Goal: Task Accomplishment & Management: Manage account settings

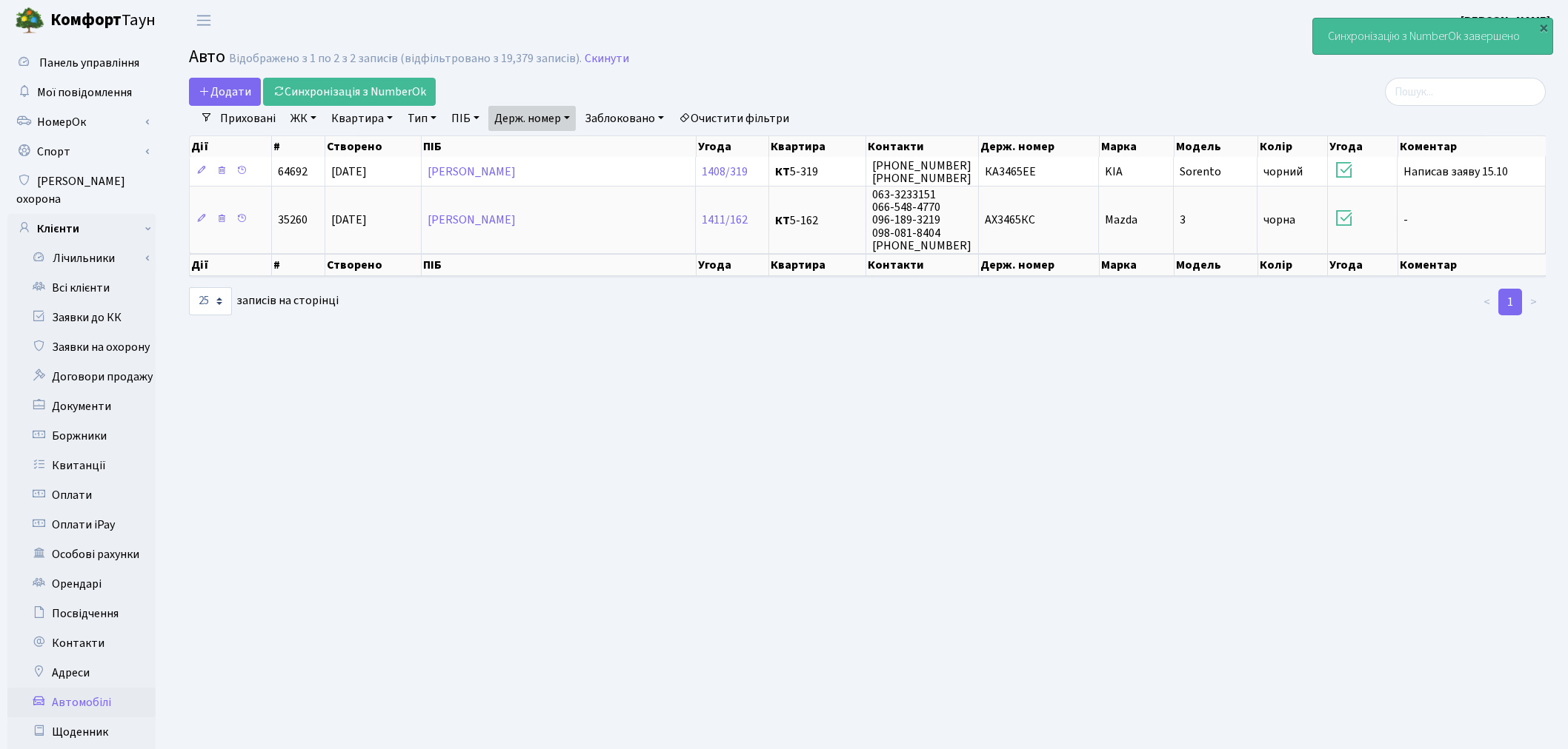
select select "25"
click at [559, 121] on link "Держ. номер" at bounding box center [532, 118] width 88 height 25
drag, startPoint x: 560, startPoint y: 116, endPoint x: 560, endPoint y: 128, distance: 12.0
click at [560, 116] on link "Держ. номер" at bounding box center [532, 118] width 88 height 25
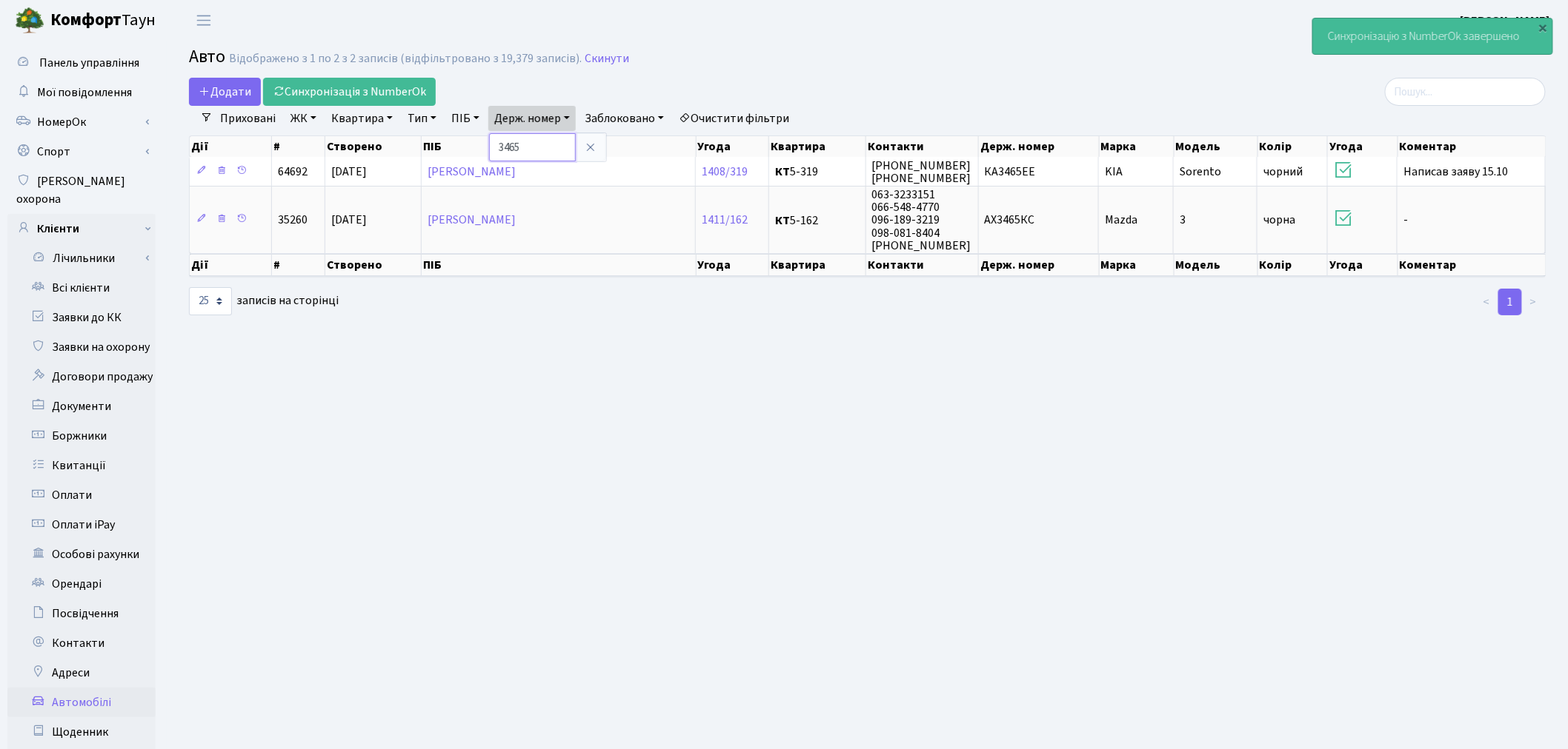
click at [556, 145] on input "3465" at bounding box center [532, 147] width 87 height 28
type input "8075"
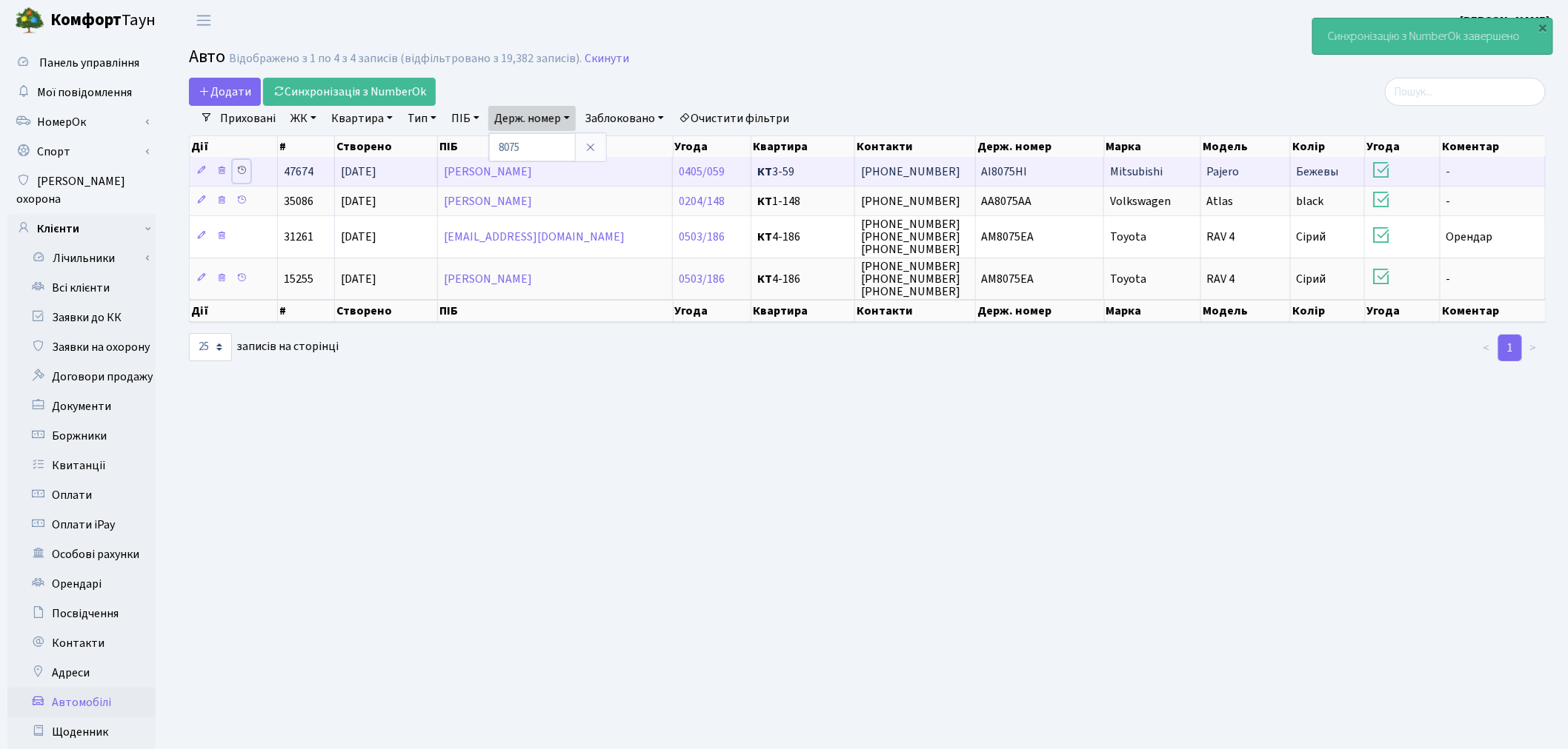
click at [240, 173] on icon at bounding box center [241, 170] width 10 height 10
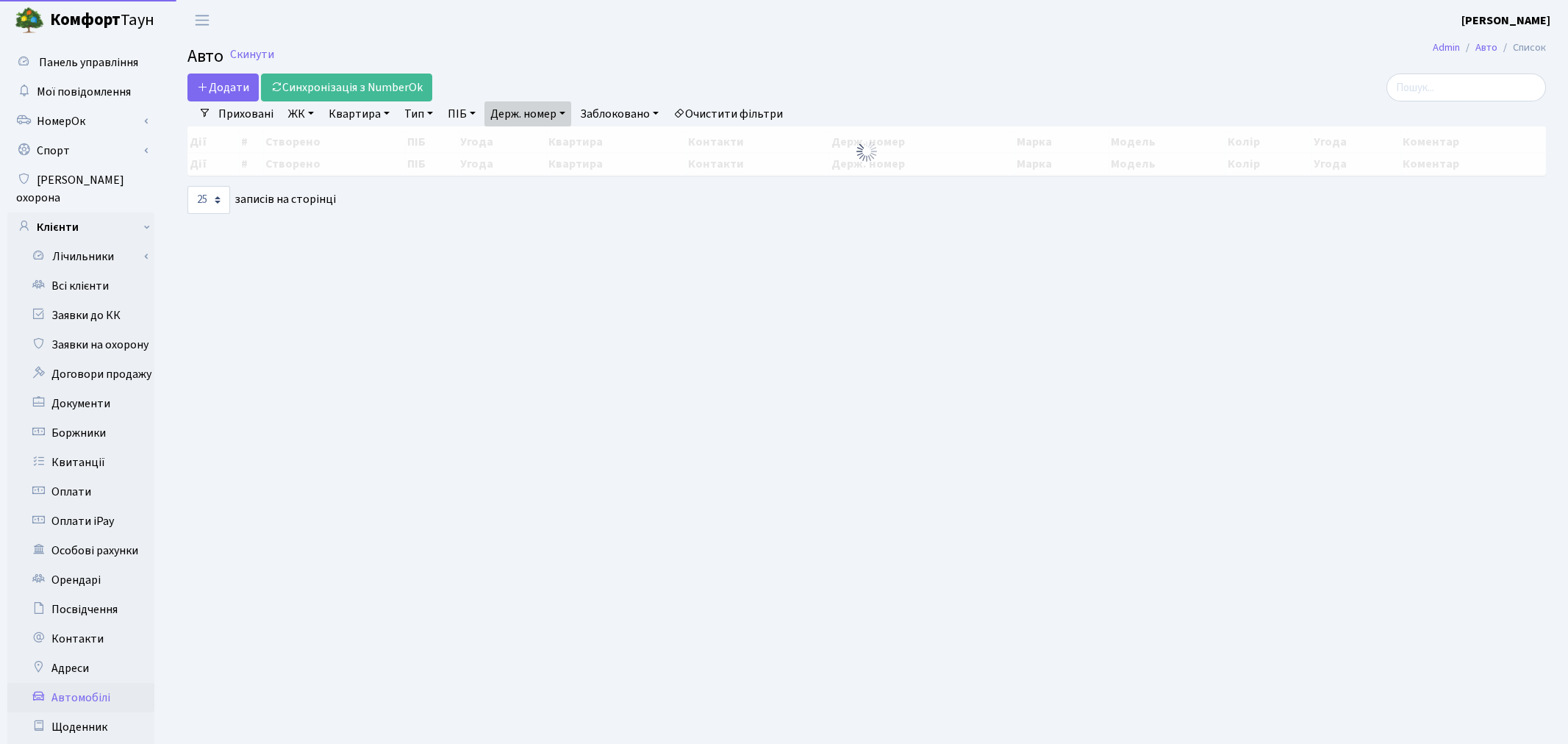
select select "25"
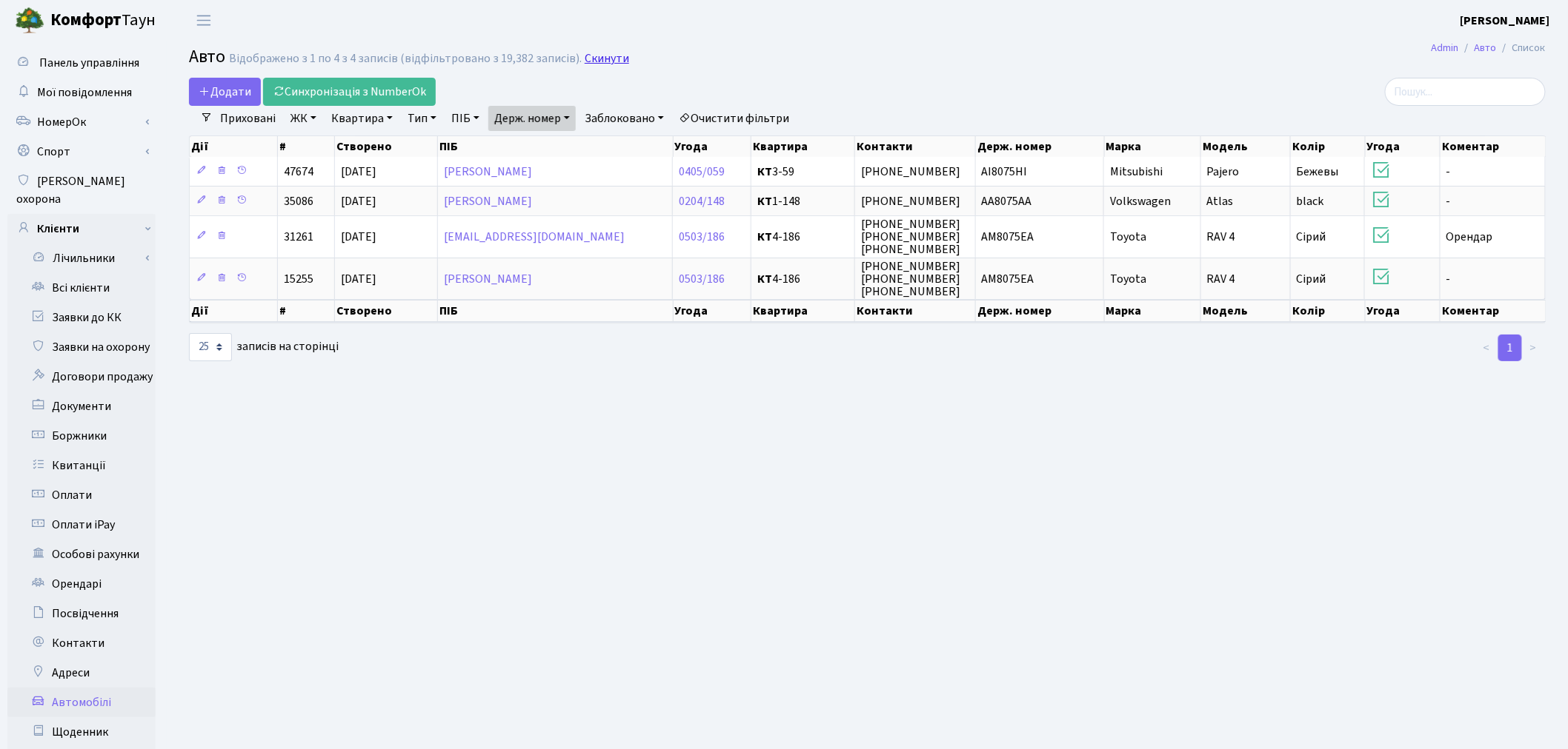
click at [597, 61] on link "Скинути" at bounding box center [606, 59] width 44 height 14
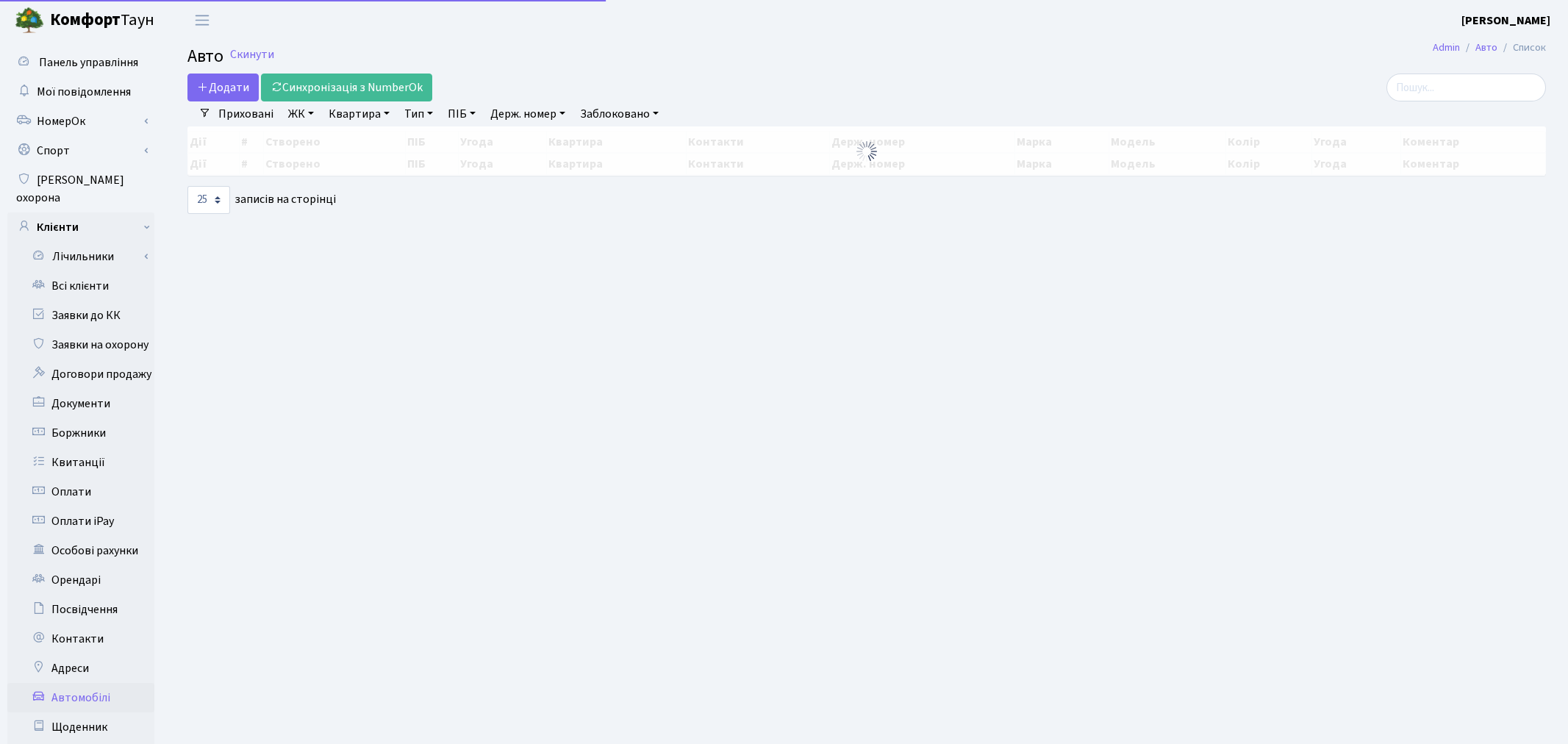
select select "25"
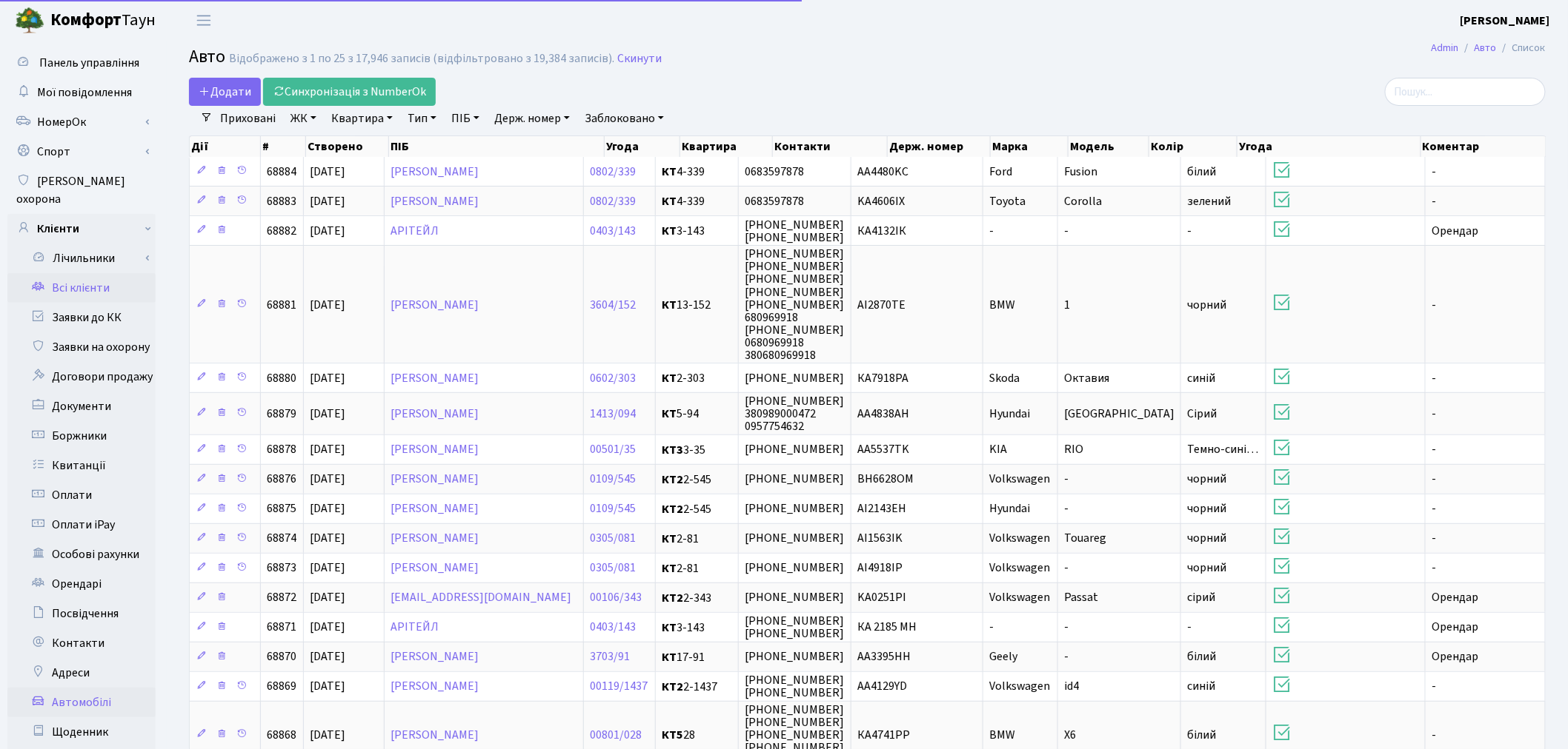
click at [115, 273] on link "Всі клієнти" at bounding box center [81, 288] width 148 height 30
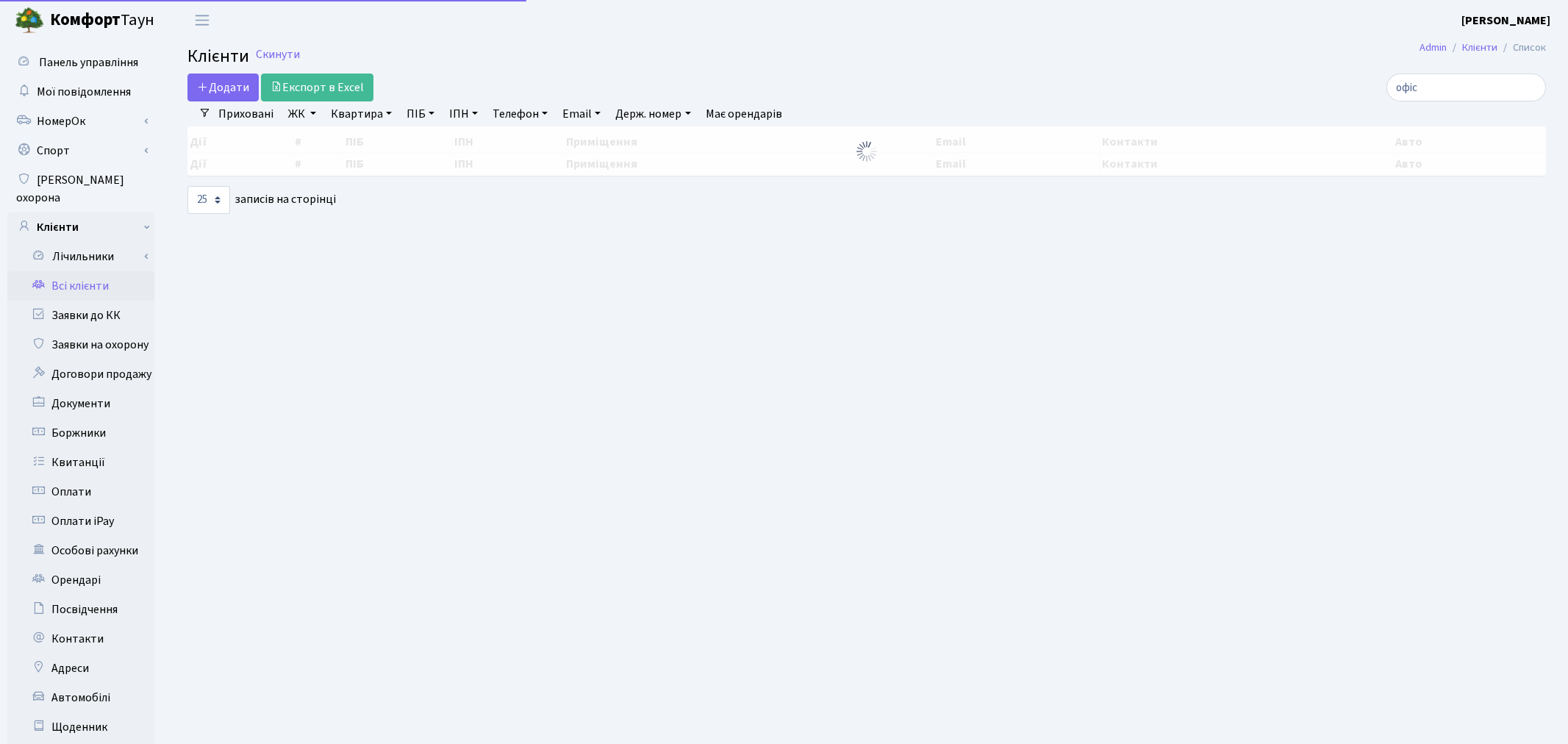
select select "25"
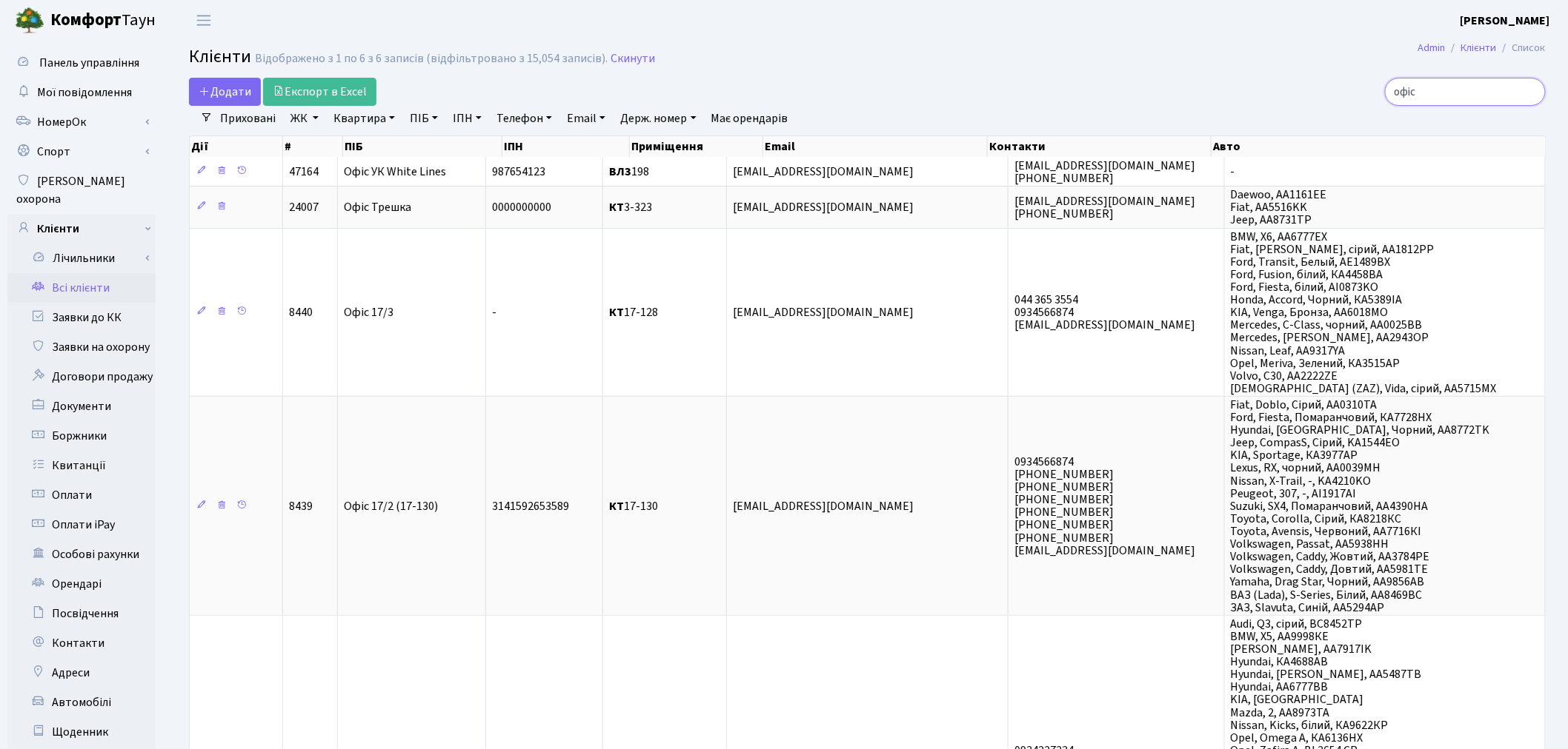
click at [1477, 97] on input "офіс" at bounding box center [1465, 92] width 161 height 28
paste input "вген Бердичевський <berdichevskiy147@gmail.com>"
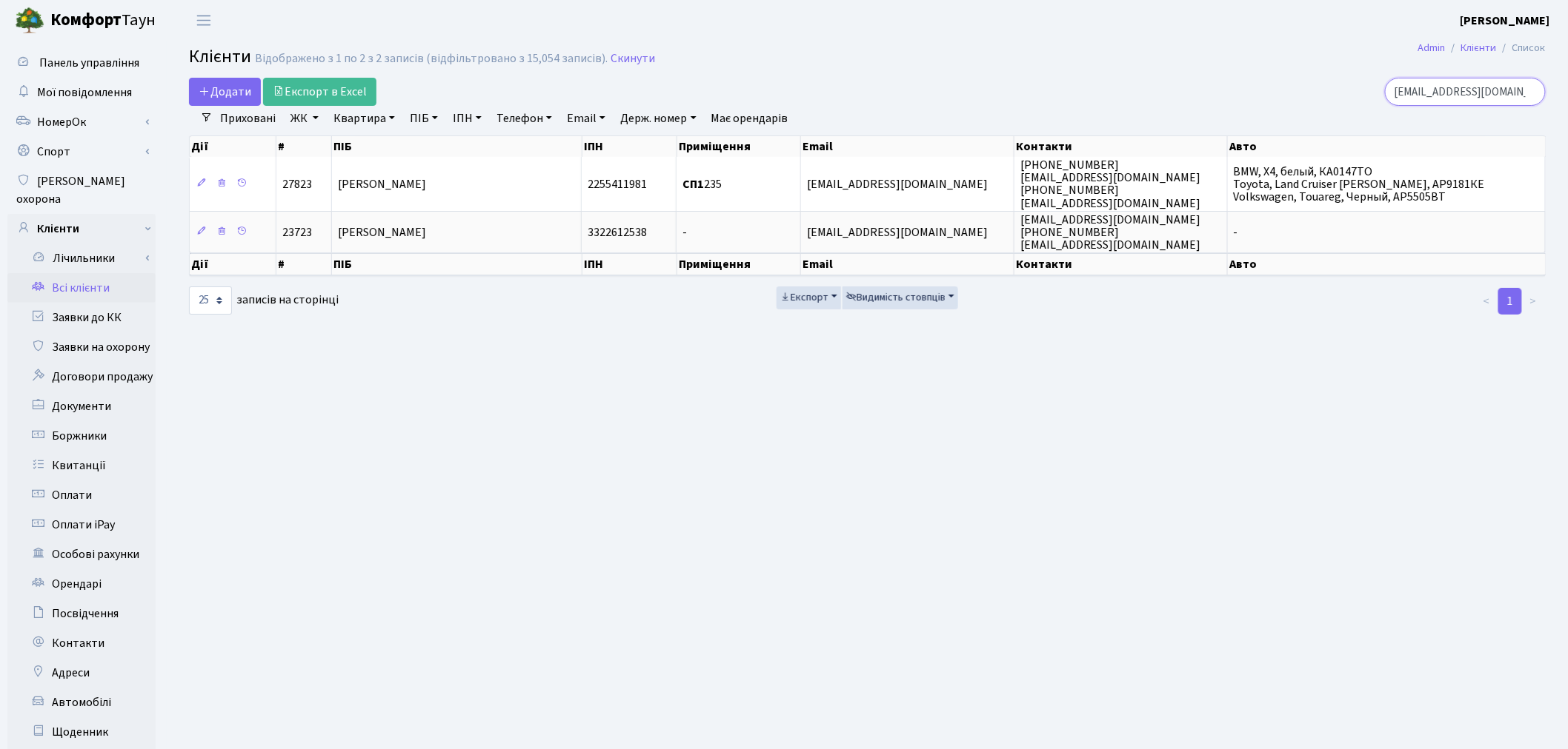
type input "berdichevskiy147@gmail.com"
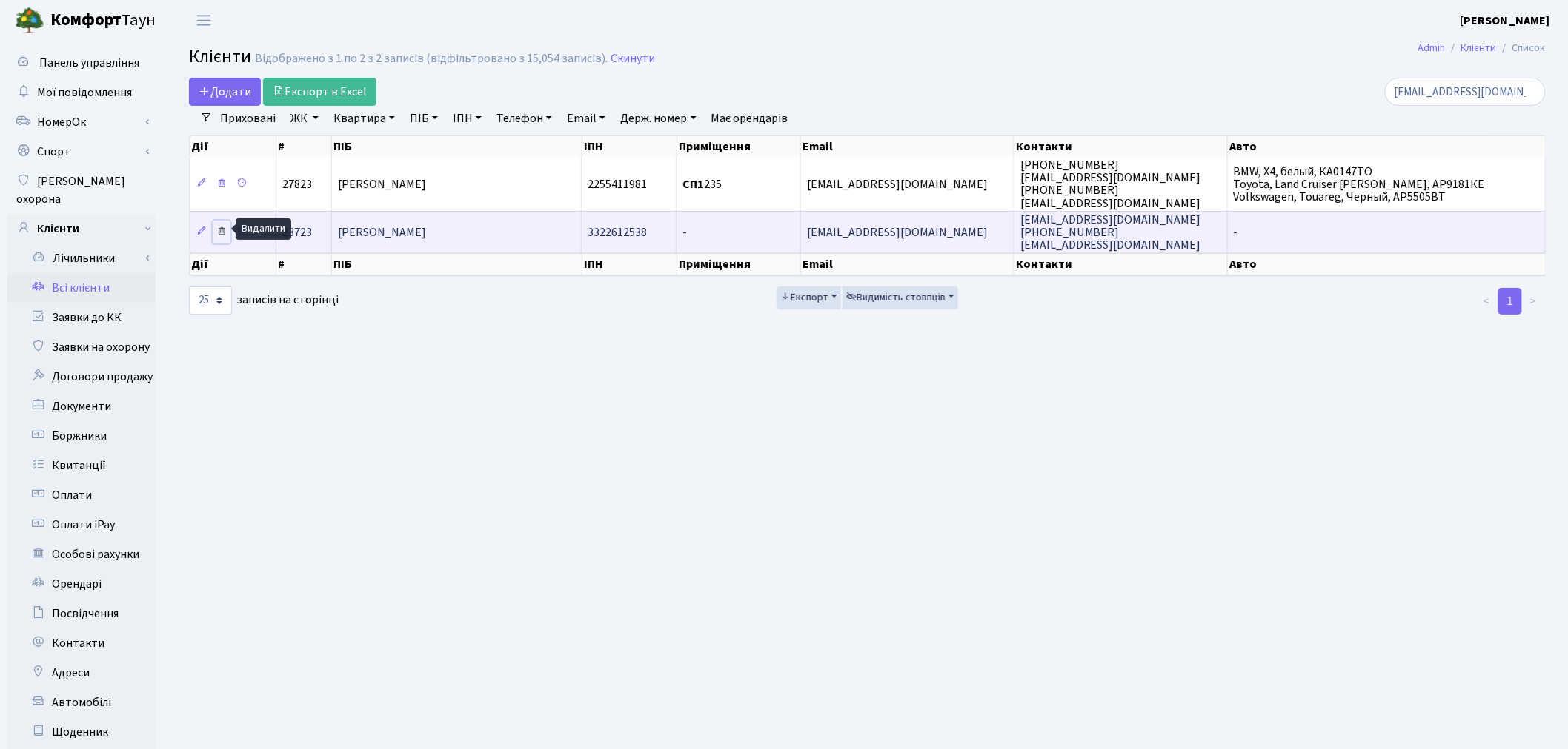
click at [221, 230] on icon at bounding box center [221, 231] width 10 height 10
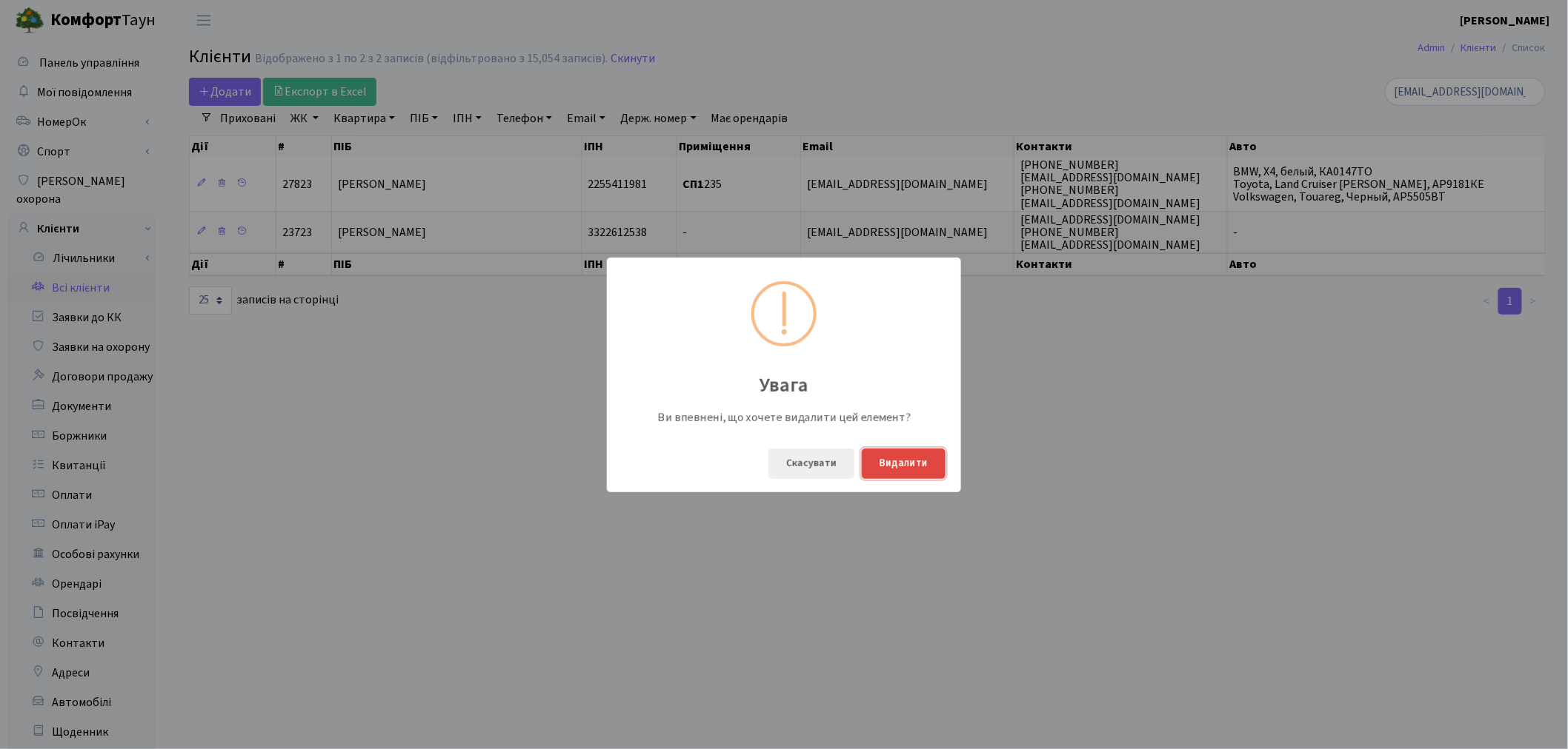
click at [906, 465] on button "Видалити" at bounding box center [903, 464] width 84 height 31
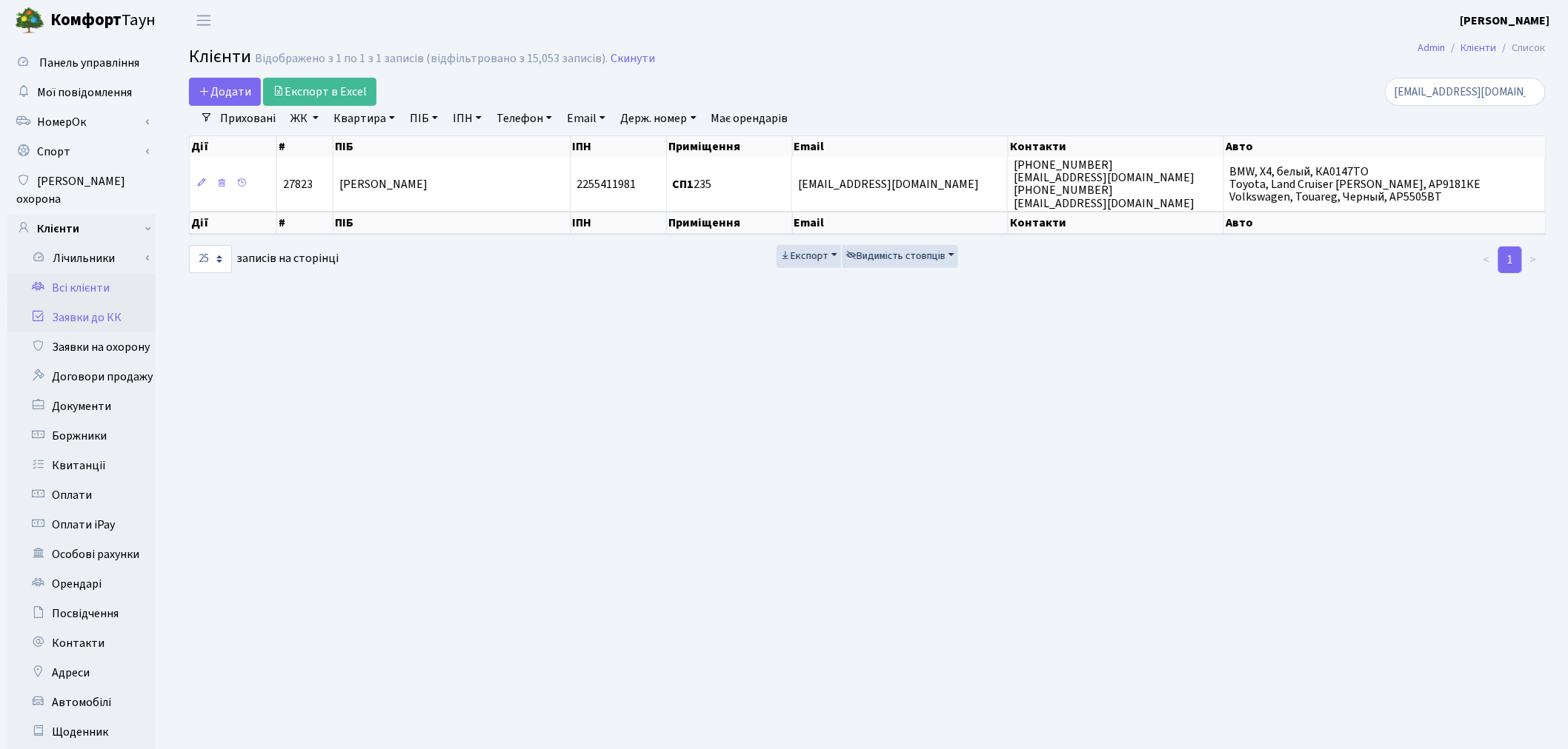
click at [122, 313] on link "Заявки до КК" at bounding box center [81, 317] width 148 height 30
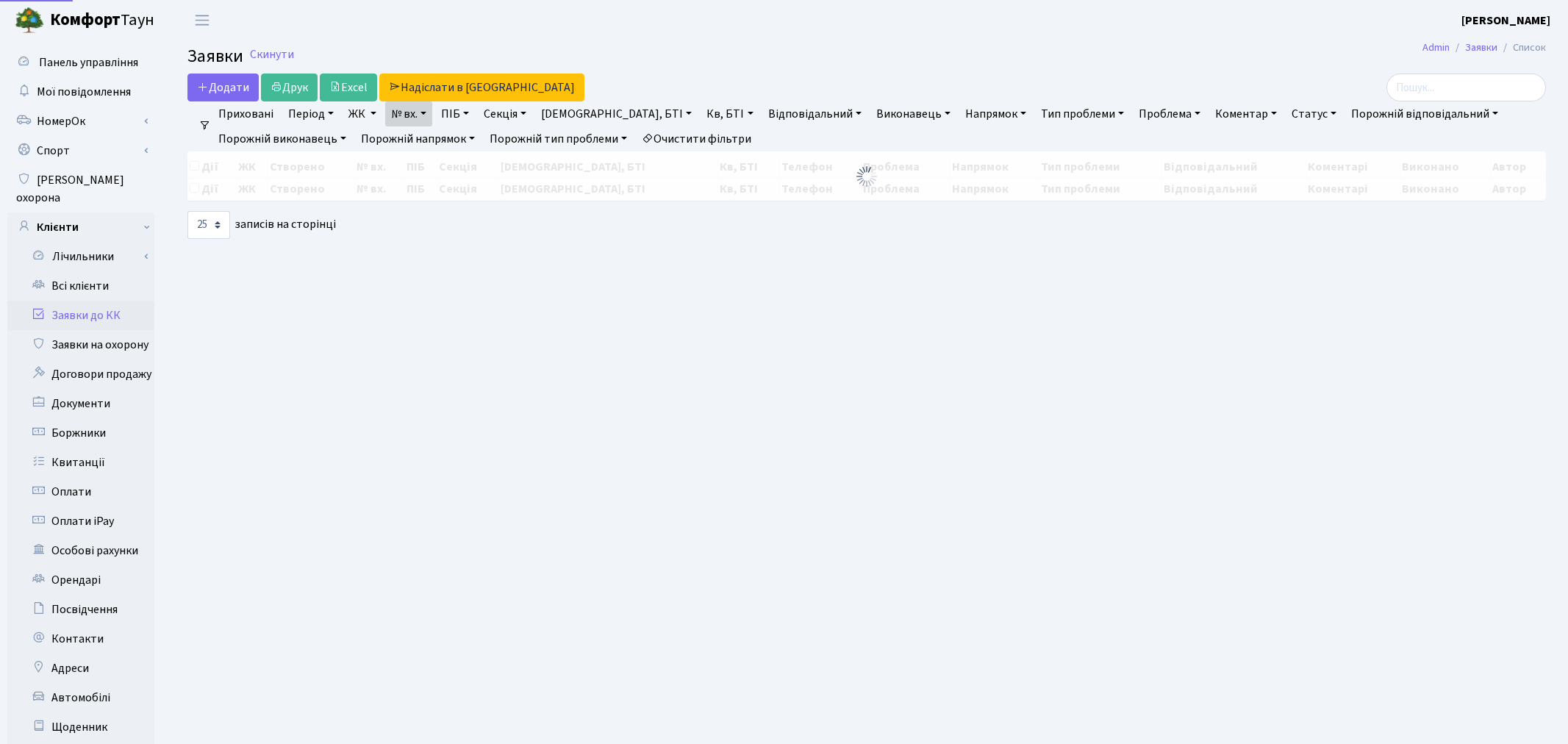
select select "25"
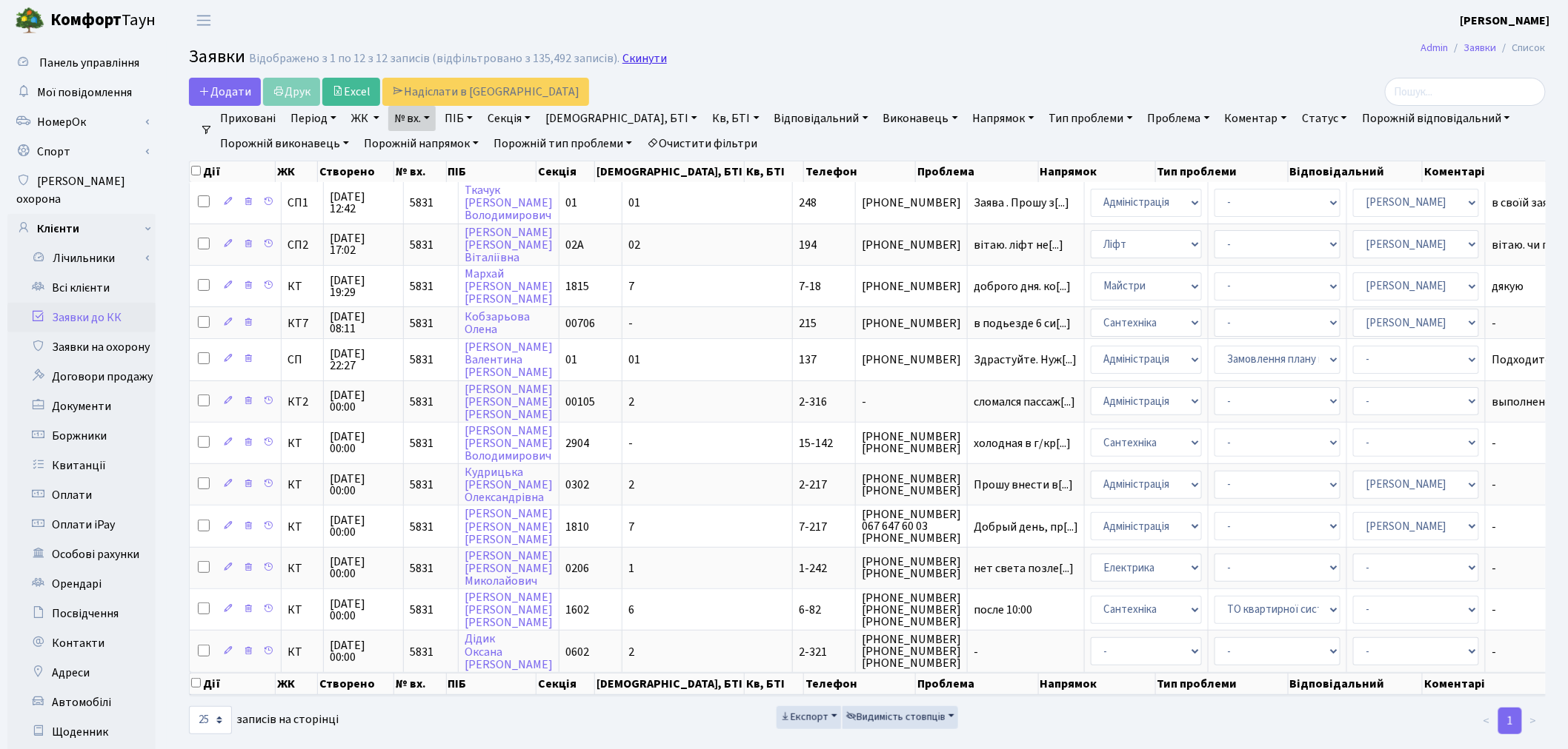
click at [622, 62] on link "Скинути" at bounding box center [644, 59] width 44 height 14
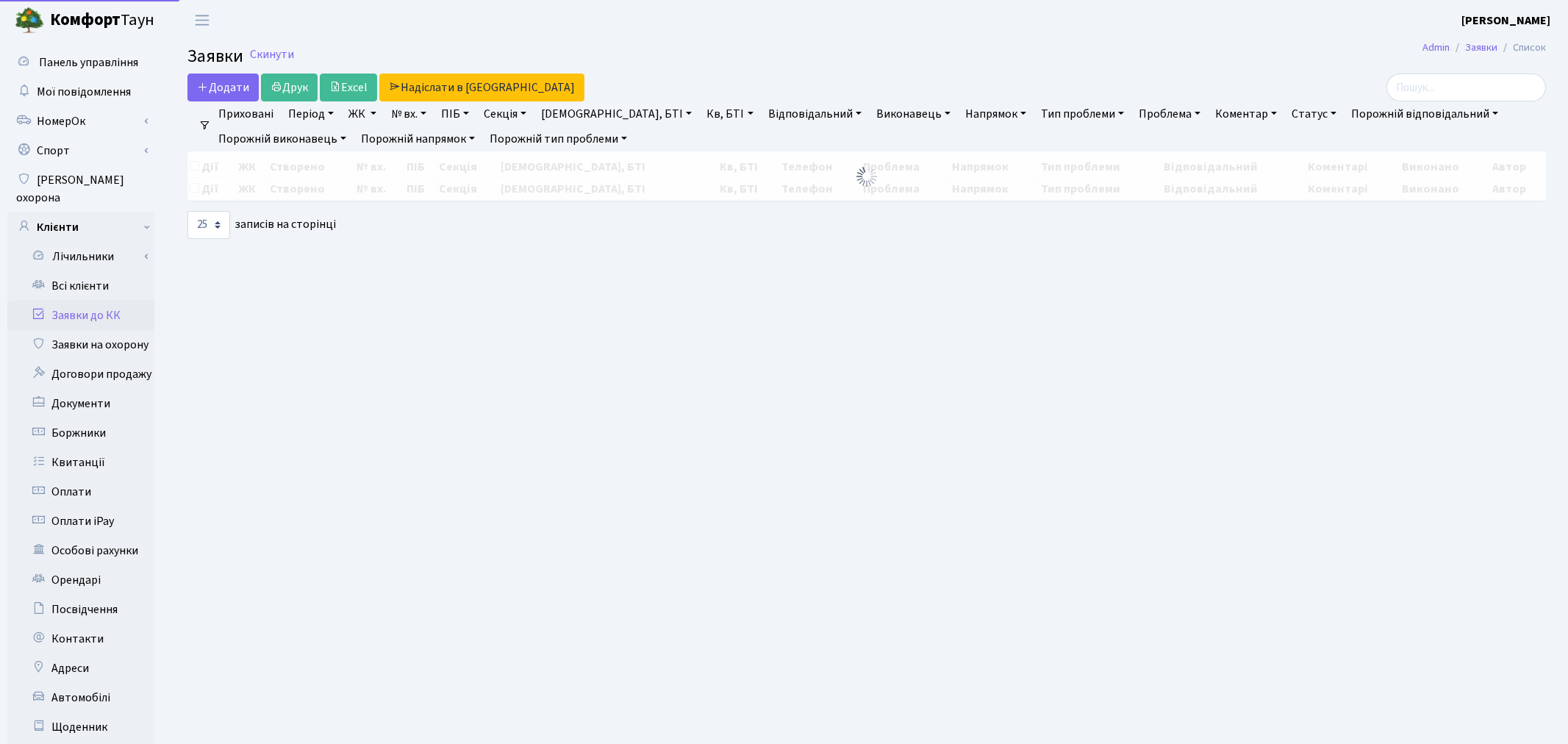
select select "25"
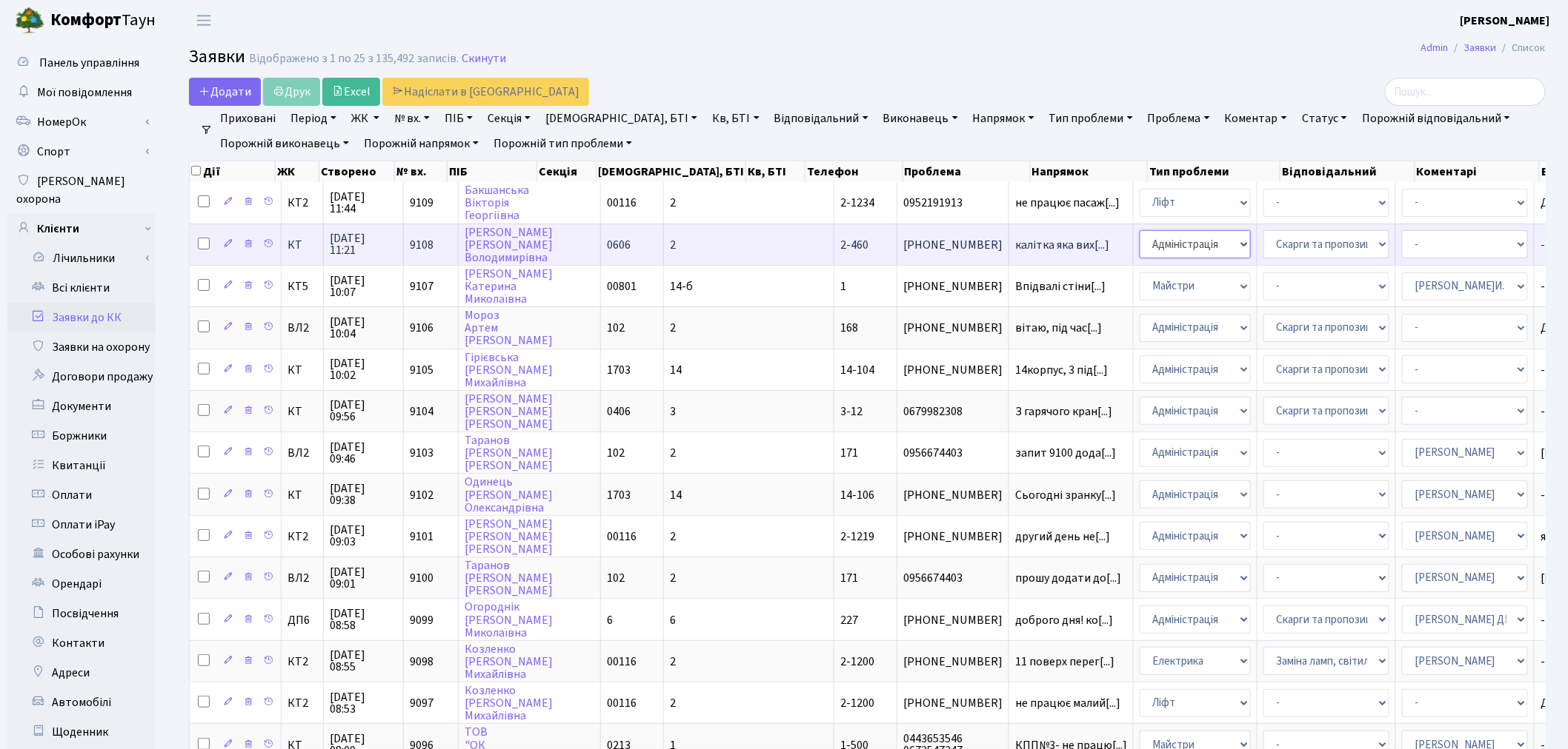
click at [1139, 246] on select "- Адміністрація Домофон, СКД Ліфт Майстри Сантехніка Економічний відділ Електри…" at bounding box center [1195, 244] width 111 height 28
select select "1"
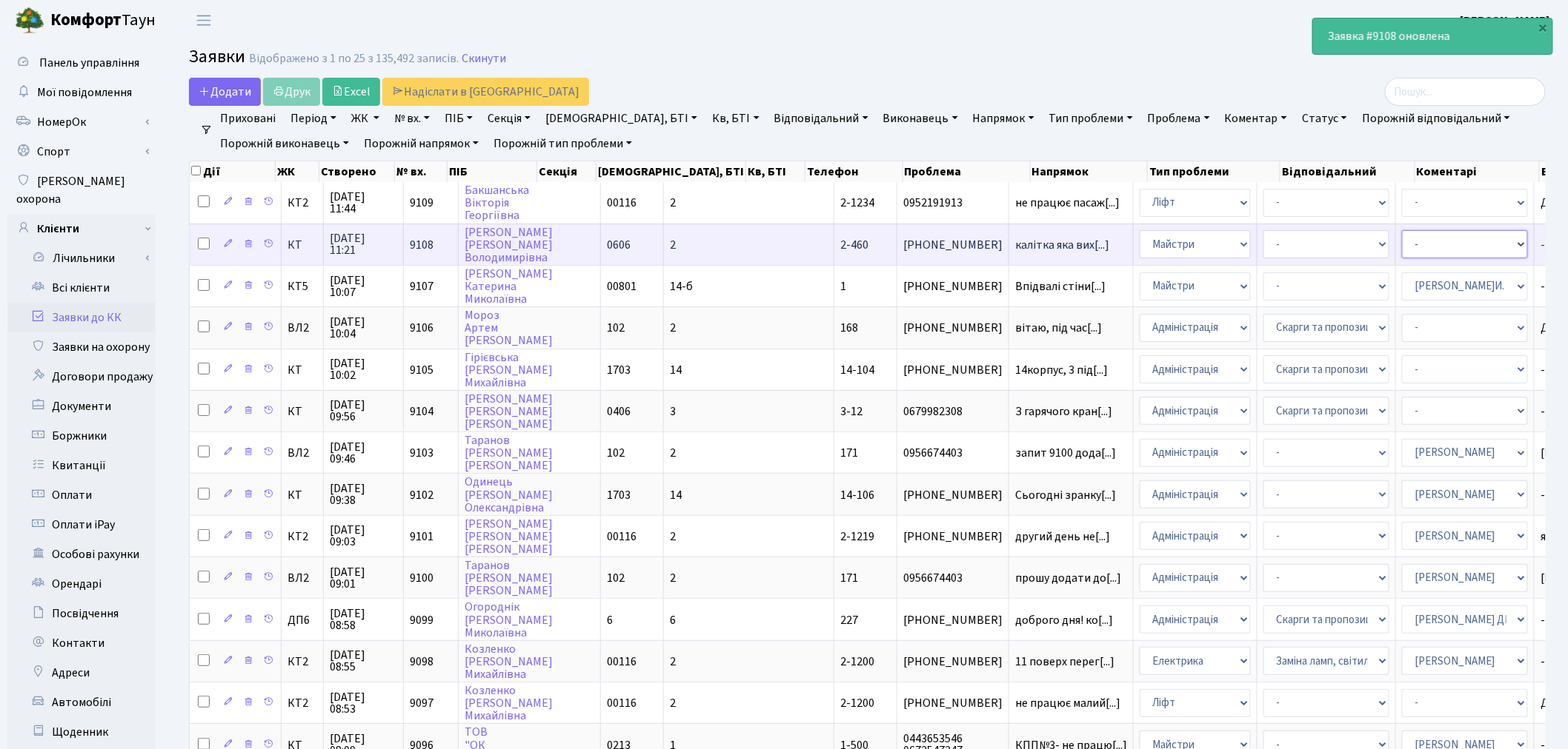
drag, startPoint x: 1360, startPoint y: 244, endPoint x: 1353, endPoint y: 252, distance: 10.6
click at [1402, 244] on select "- Адміністратор ЖК ДП Адміністратор ЖК КТ Адміністратор ЖК СП Вижул В. В. Горді…" at bounding box center [1464, 244] width 126 height 28
select select "62"
click at [1263, 241] on select "- Дитячі майданчики Замовлення плану комунікацій Озеленення Прибирання в будинк…" at bounding box center [1326, 244] width 126 height 28
select select "62"
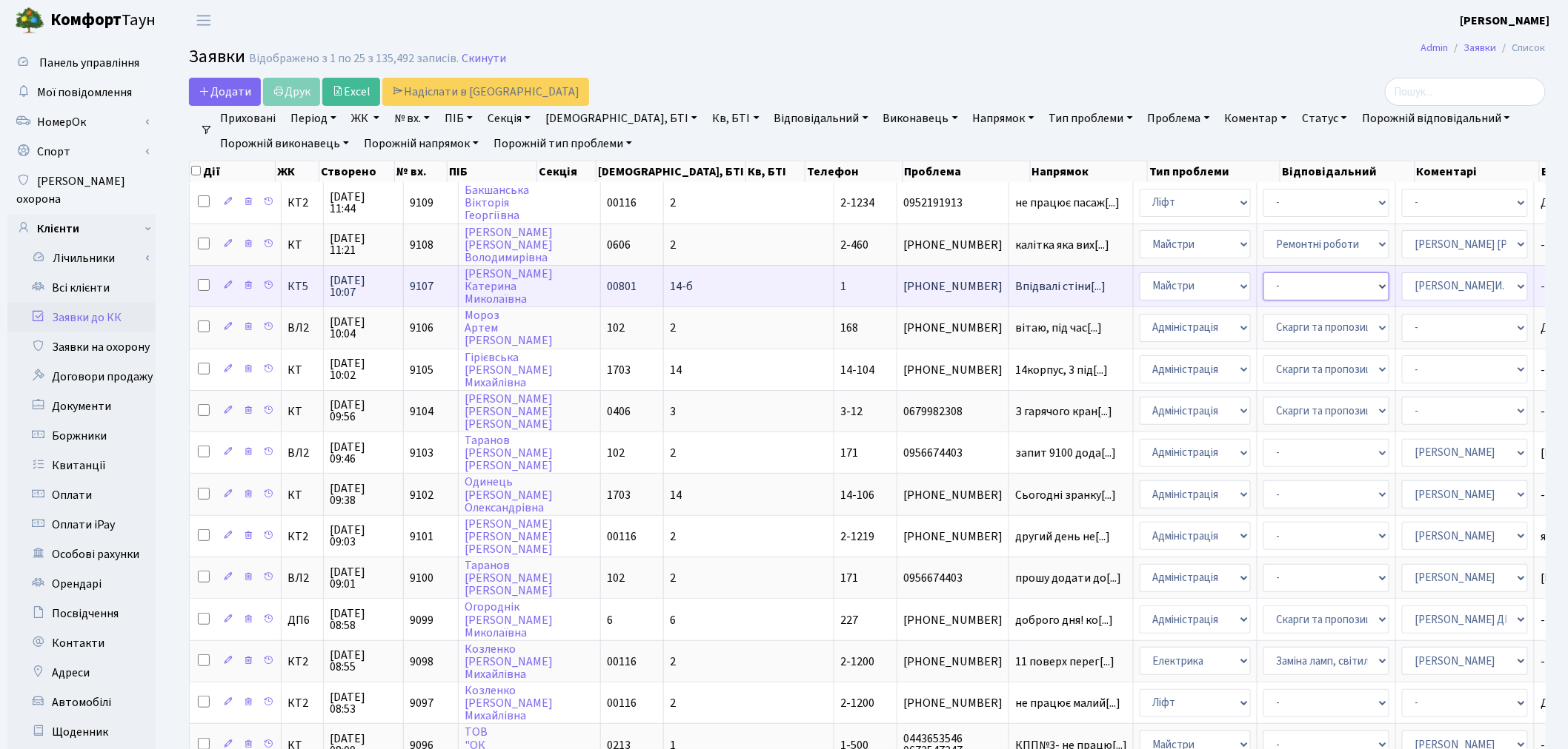
click at [1263, 283] on select "- Замовлення плану комунікацій Дитячі майданчики Озеленення Прибирання в будинк…" at bounding box center [1326, 286] width 126 height 28
select select "58"
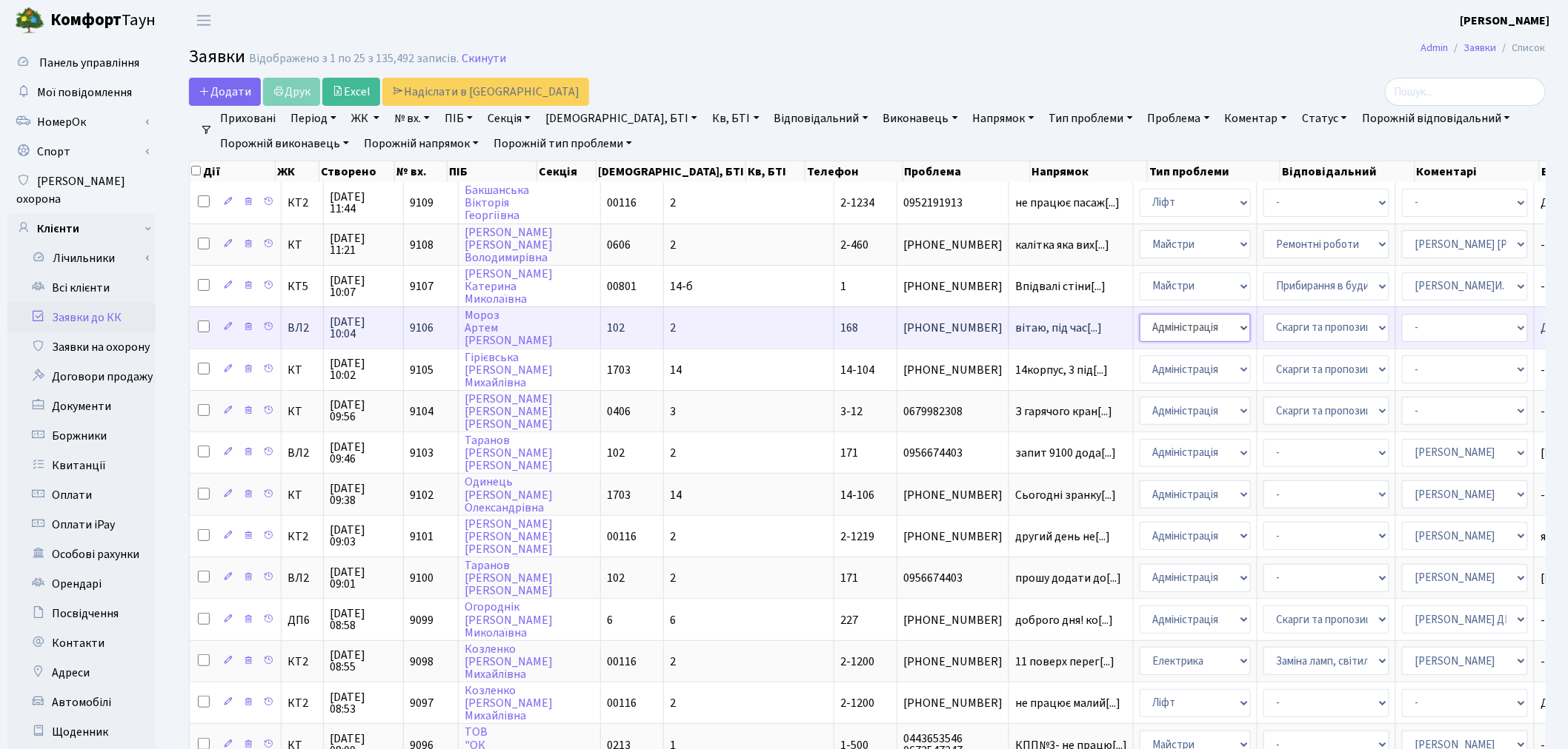
click at [1139, 321] on select "- Адміністрація Домофон, СКД Ліфт Майстри Сантехніка Економічний відділ Електри…" at bounding box center [1195, 328] width 111 height 28
select select "3"
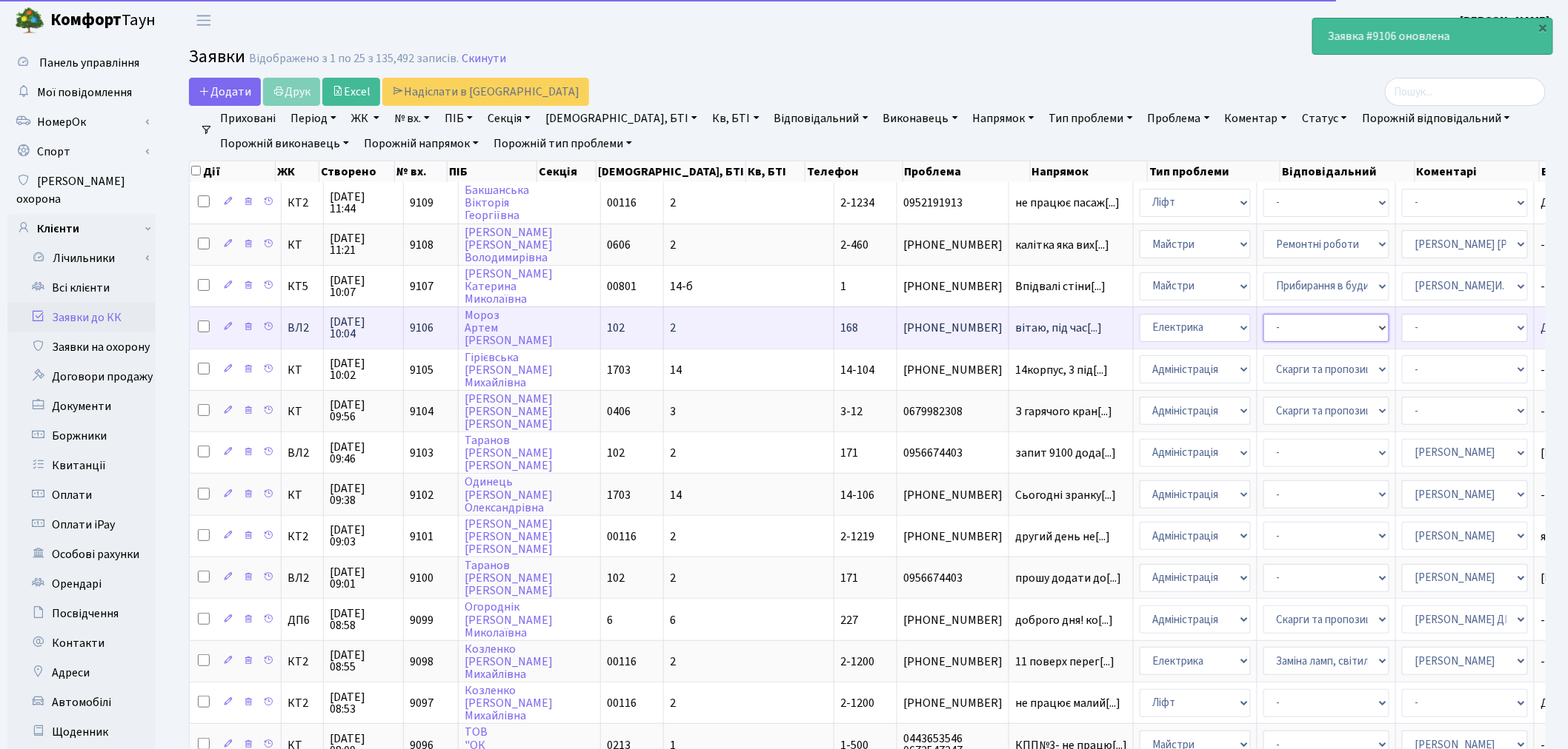
click at [1263, 321] on select "- Виклик майстра Заміна ламп, світильників Монтаж/демонтаж електролічильника Оп…" at bounding box center [1326, 328] width 126 height 28
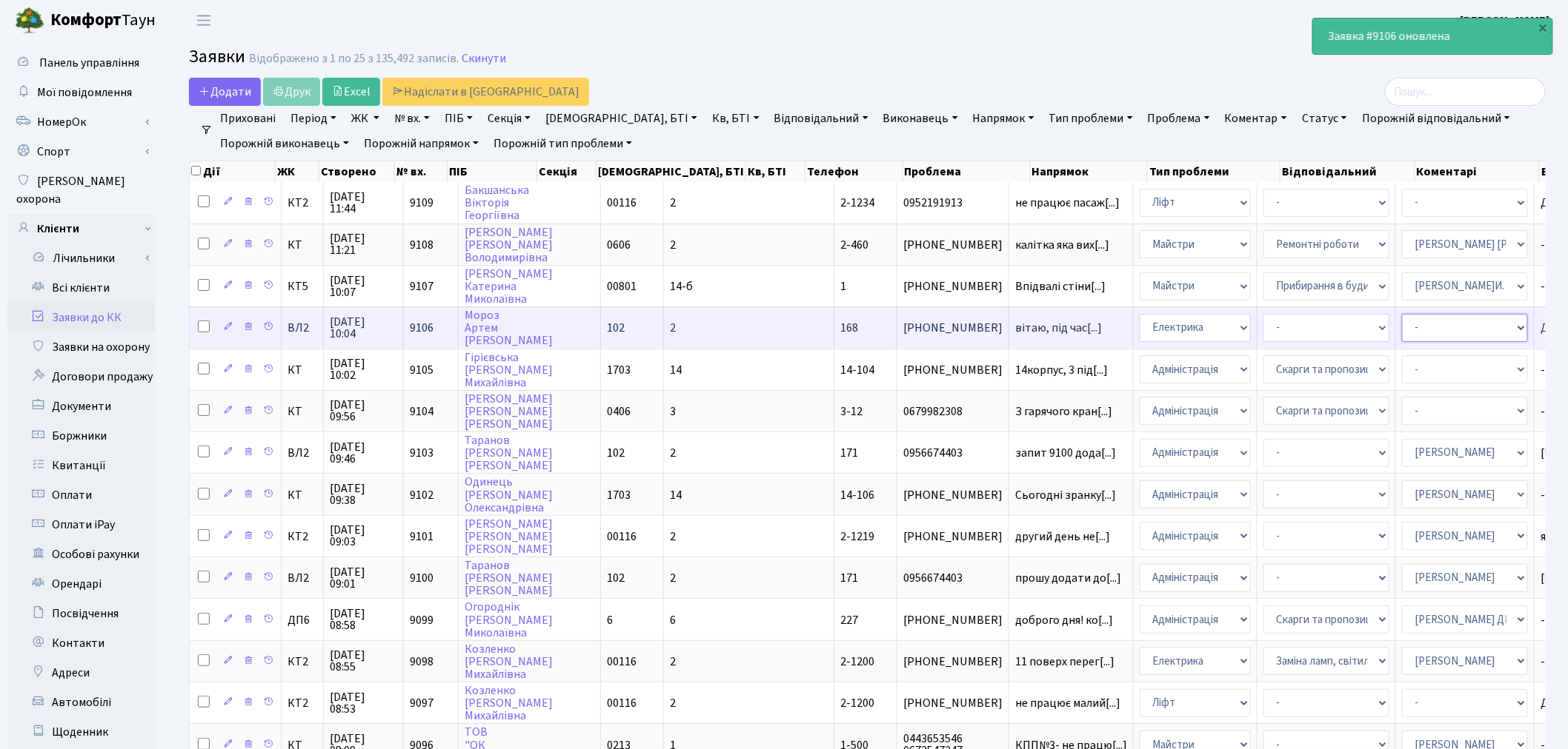
click at [1402, 328] on select "- Адміністратор ЖК ДП Адміністратор ЖК КТ Адміністратор ЖК СП Вижул В. В. Горді…" at bounding box center [1464, 328] width 126 height 28
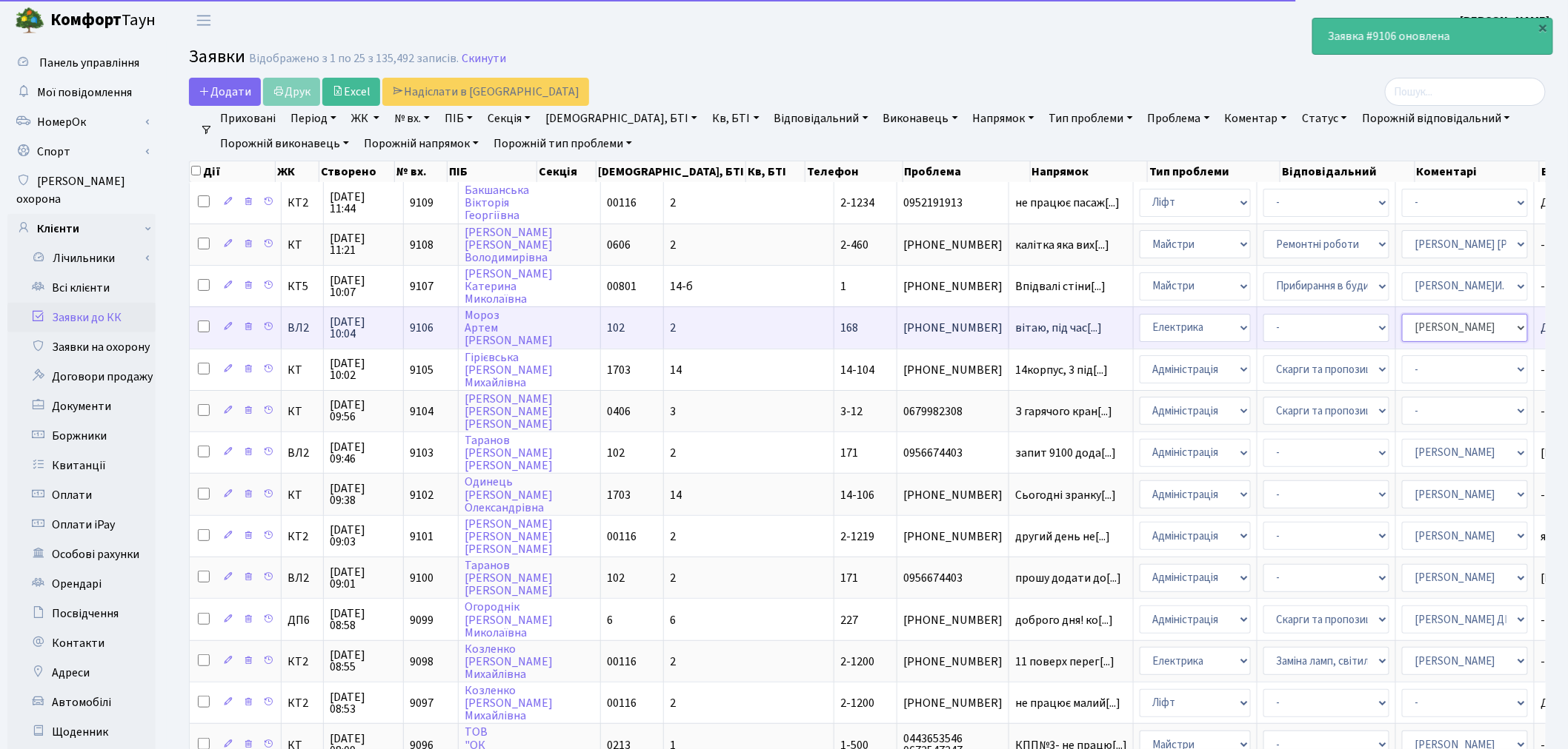
click at [1402, 321] on select "- Адміністратор ЖК ДП Адміністратор ЖК КТ Адміністратор ЖК СП Вижул В. В. Горді…" at bounding box center [1464, 328] width 126 height 28
select select "88"
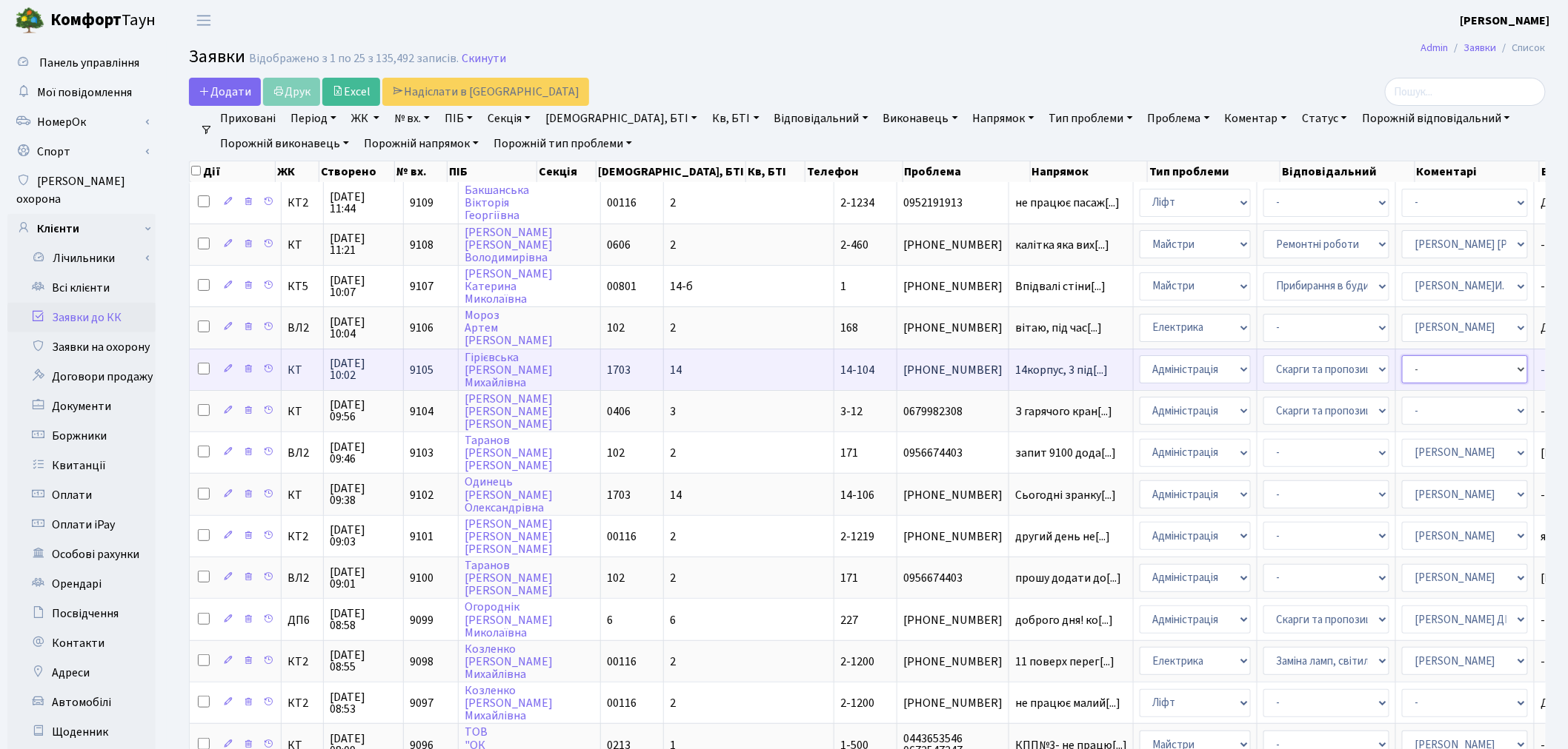
click at [1402, 362] on select "- Адміністратор ЖК ДП Адміністратор ЖК КТ Адміністратор ЖК СП Вижул В. В. Горді…" at bounding box center [1464, 369] width 126 height 28
select select "82"
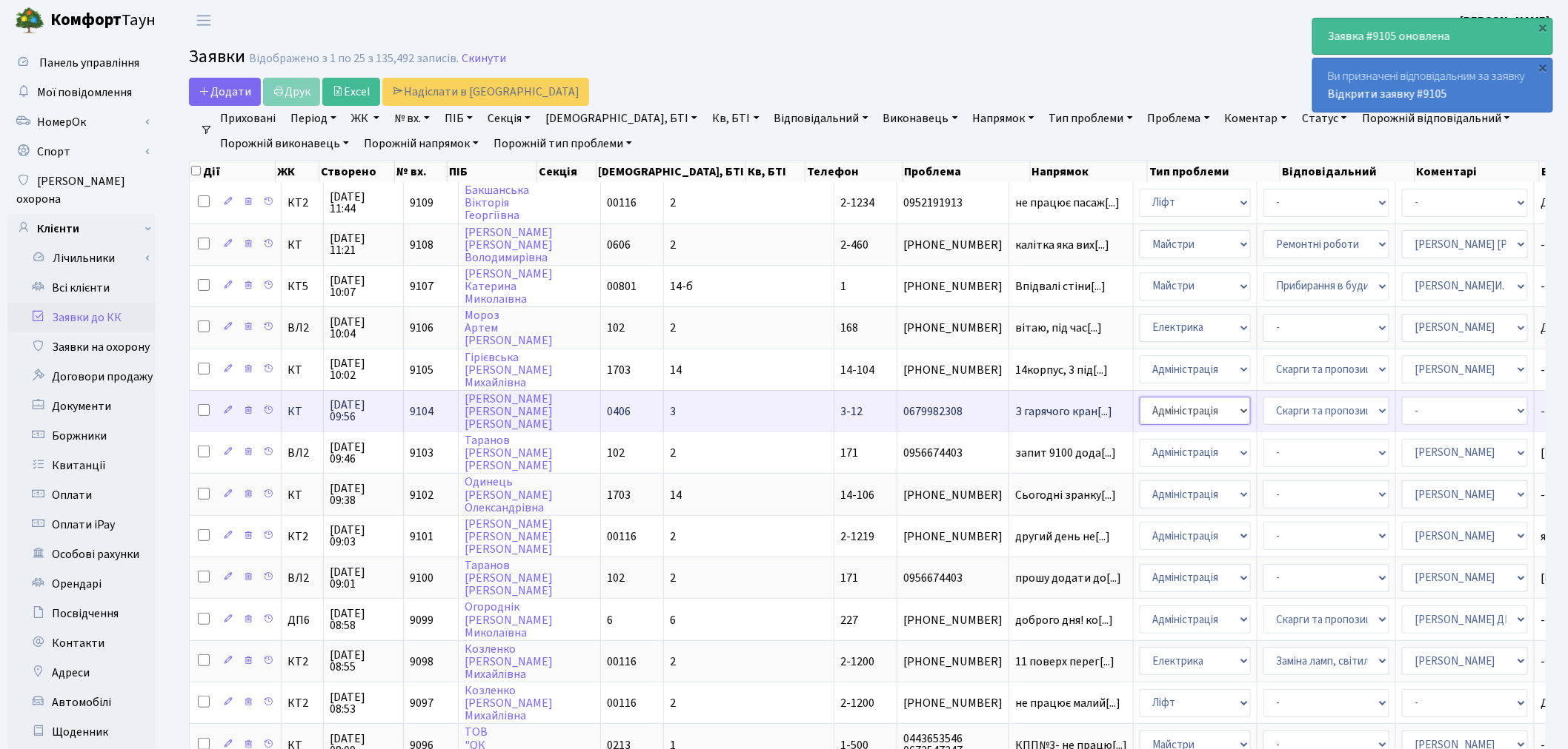
click at [1139, 403] on select "- Адміністрація Домофон, СКД Ліфт Майстри Сантехніка Економічний відділ Електри…" at bounding box center [1195, 411] width 111 height 28
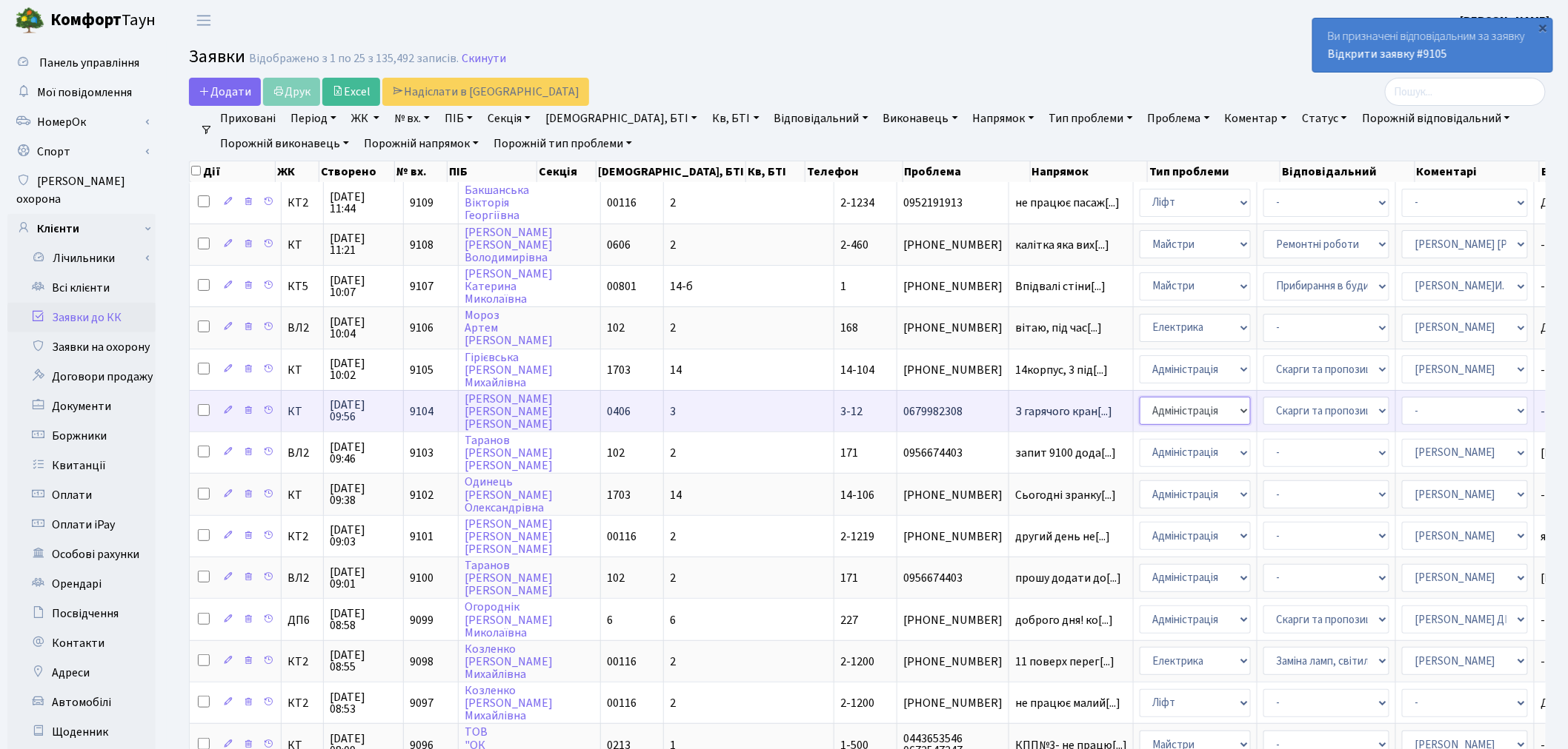
select select "2"
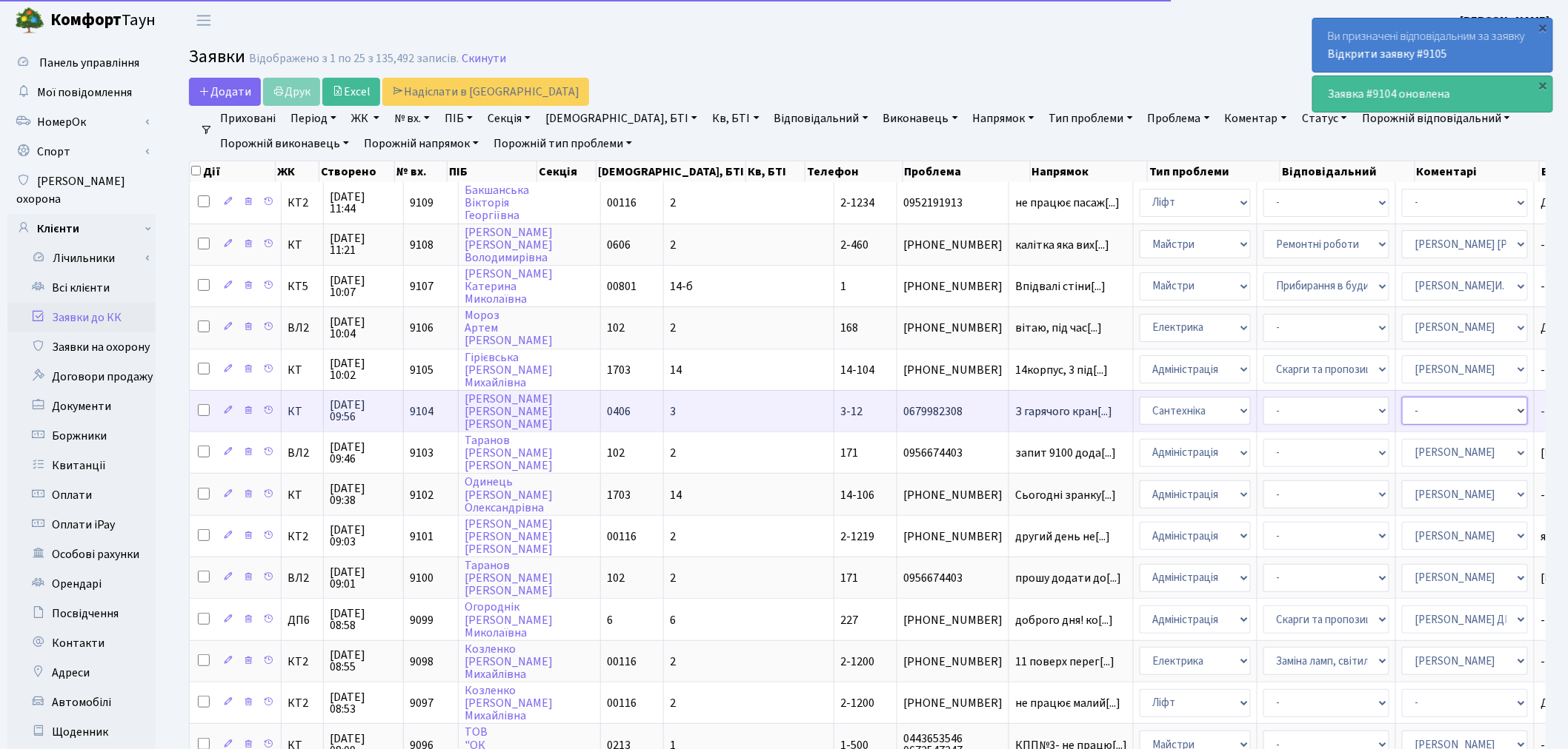
click at [1402, 404] on select "- Адміністратор ЖК ДП Адміністратор ЖК КТ Адміністратор ЖК СП Вижул В. В. Горді…" at bounding box center [1464, 411] width 126 height 28
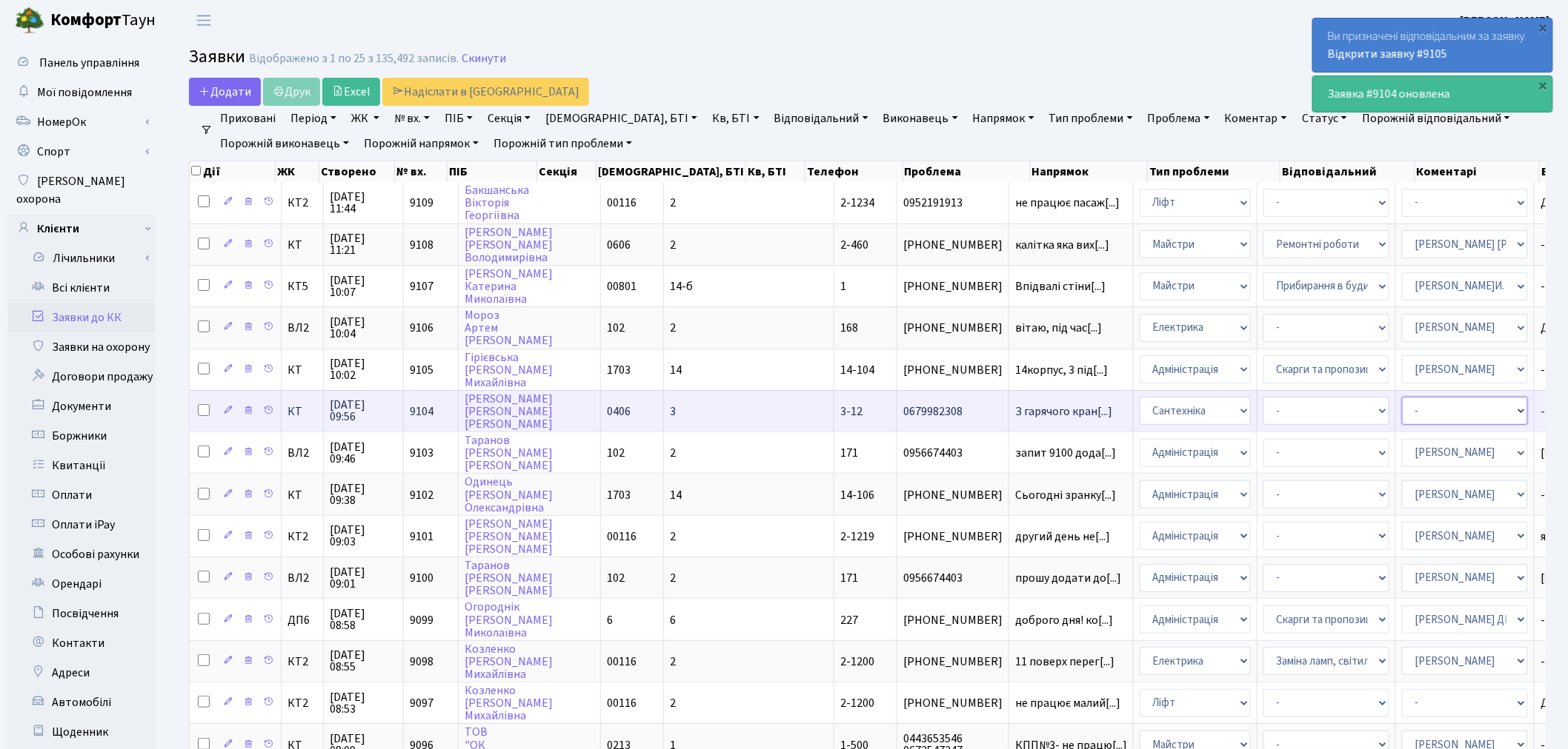
select select "67"
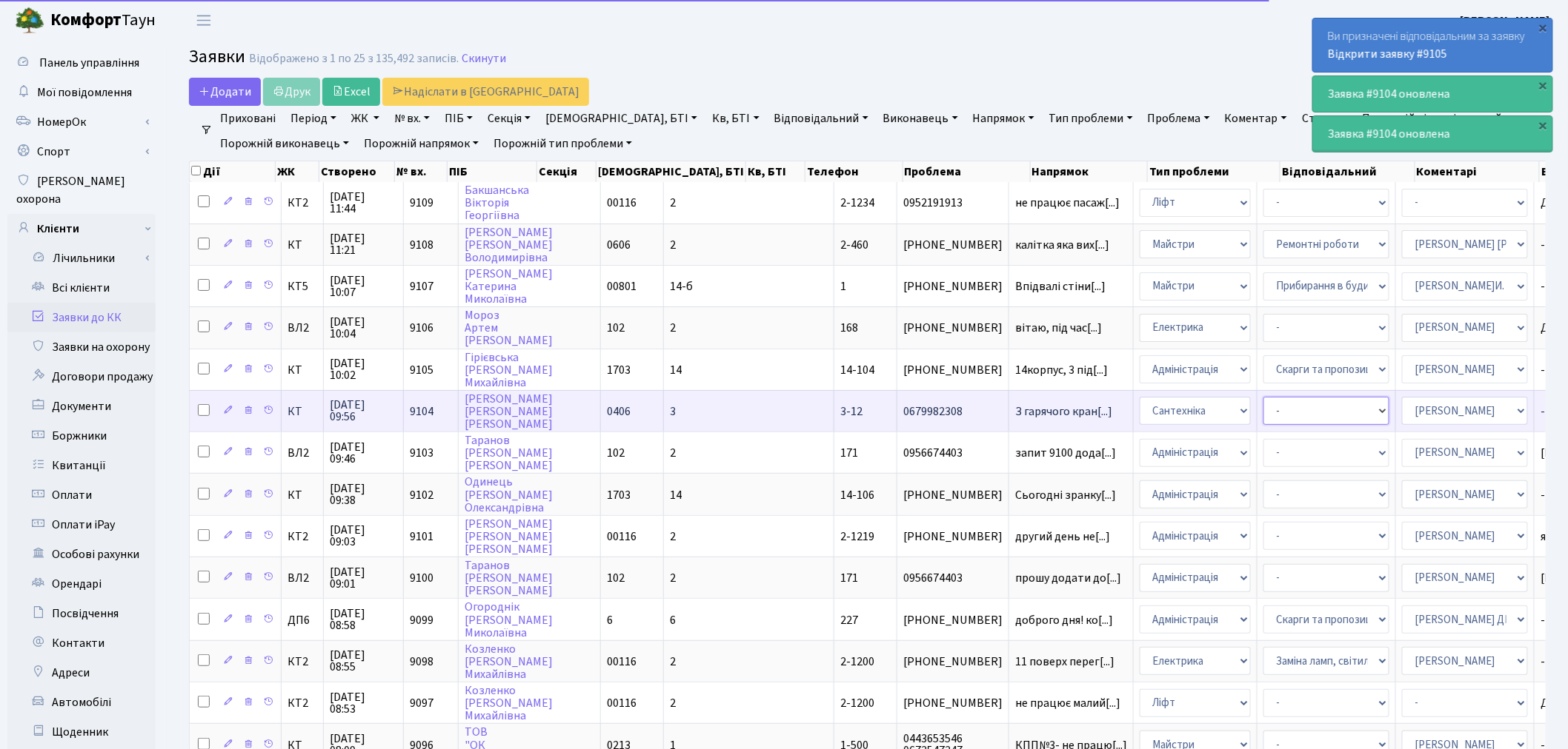
click at [1263, 411] on select "- Виклик майстра Встановлення сантехнічного обладнання Замовлення технічних умо…" at bounding box center [1326, 411] width 126 height 28
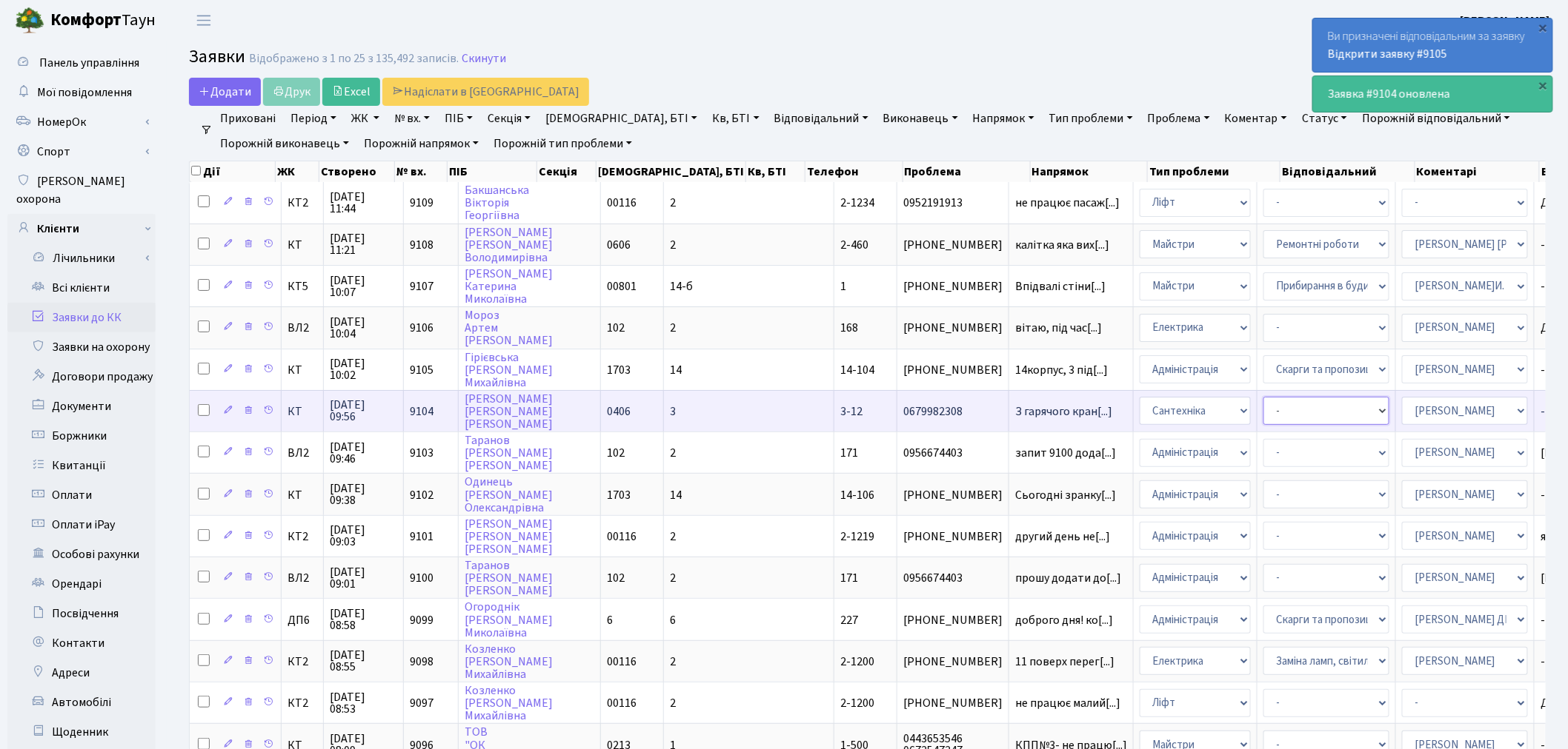
select select "32"
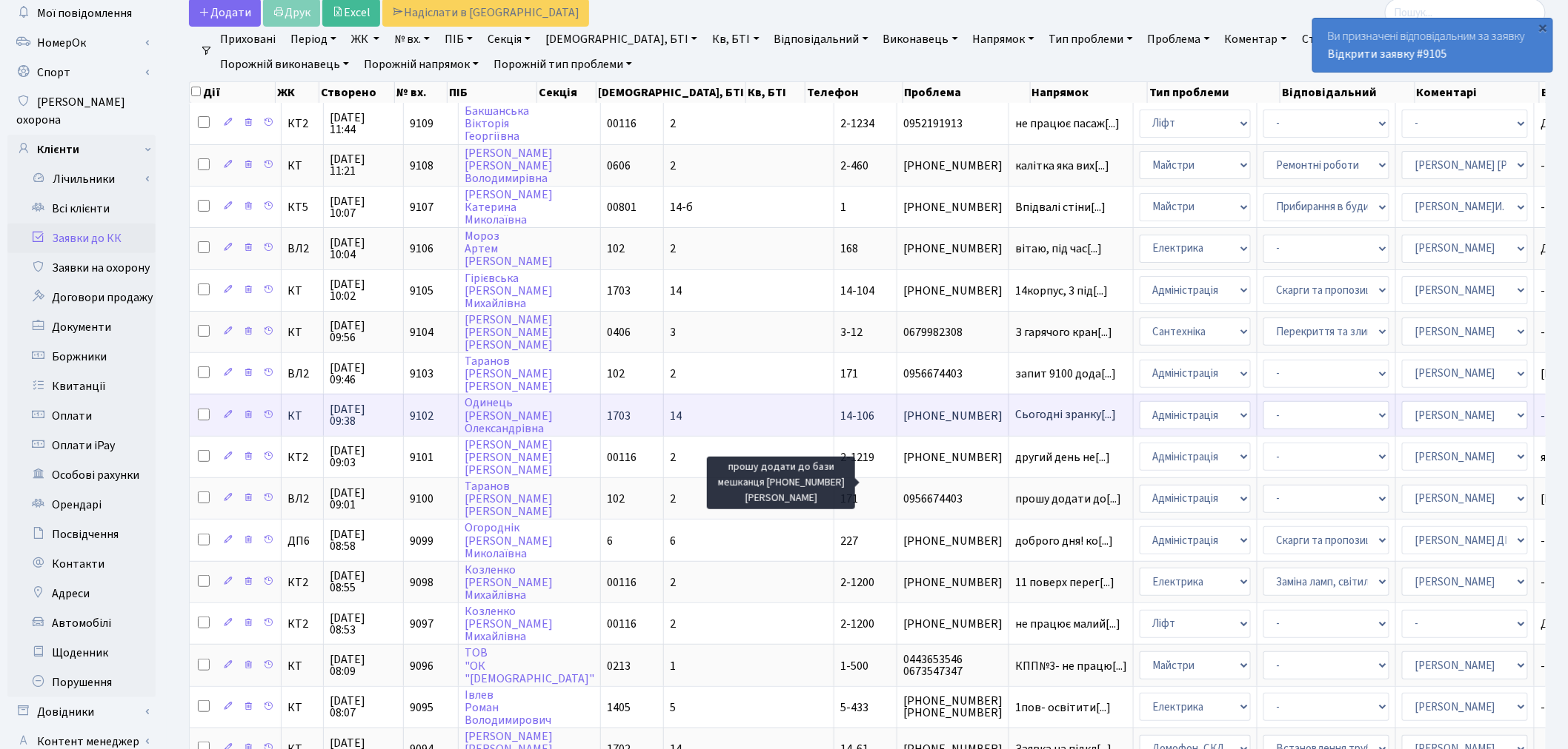
scroll to position [82, 0]
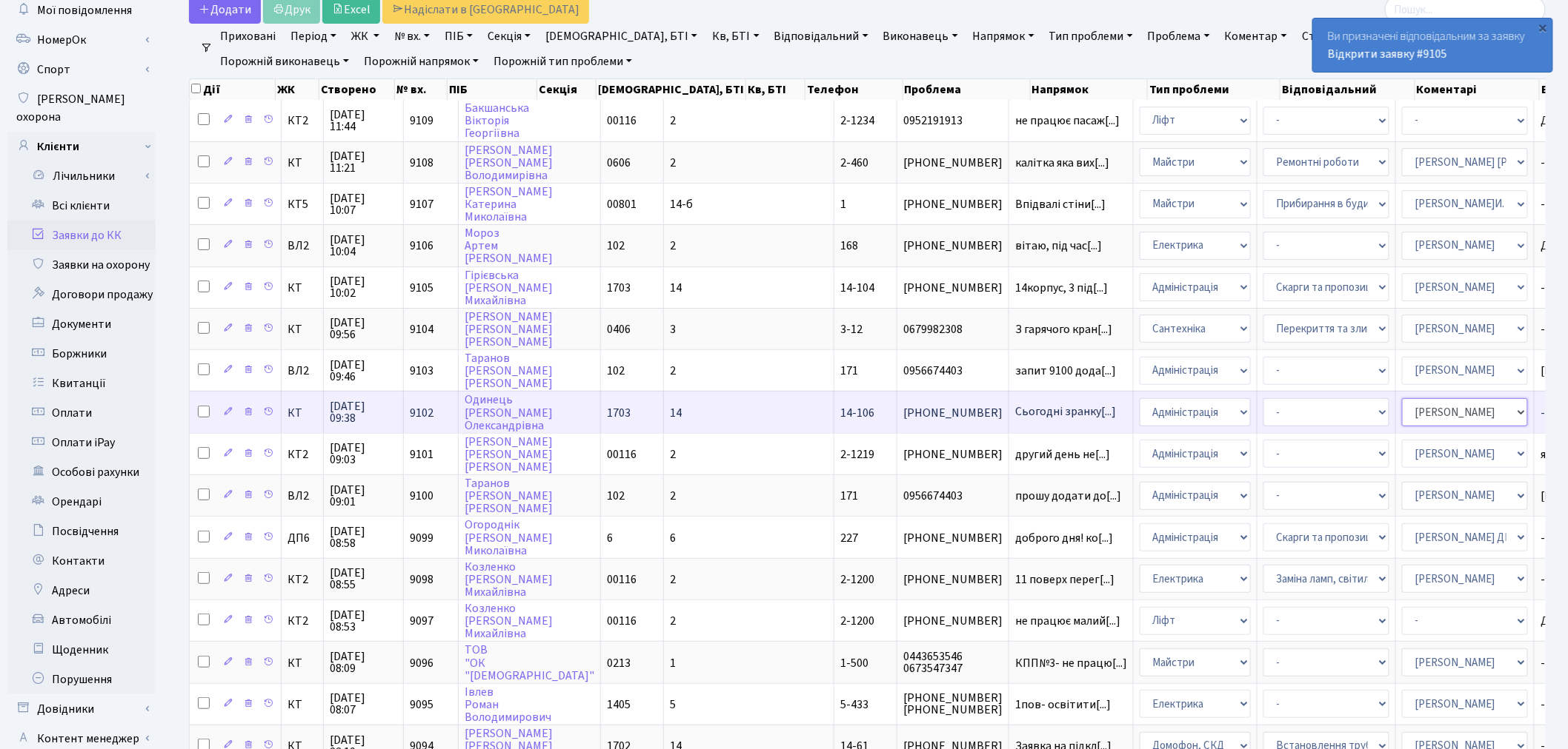
click at [1402, 402] on select "- Адміністратор ЖК ДП Адміністратор ЖК КТ Адміністратор ЖК СП Вижул В. В. Горді…" at bounding box center [1464, 412] width 126 height 28
select select "82"
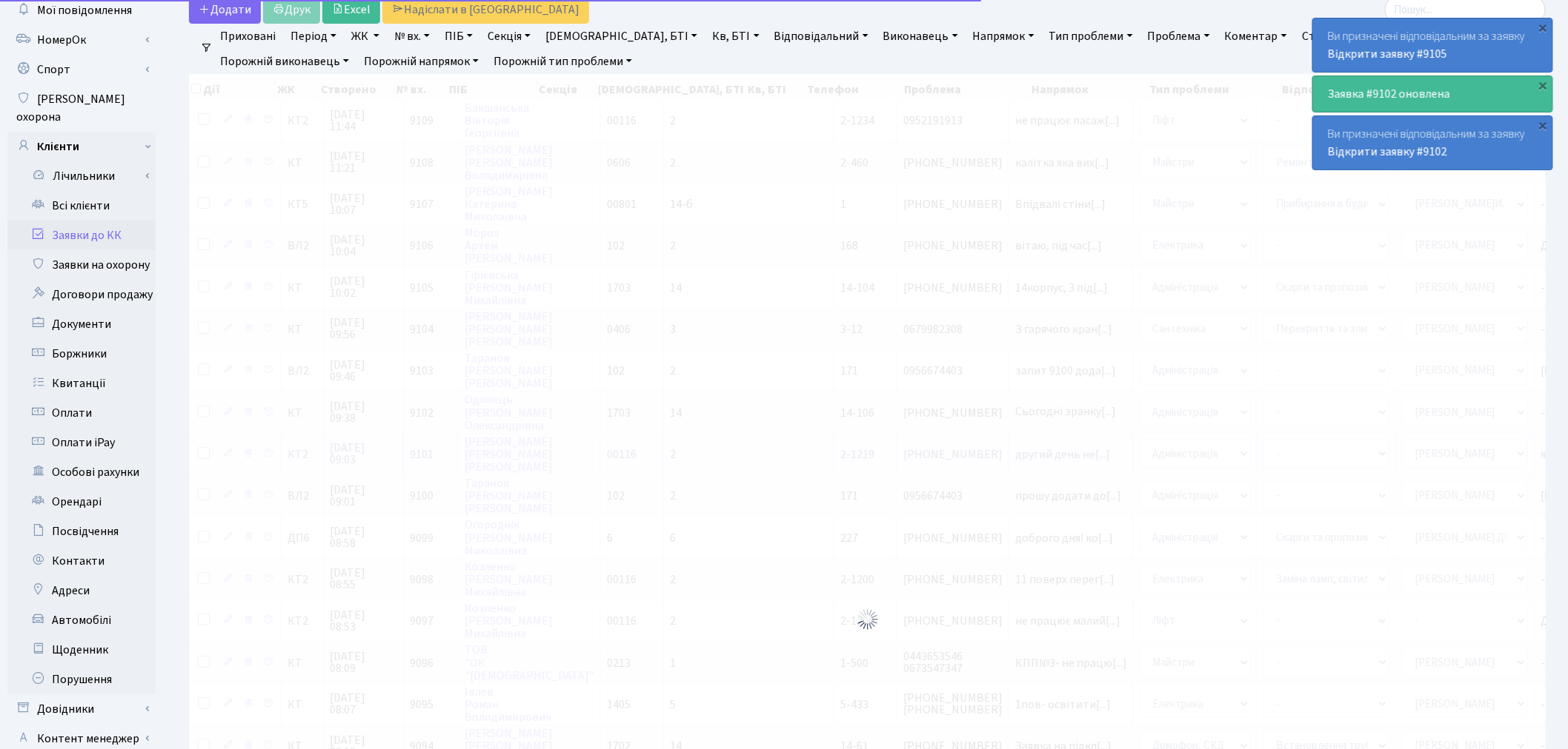
click at [1028, 447] on div at bounding box center [867, 620] width 1357 height 1091
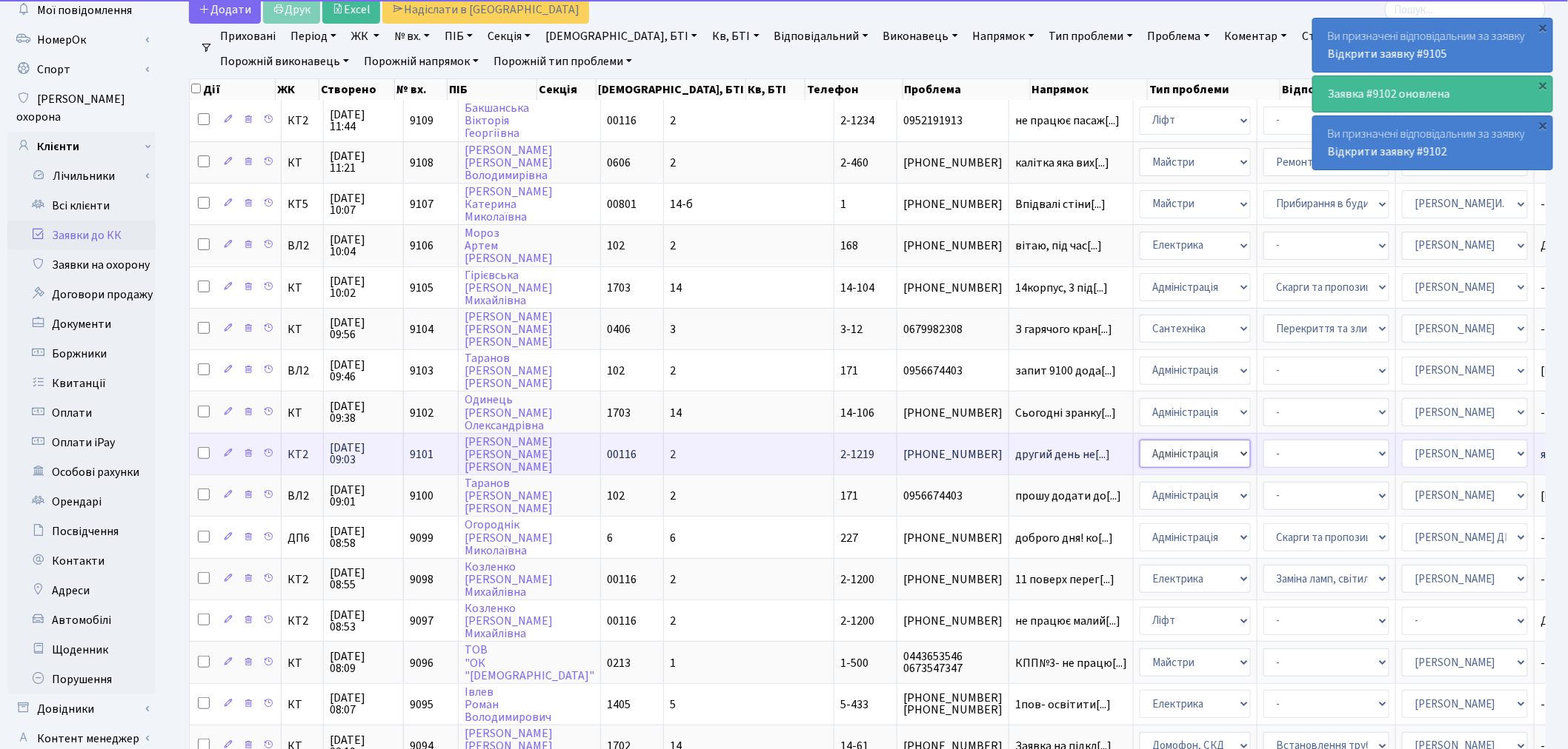
click at [1139, 444] on select "- Адміністрація Домофон, СКД Ліфт Майстри Сантехніка Економічний відділ Електри…" at bounding box center [1195, 453] width 111 height 28
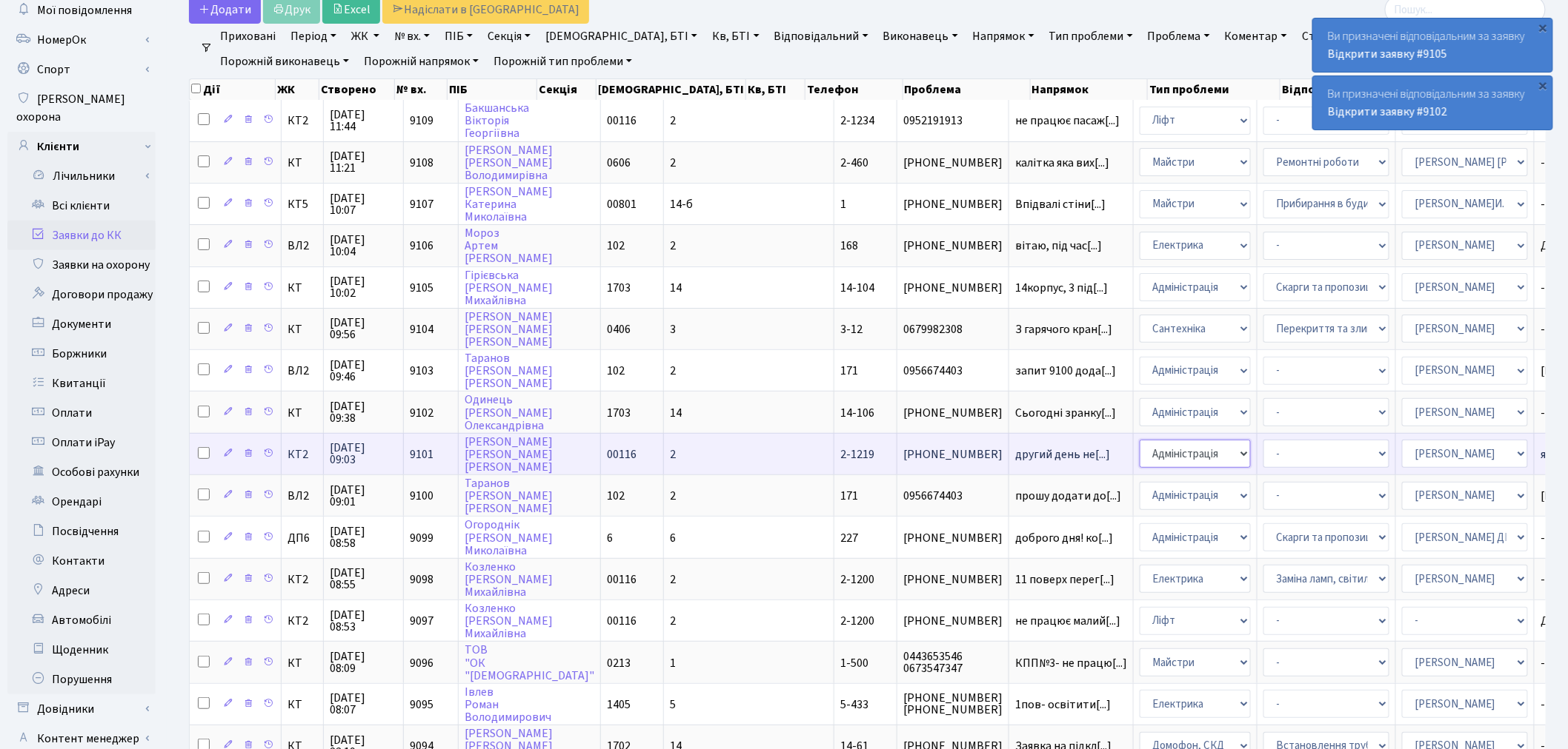
select select "16"
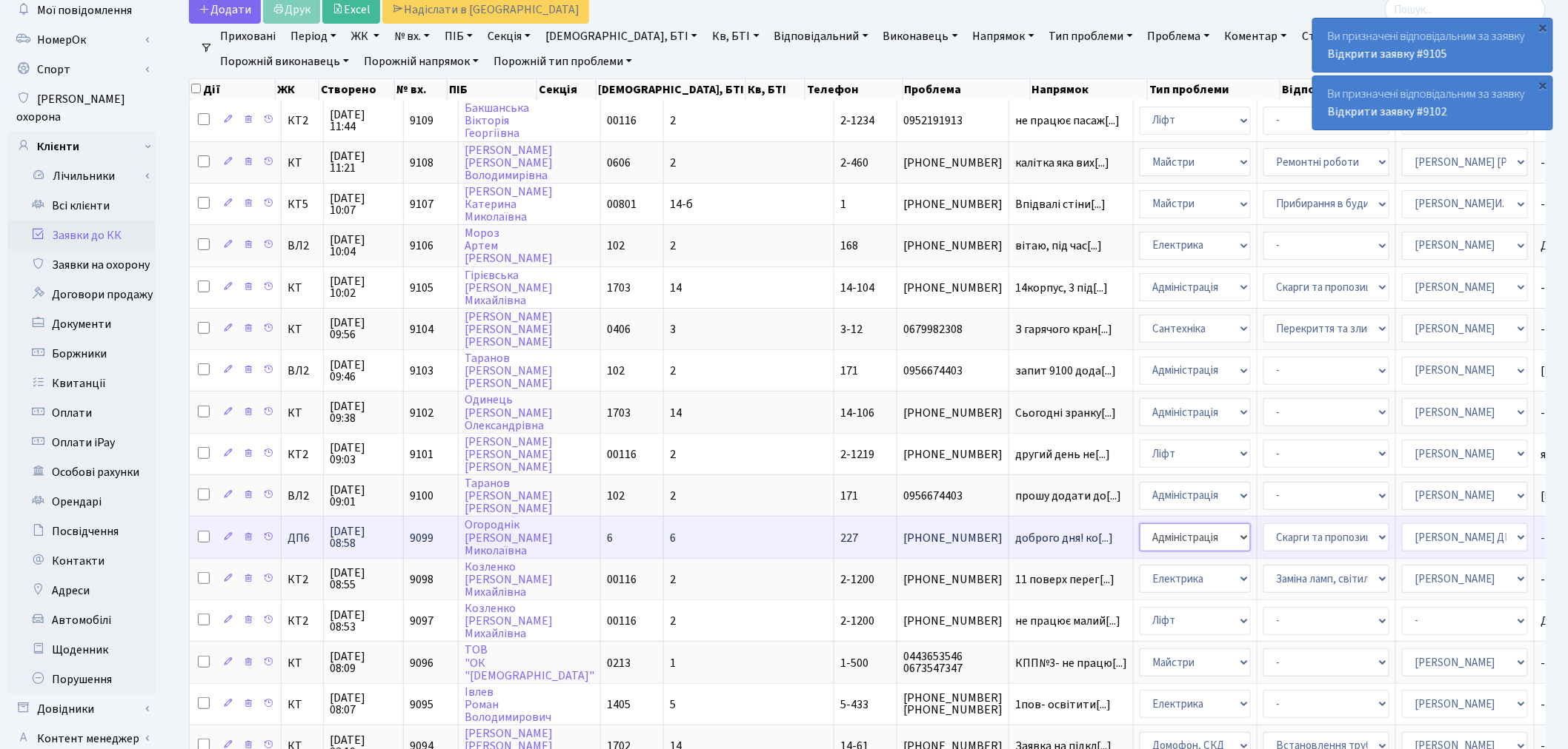
click at [1139, 524] on select "- Адміністрація Домофон, СКД Ліфт Майстри Сантехніка Економічний відділ Електри…" at bounding box center [1195, 537] width 111 height 28
select select "1"
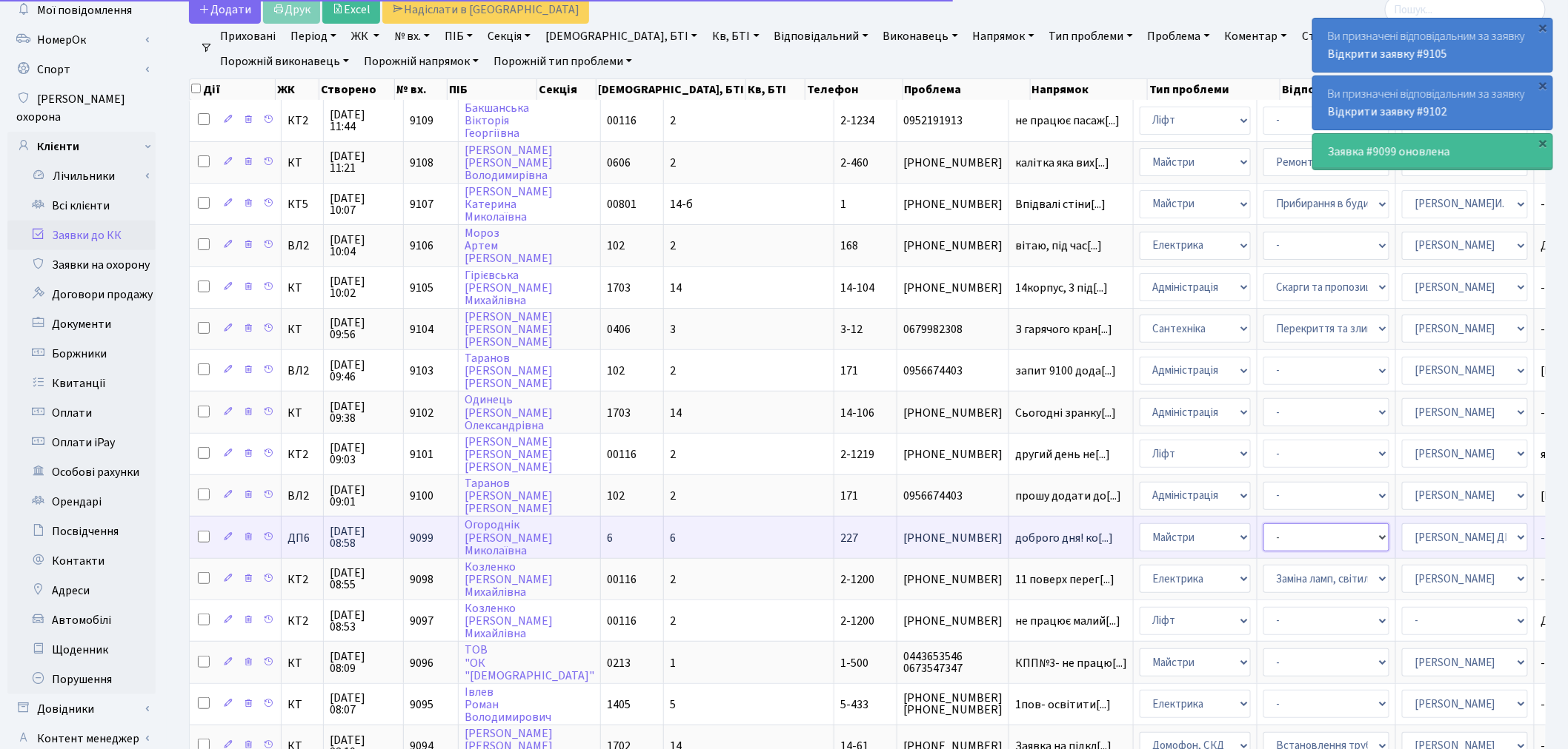
click at [1263, 523] on select "- Дитячі майданчики Замовлення плану комунікацій Озеленення Прибирання в будинк…" at bounding box center [1326, 537] width 126 height 28
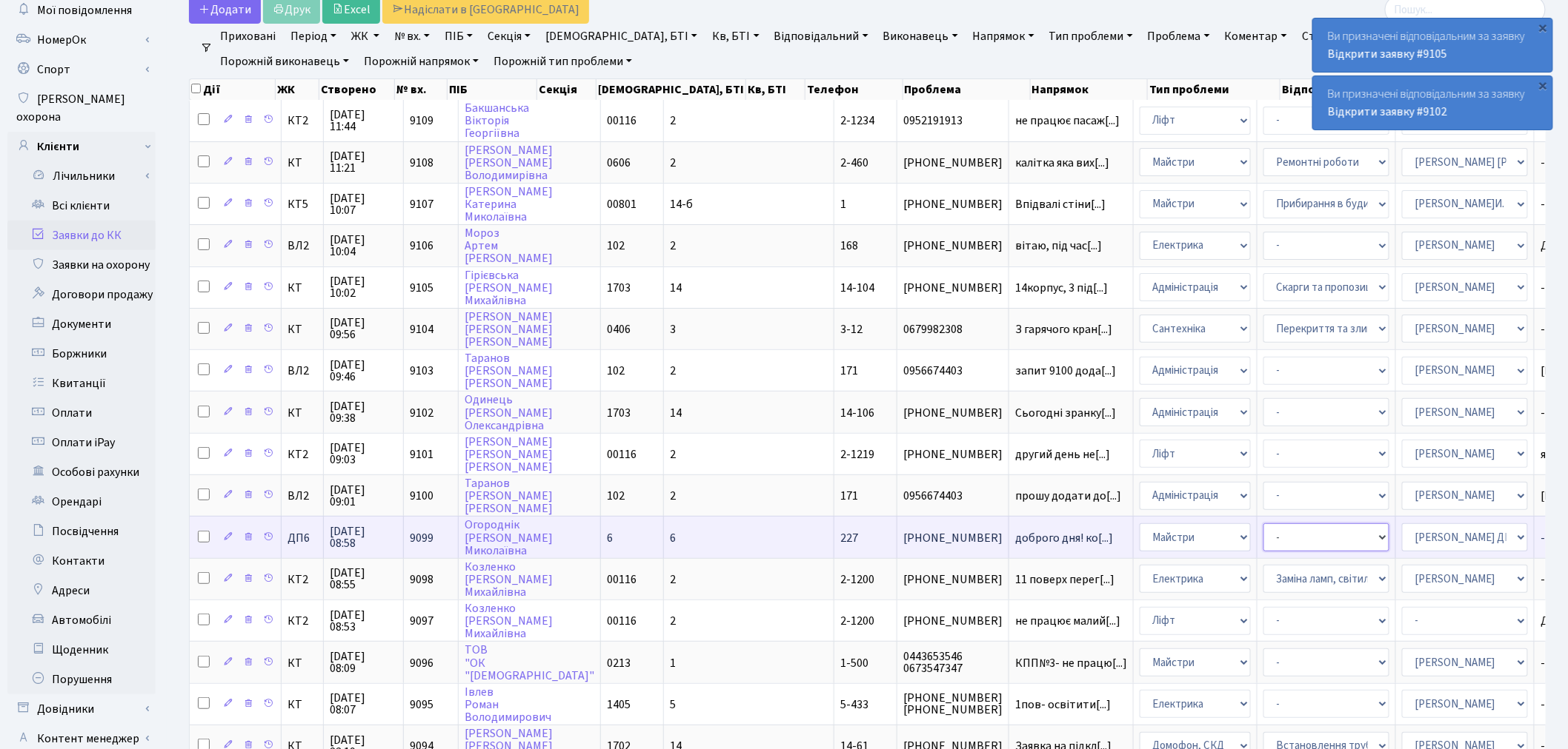
select select "59"
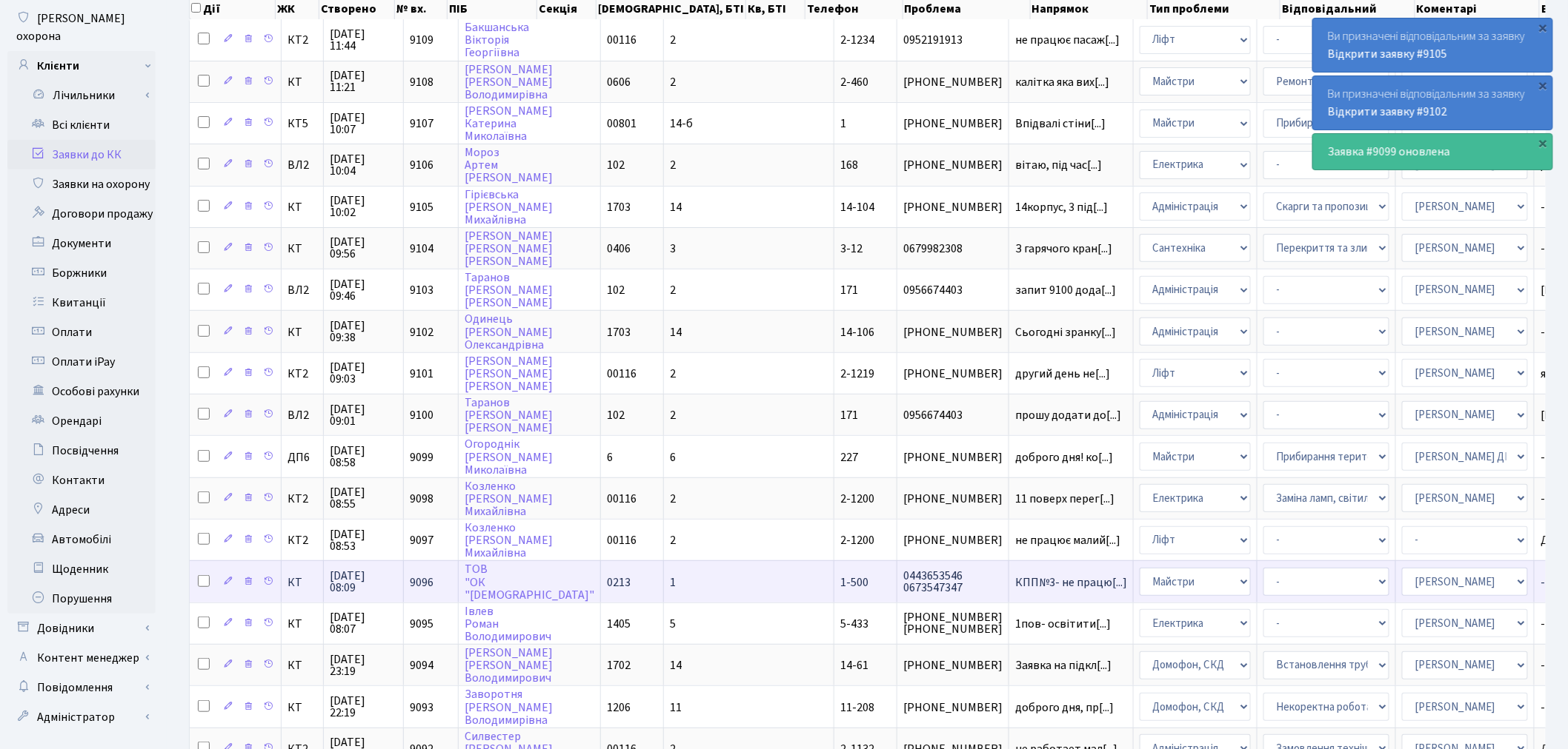
scroll to position [165, 0]
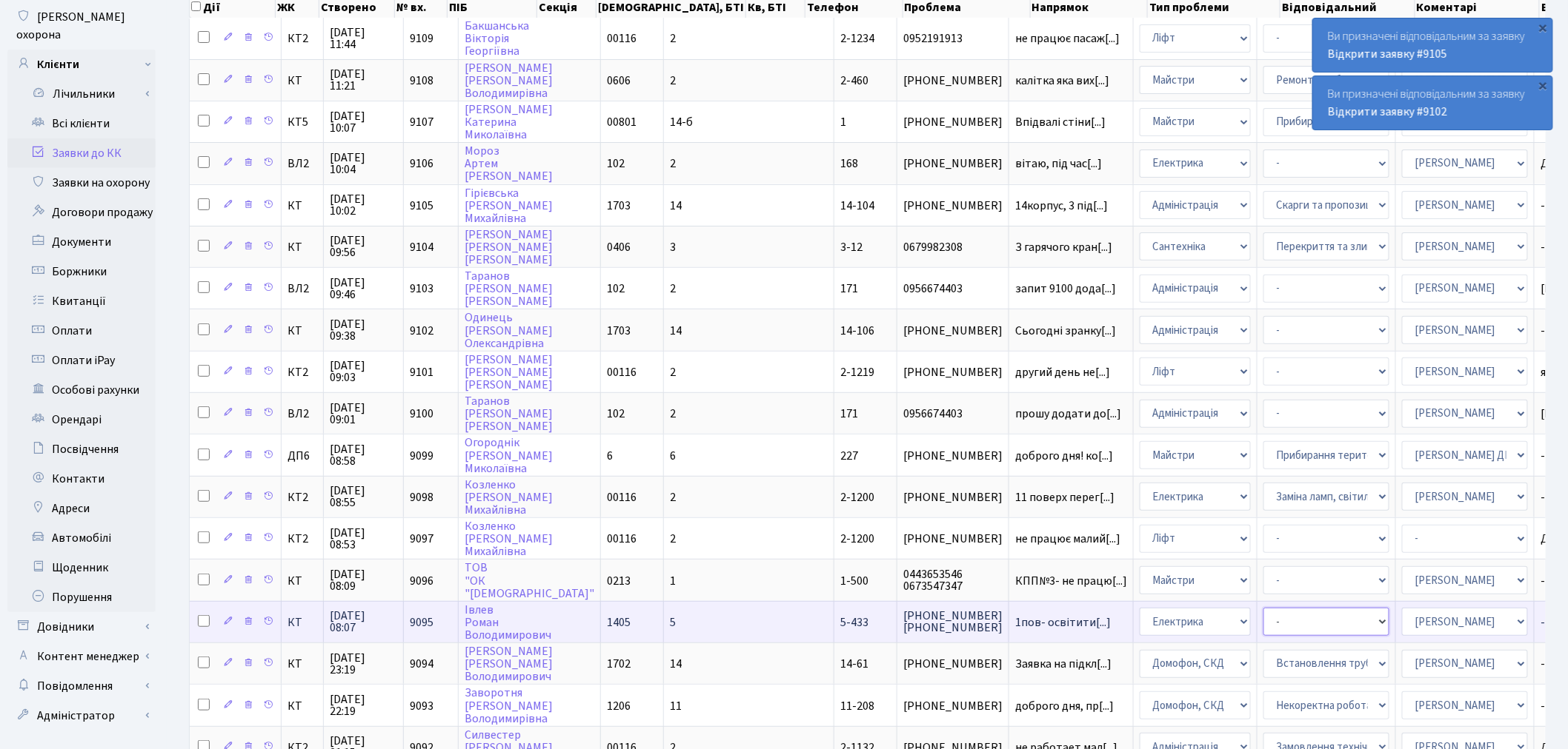
click at [1263, 608] on select "- Виклик майстра Монтаж/демонтаж електролічильника Опломбування\розпломбування …" at bounding box center [1326, 621] width 126 height 28
select select "40"
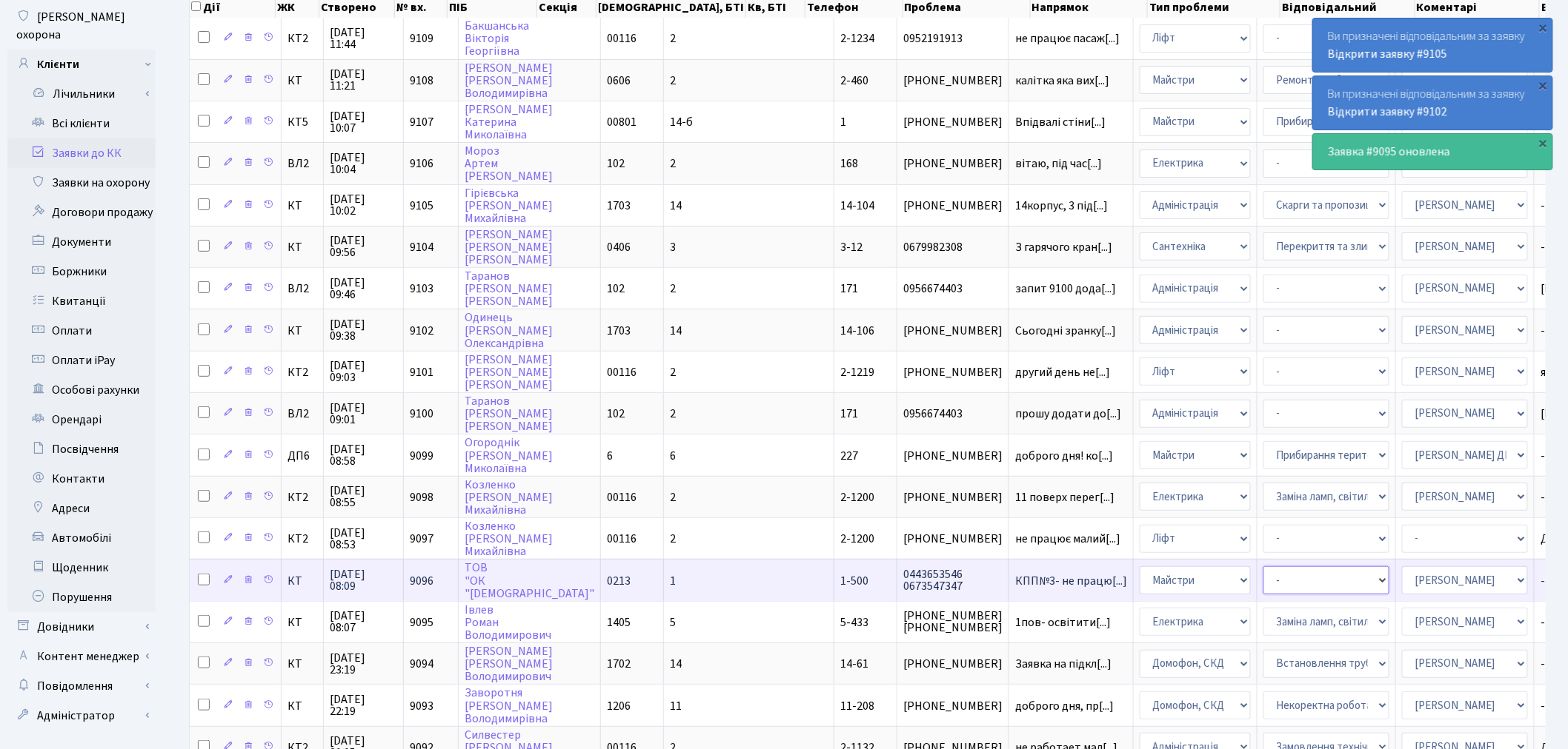
click at [1263, 567] on select "- Замовлення плану комунікацій Дитячі майданчики Озеленення Прибирання в будинк…" at bounding box center [1326, 580] width 126 height 28
select select "62"
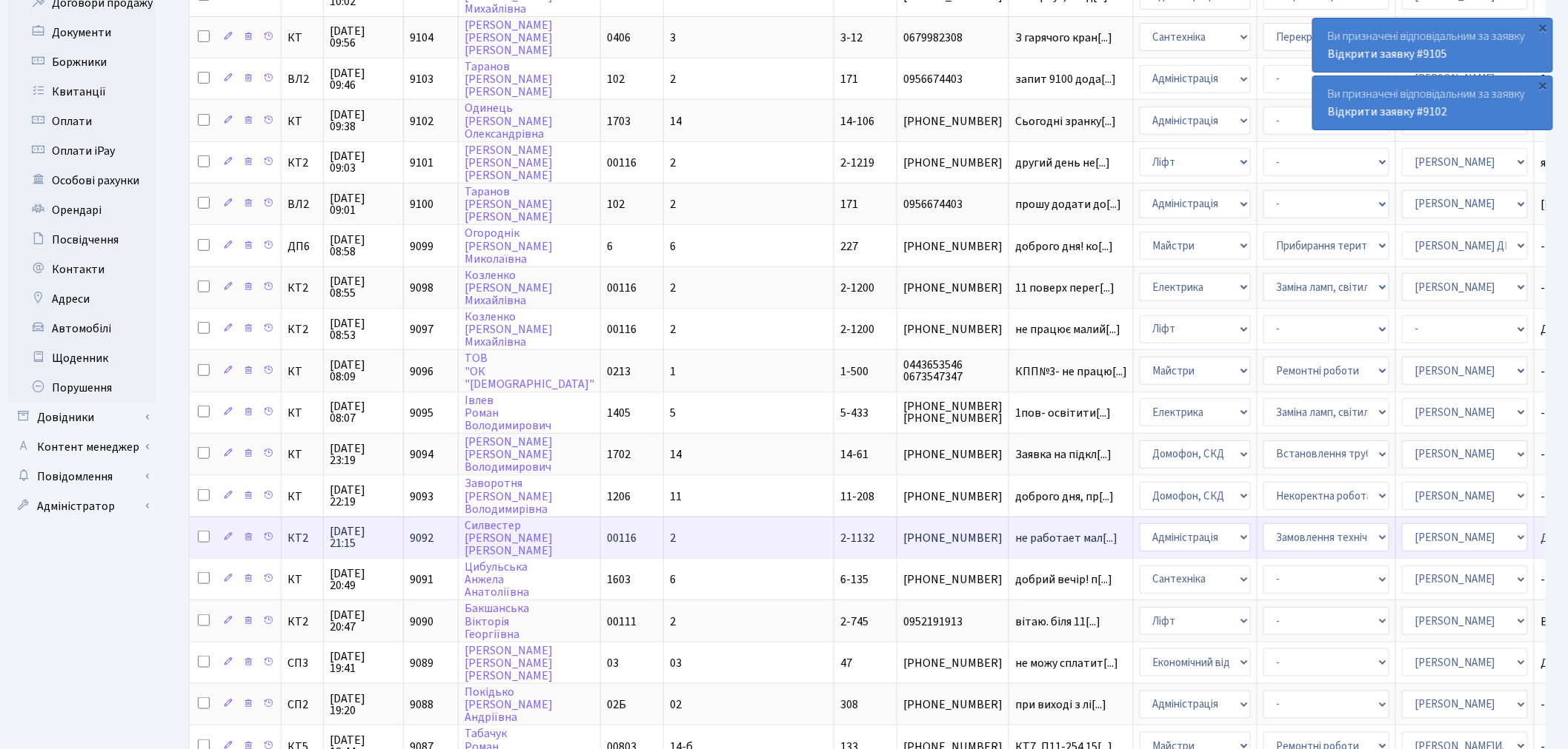
scroll to position [493, 0]
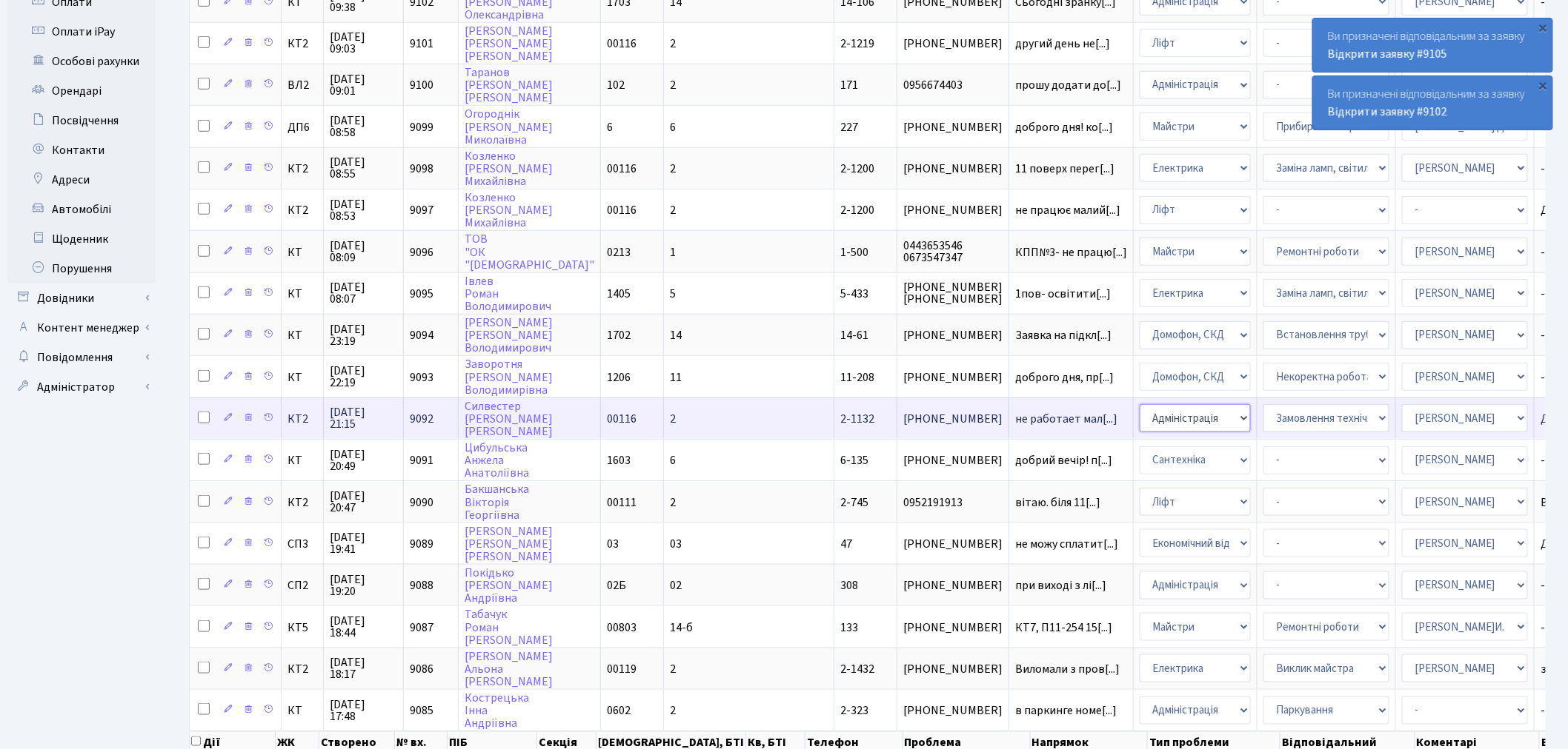
click at [1139, 404] on select "- Адміністрація Домофон, СКД Ліфт Майстри Сантехніка Економічний відділ Електри…" at bounding box center [1195, 418] width 111 height 28
select select "16"
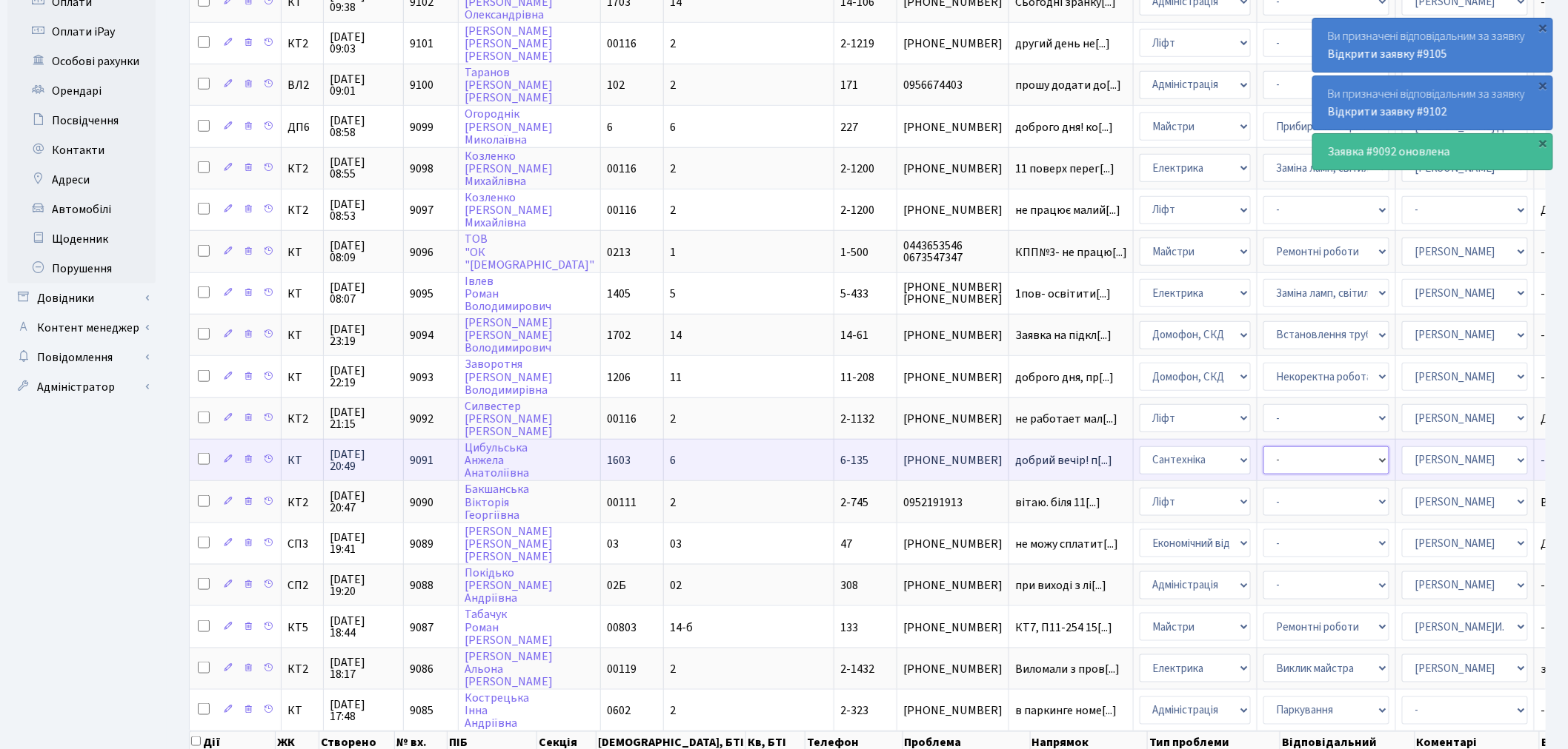
click at [1263, 447] on select "- Виклик майстра Замовлення технічних умов Заміна елементу інженерного вузла те…" at bounding box center [1326, 460] width 126 height 28
select select "32"
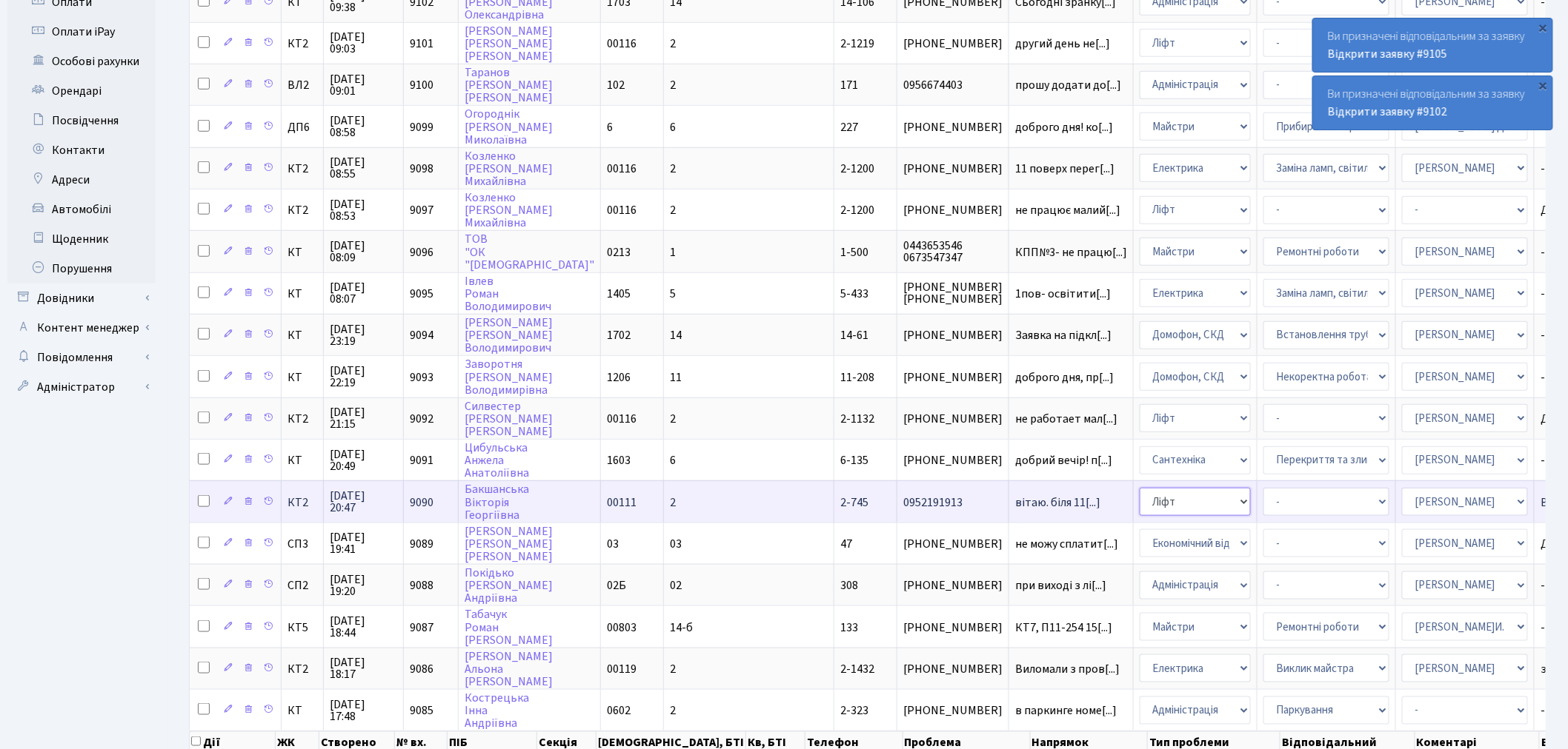
click at [1139, 488] on select "- Адміністрація Домофон, СКД Ліфт Майстри Сантехніка Економічний відділ Електри…" at bounding box center [1195, 501] width 111 height 28
select select "3"
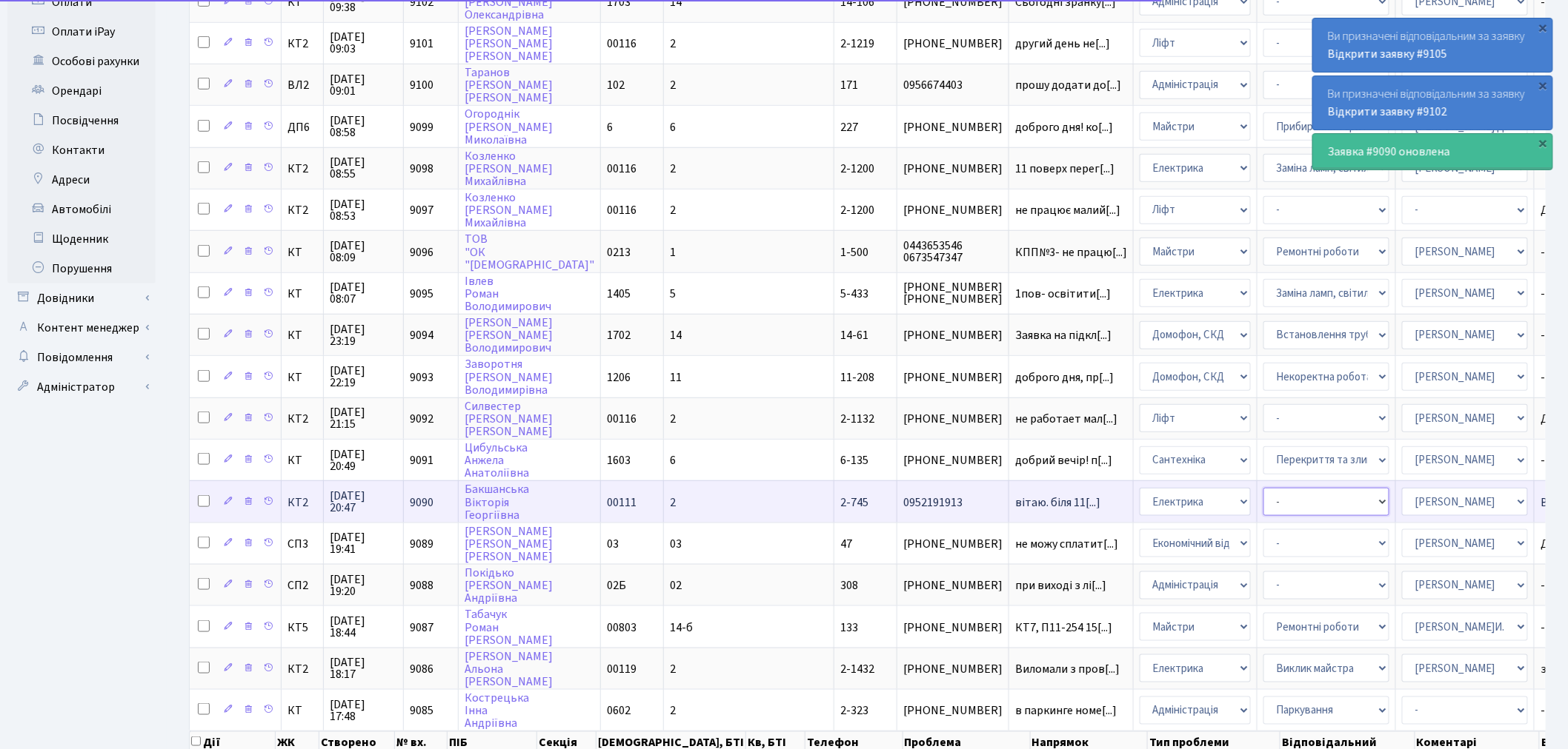
click at [1263, 488] on select "- Виклик майстра Заміна ламп, світильників Монтаж/демонтаж електролічильника Оп…" at bounding box center [1326, 501] width 126 height 28
select select "40"
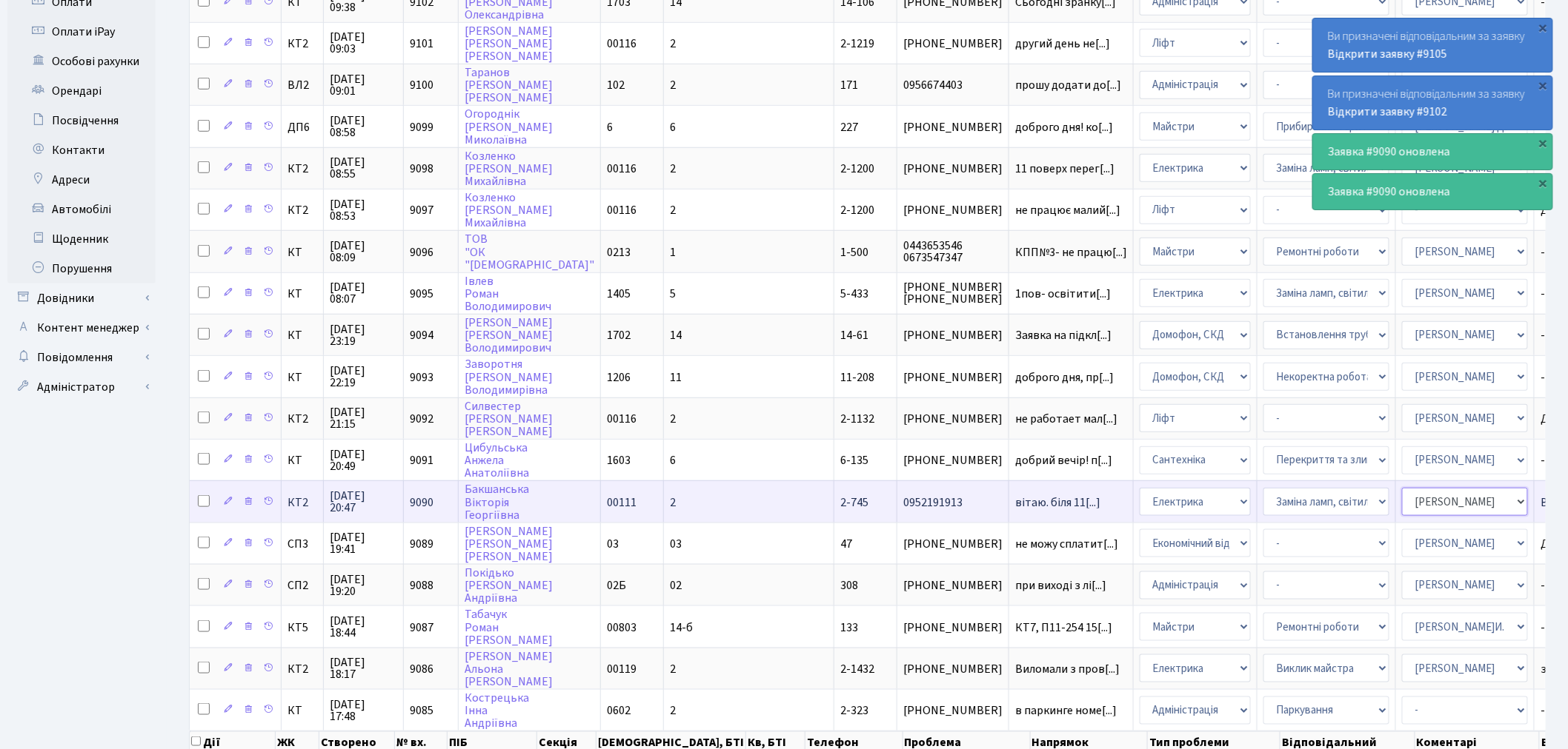
click at [1402, 488] on select "- Адміністратор ЖК ДП Адміністратор ЖК КТ Адміністратор ЖК СП Вижул В. В. Горді…" at bounding box center [1464, 501] width 126 height 28
select select "22"
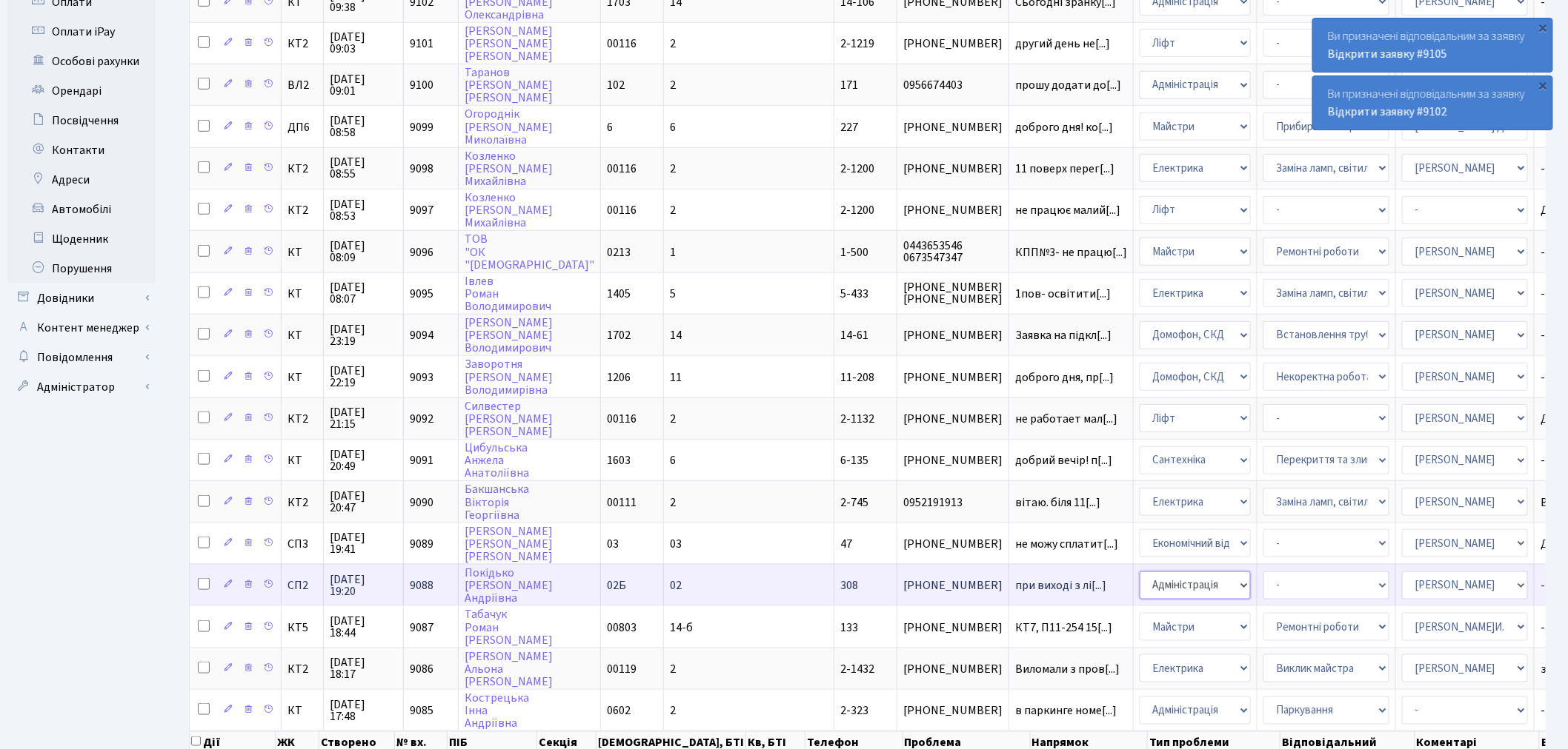
click at [1139, 571] on select "- Адміністрація Домофон, СКД Ліфт Майстри Сантехніка Економічний відділ Електри…" at bounding box center [1195, 585] width 111 height 28
select select "3"
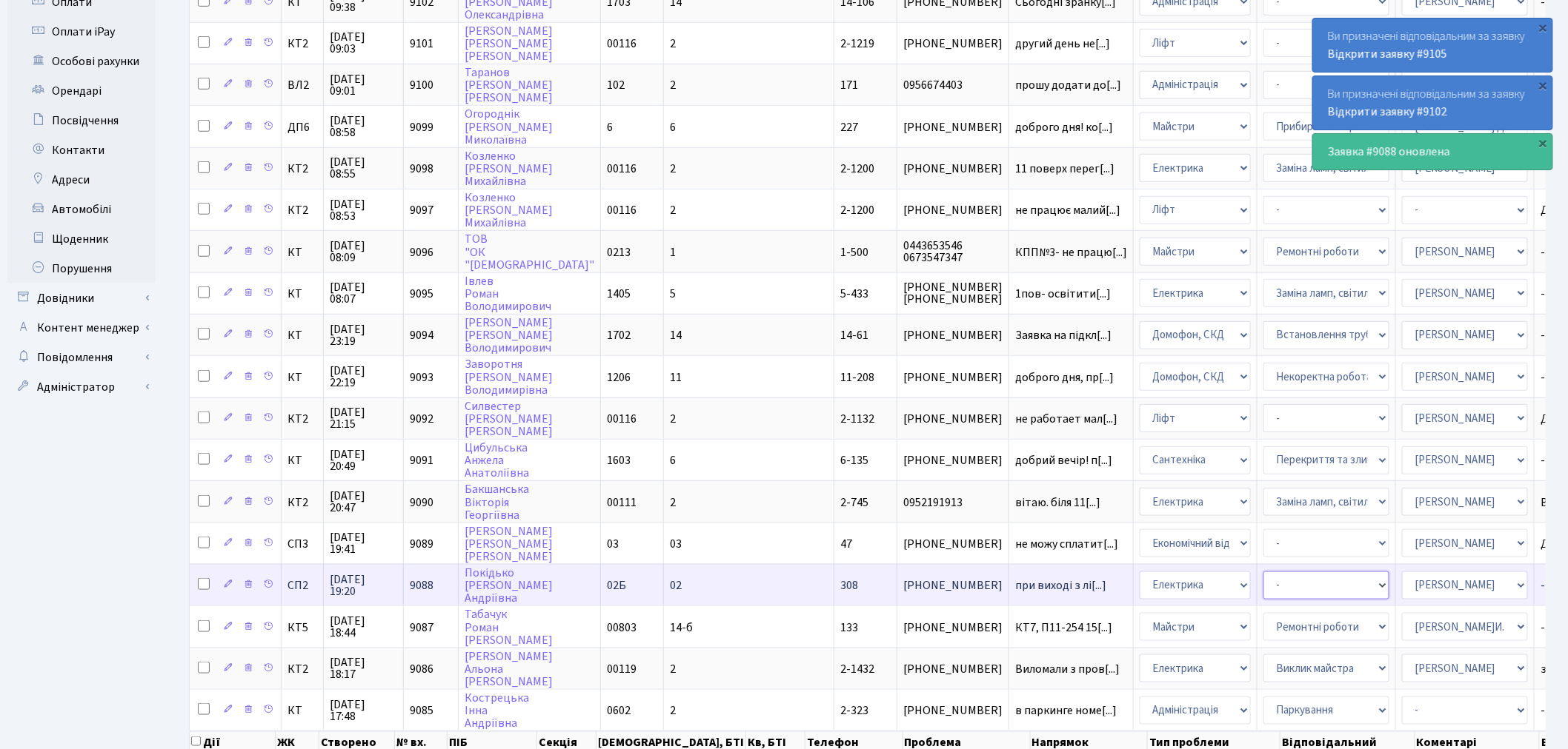
click at [1263, 571] on select "- Виклик майстра Заміна ламп, світильників Монтаж/демонтаж електролічильника Оп…" at bounding box center [1326, 585] width 126 height 28
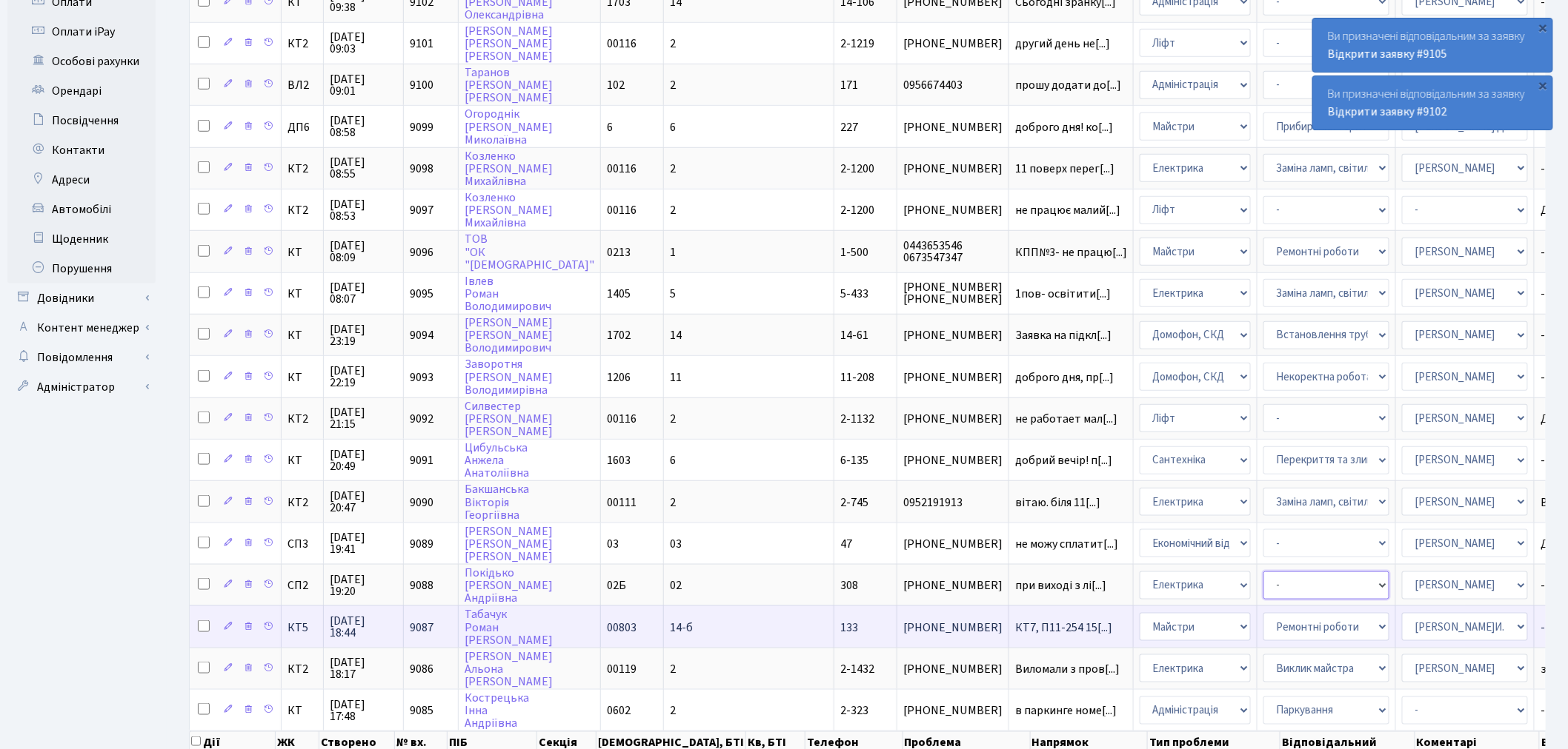
select select "40"
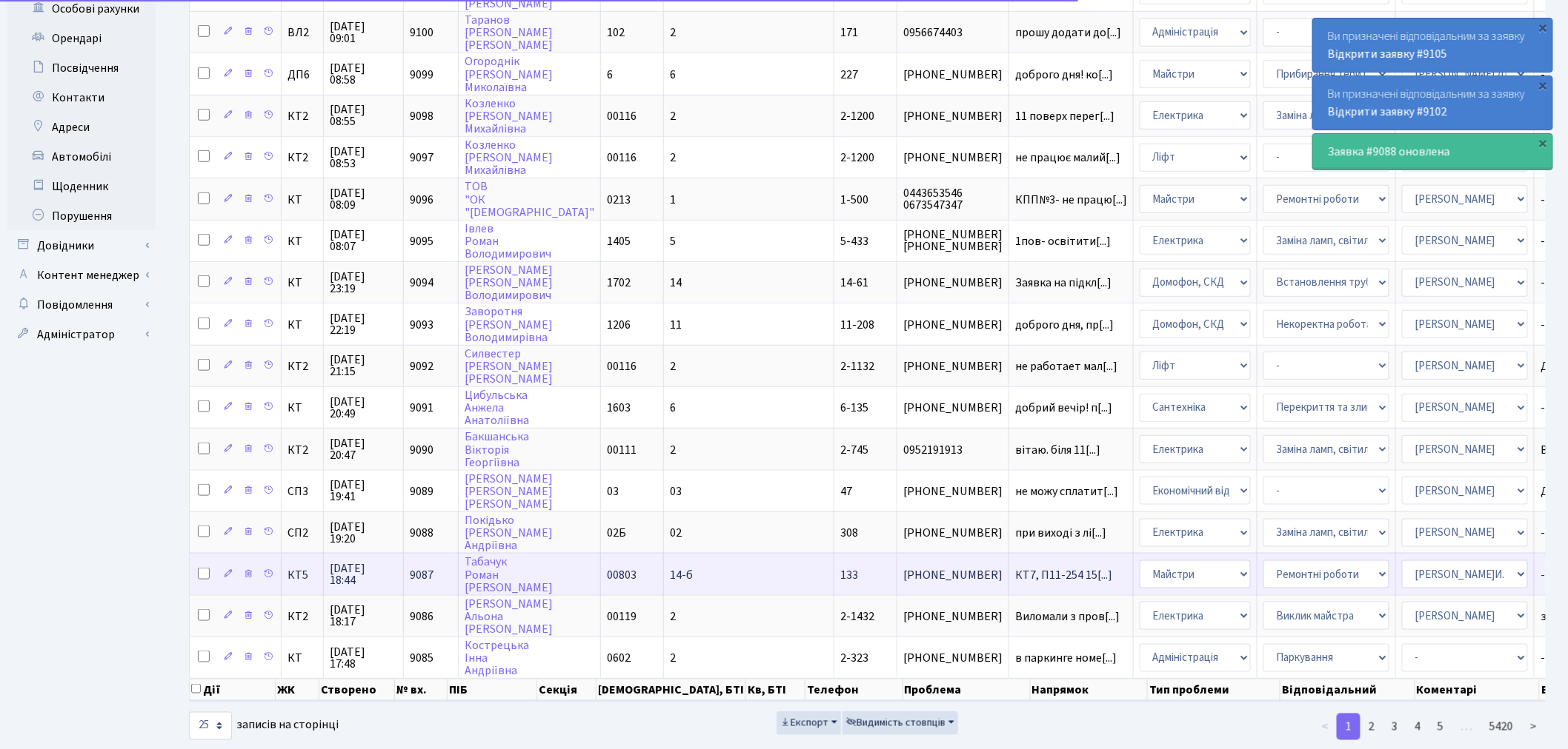
scroll to position [546, 0]
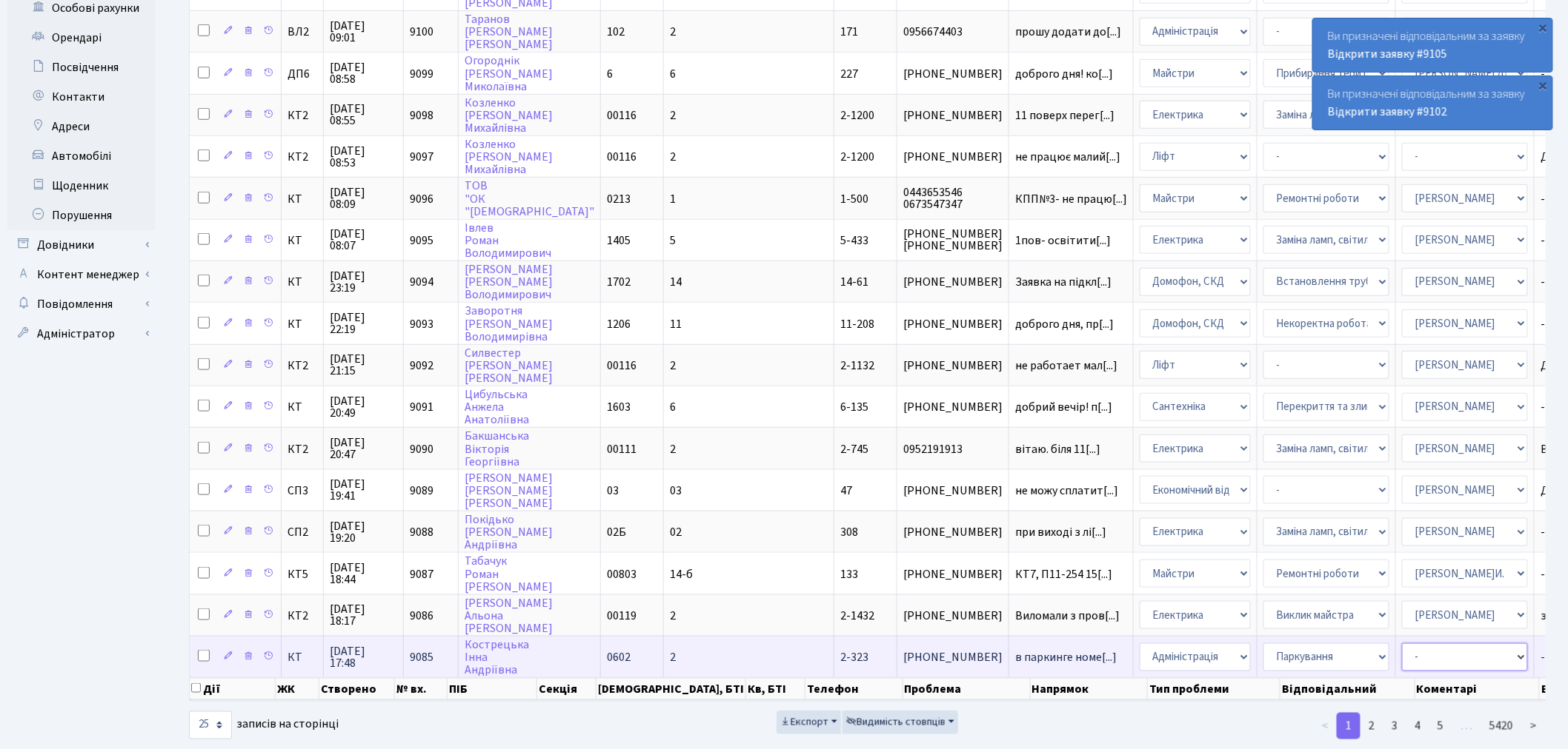
click at [1402, 644] on select "- Адміністратор ЖК ДП Адміністратор ЖК КТ Адміністратор ЖК СП Вижул В. В. Горді…" at bounding box center [1464, 657] width 126 height 28
select select "25"
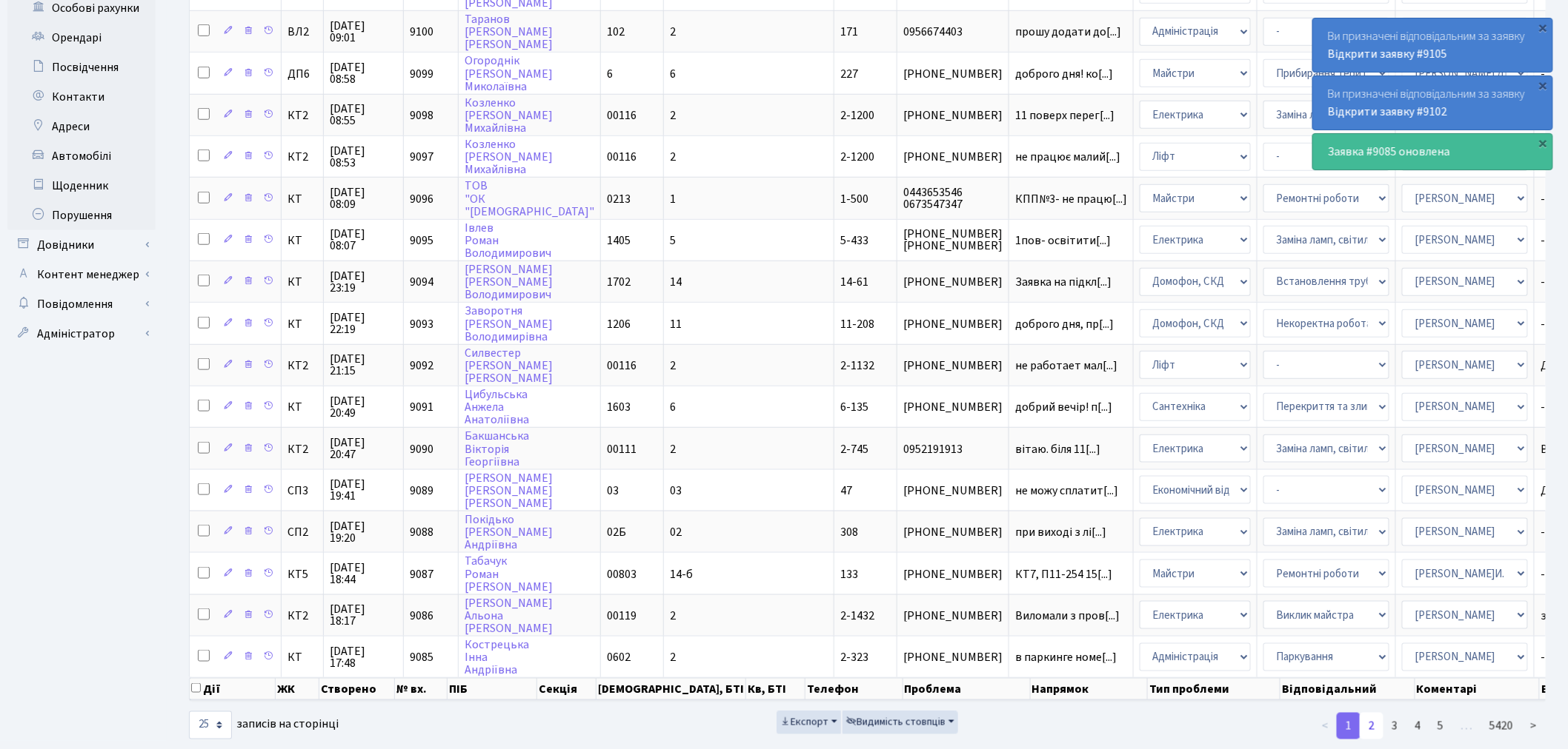
click at [1366, 713] on link "2" at bounding box center [1371, 726] width 23 height 27
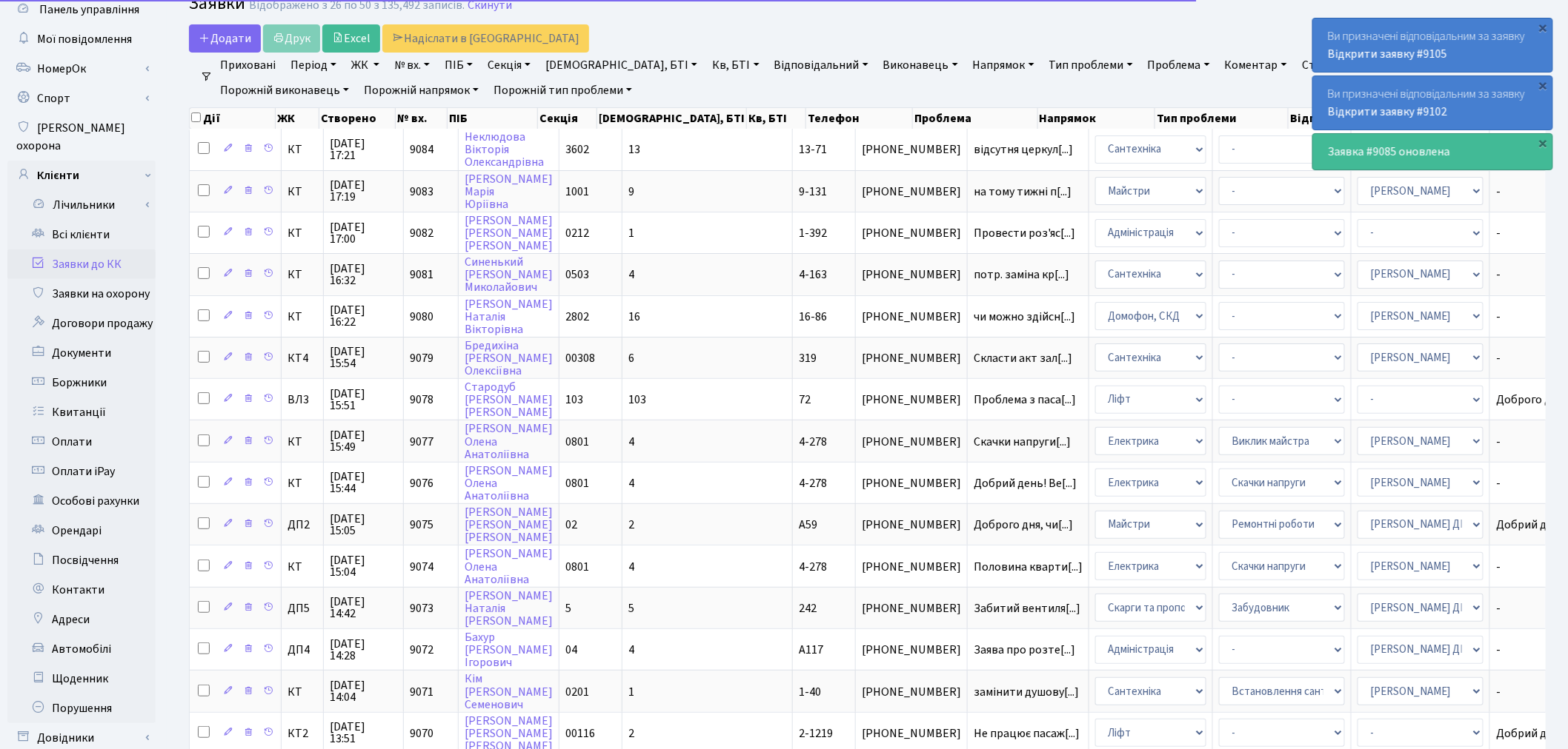
scroll to position [0, 0]
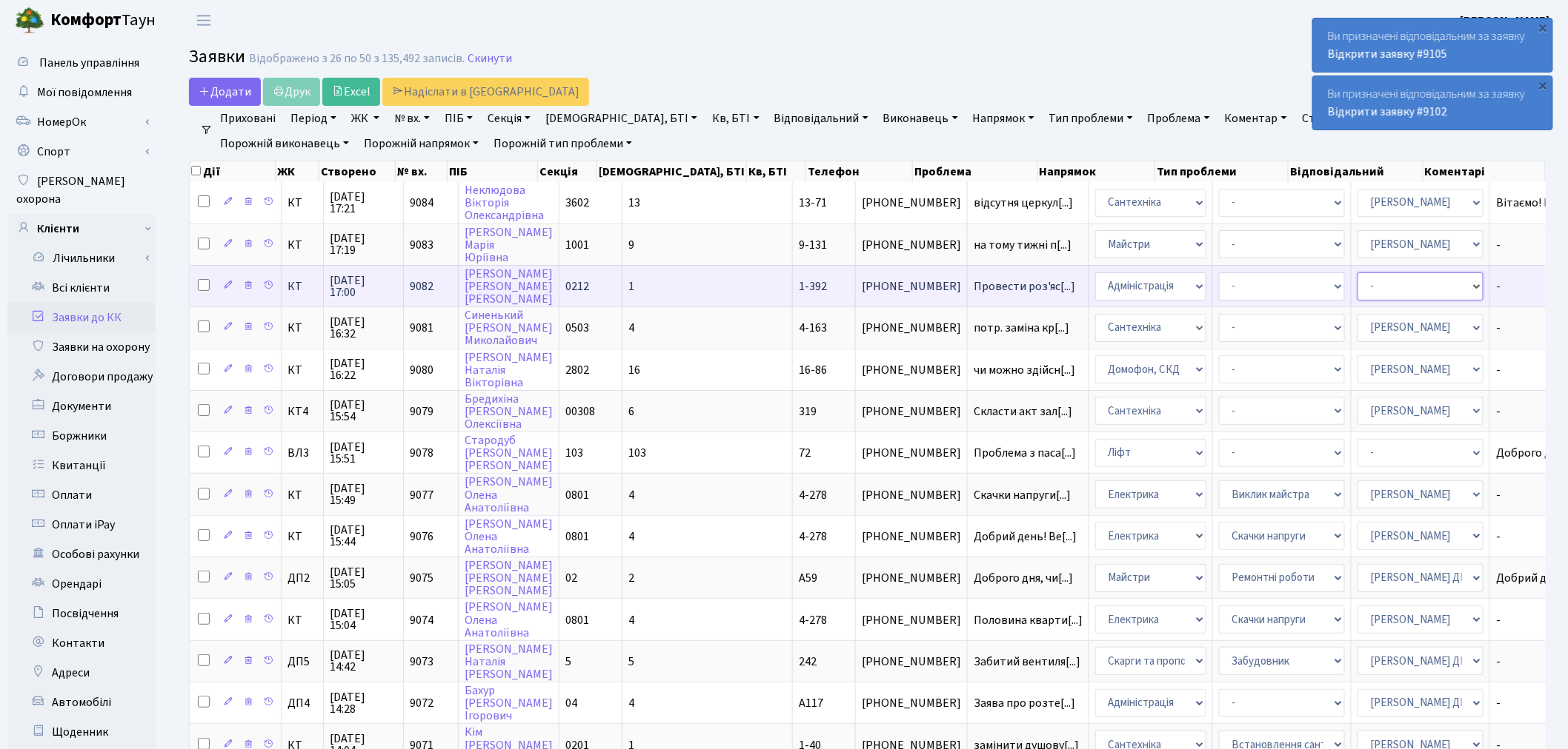
click at [1357, 285] on select "- Адміністратор ЖК ДП Адміністратор ЖК КТ Адміністратор ЖК СП Вижул В. В. Горді…" at bounding box center [1420, 286] width 126 height 28
select select "82"
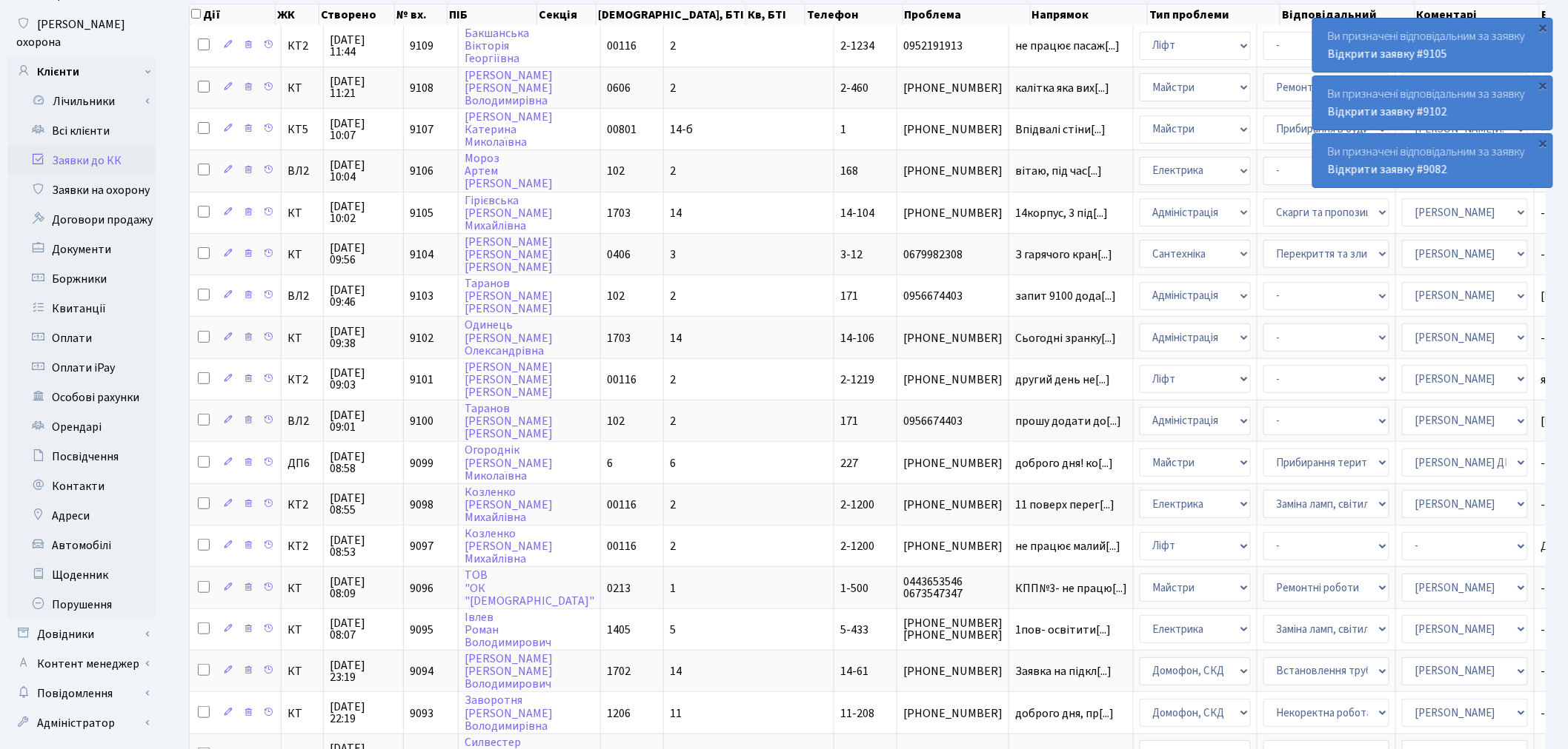
scroll to position [546, 0]
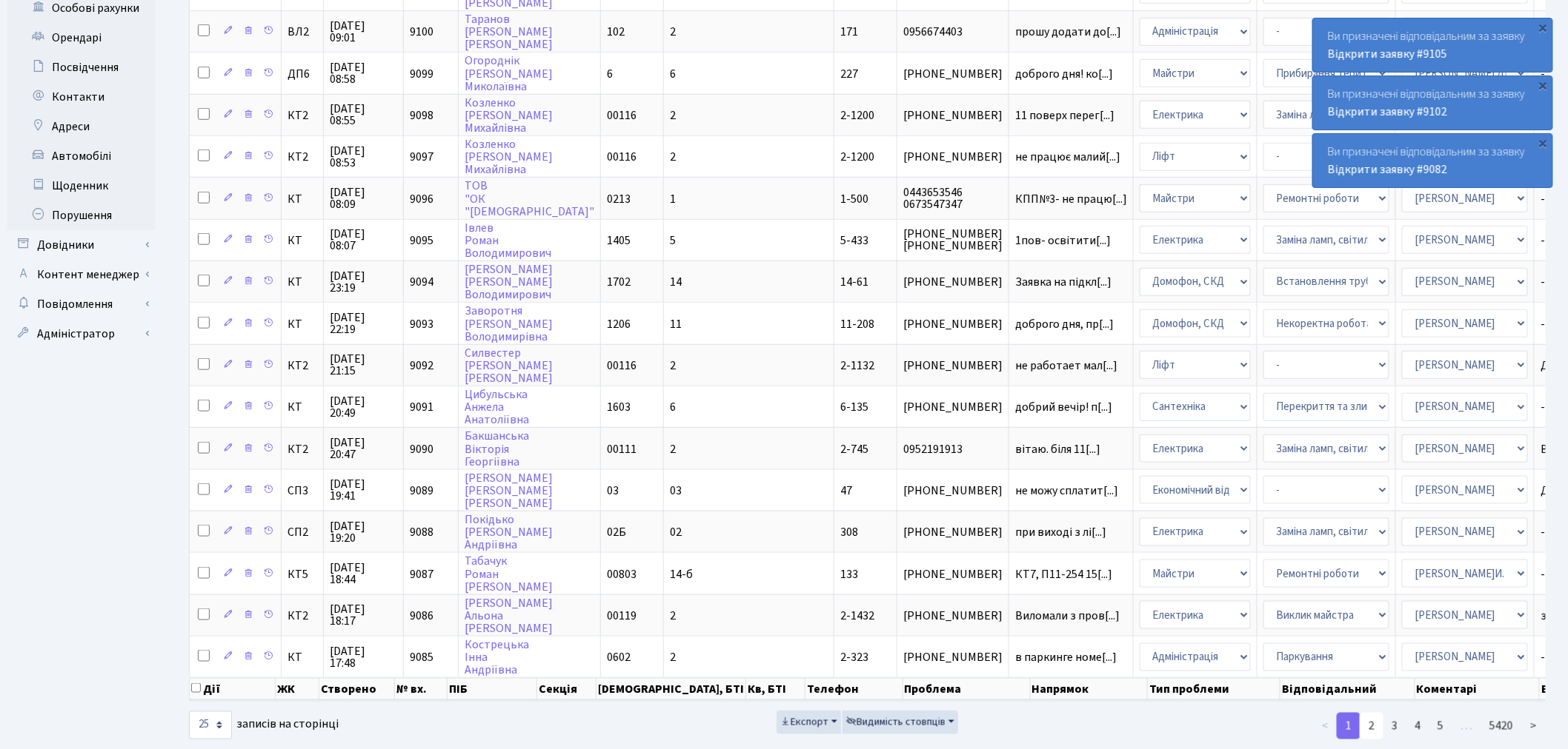
drag, startPoint x: 1374, startPoint y: 698, endPoint x: 1333, endPoint y: 645, distance: 67.0
click at [1373, 713] on link "2" at bounding box center [1371, 726] width 23 height 27
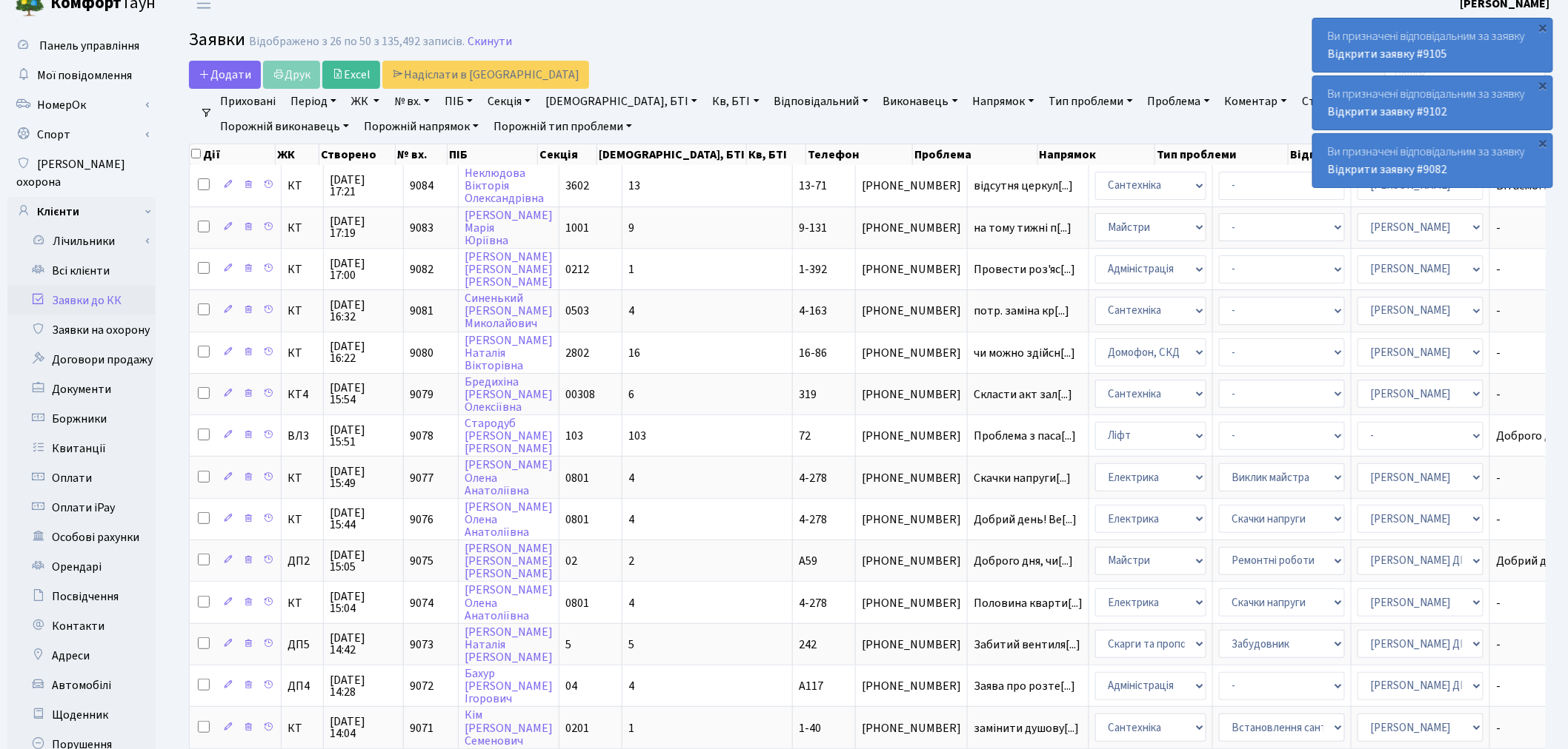
scroll to position [0, 0]
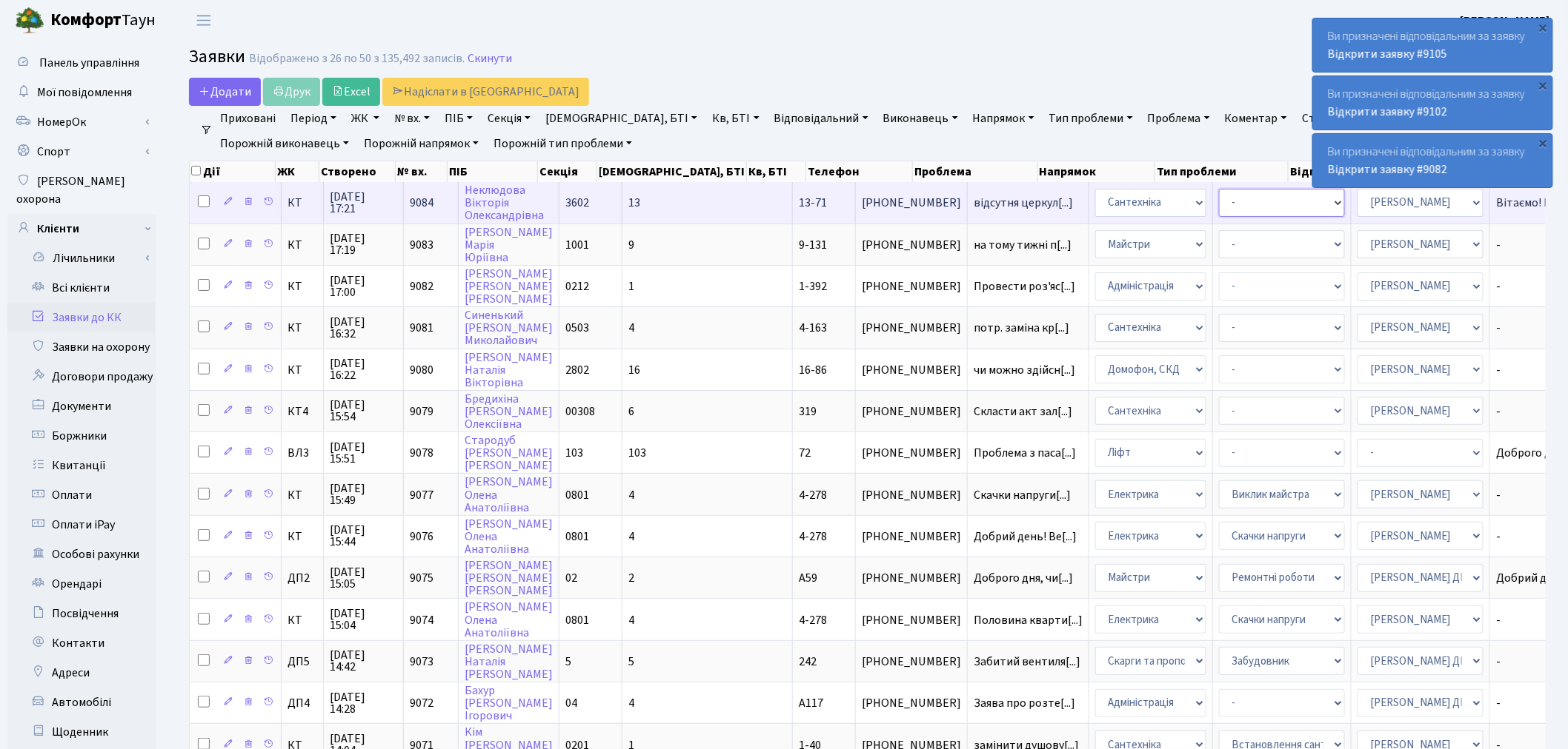
click at [1229, 199] on select "- Виклик майстра Замовлення технічних умов Заміна елементу інженерного вузла те…" at bounding box center [1282, 203] width 126 height 28
select select "32"
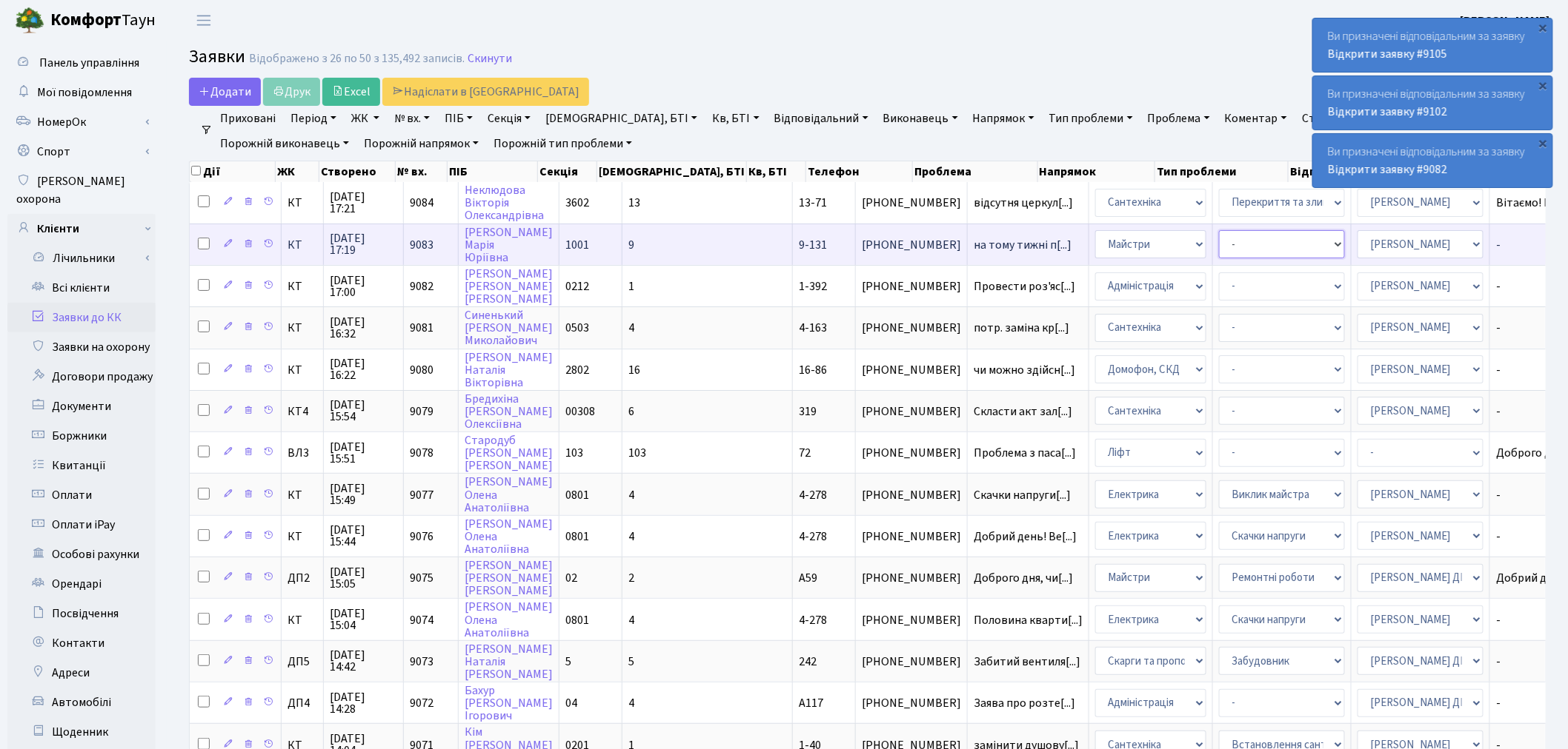
click at [1219, 248] on select "- Замовлення плану комунікацій Дитячі майданчики Озеленення Прибирання в будинк…" at bounding box center [1282, 244] width 126 height 28
select select "58"
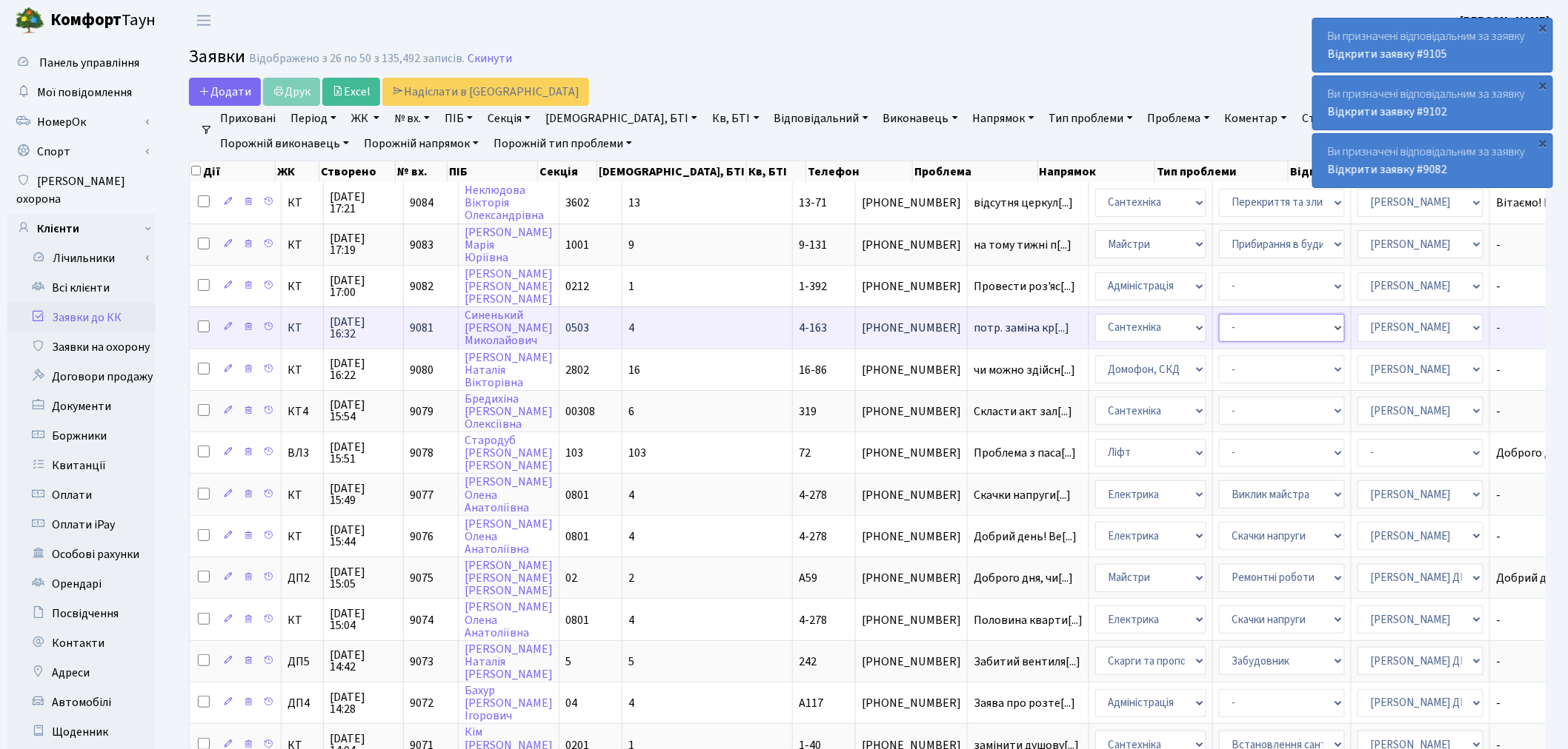
drag, startPoint x: 1157, startPoint y: 321, endPoint x: 1171, endPoint y: 328, distance: 15.7
click at [1219, 321] on select "- Виклик майстра Замовлення технічних умов Заміна елементу інженерного вузла те…" at bounding box center [1282, 328] width 126 height 28
select select "32"
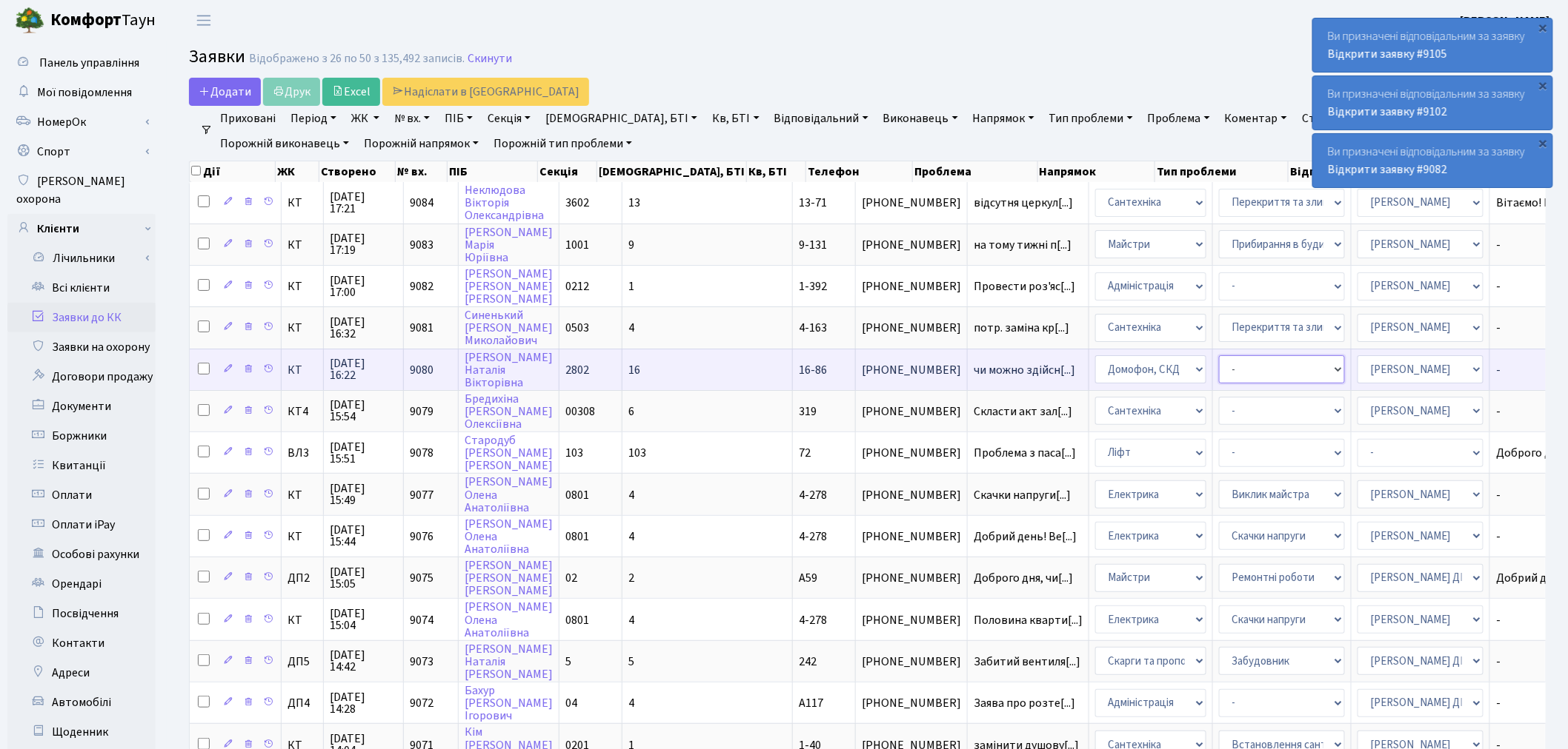
click at [1219, 369] on select "- Некоректна робота домофону Встановлення трубки домофону" at bounding box center [1282, 369] width 126 height 28
select select "5"
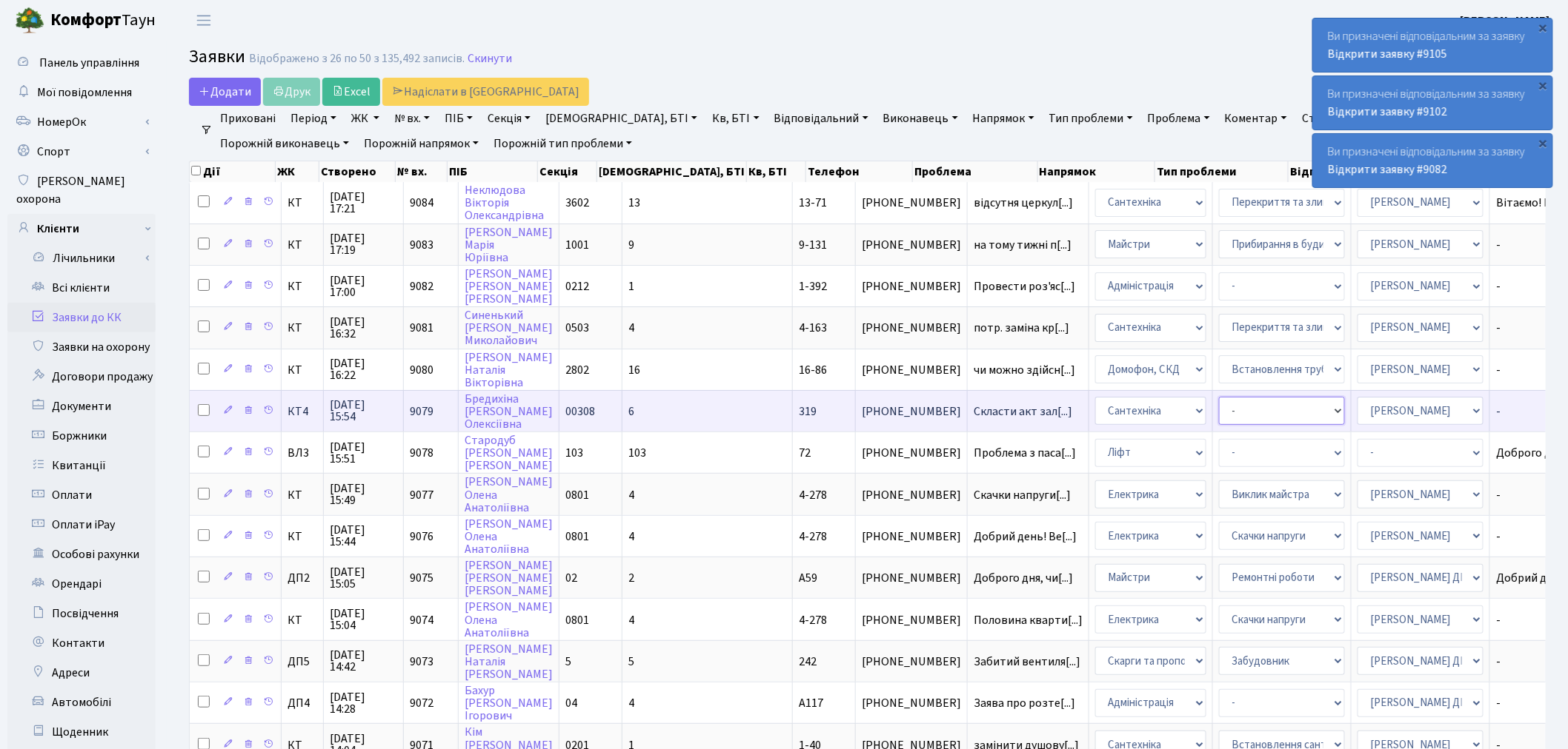
click at [1219, 409] on select "- Виклик майстра Замовлення технічних умов Заміна елементу інженерного вузла те…" at bounding box center [1282, 411] width 126 height 28
select select "29"
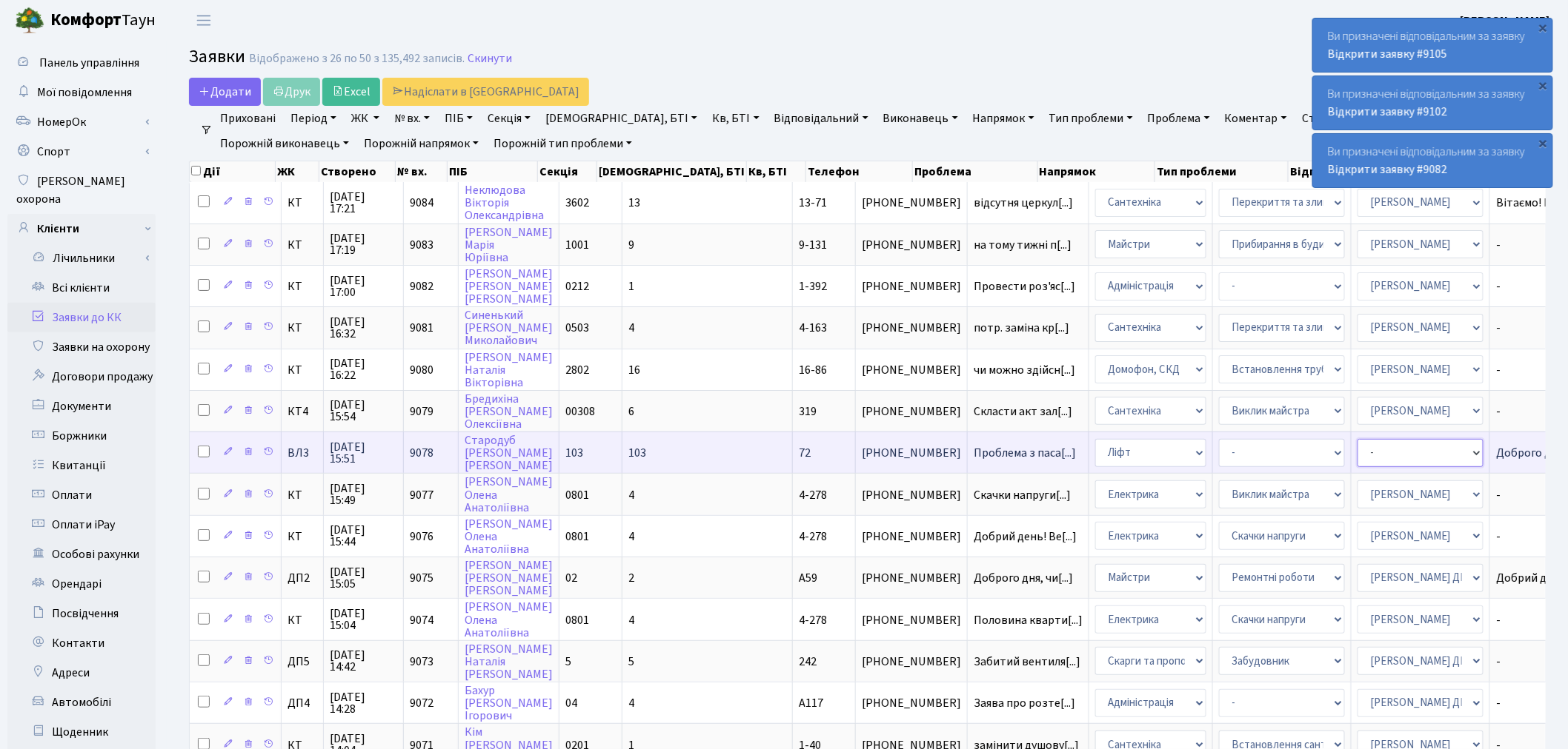
drag, startPoint x: 1357, startPoint y: 444, endPoint x: 1351, endPoint y: 429, distance: 16.2
click at [1357, 442] on select "- Адміністратор ЖК ДП Адміністратор ЖК КТ Адміністратор ЖК СП Вижул В. В. Горді…" at bounding box center [1420, 452] width 126 height 28
select select "88"
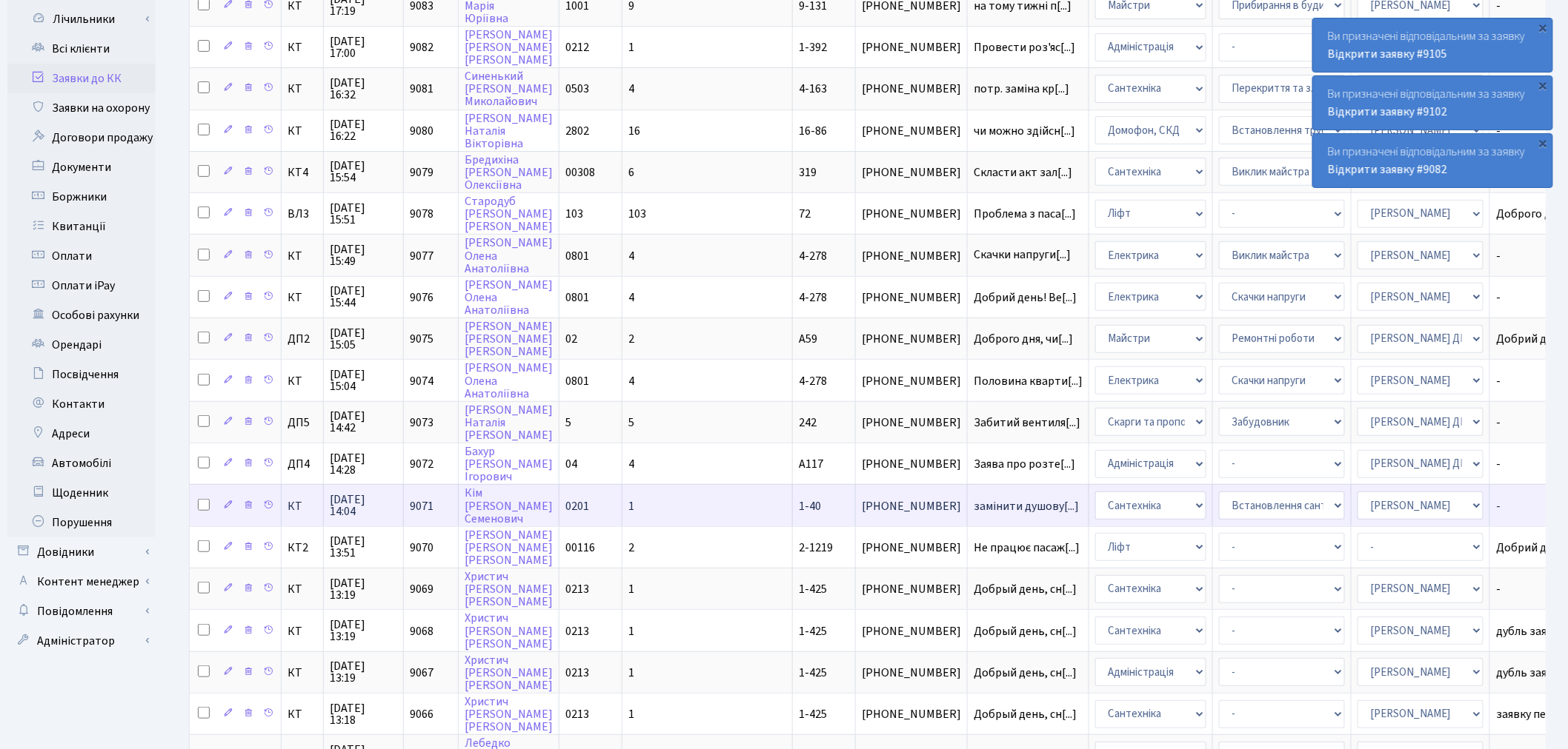
scroll to position [247, 0]
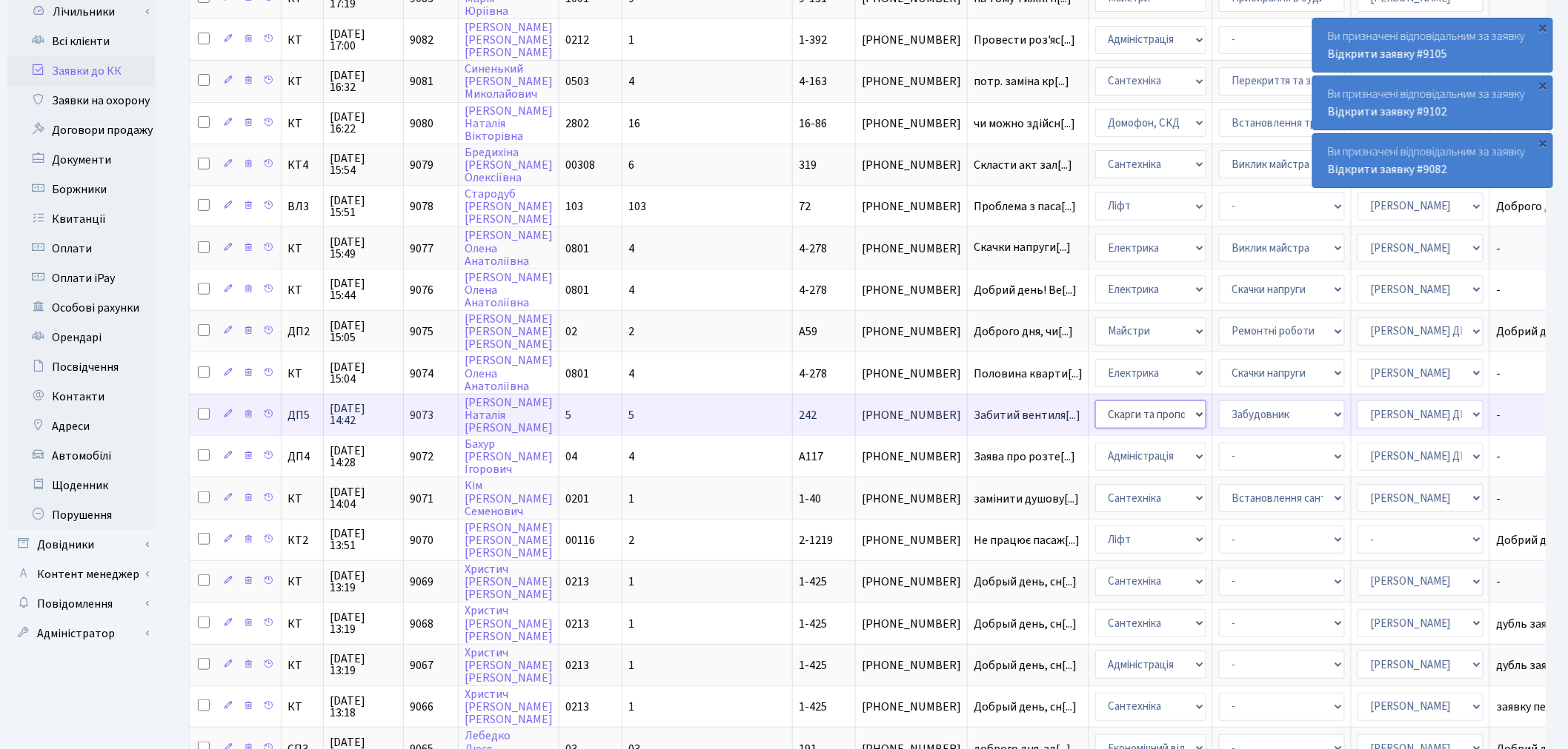
click at [1095, 401] on select "- Адміністрація Домофон, СКД Ліфт Майстри Сантехніка Економічний відділ Електри…" at bounding box center [1151, 414] width 111 height 28
click at [169, 516] on div "Додати Друк Excel Надіслати в КАН Фільтри Приховані Період 15.10.2025 - 15.10.2…" at bounding box center [867, 436] width 1401 height 1209
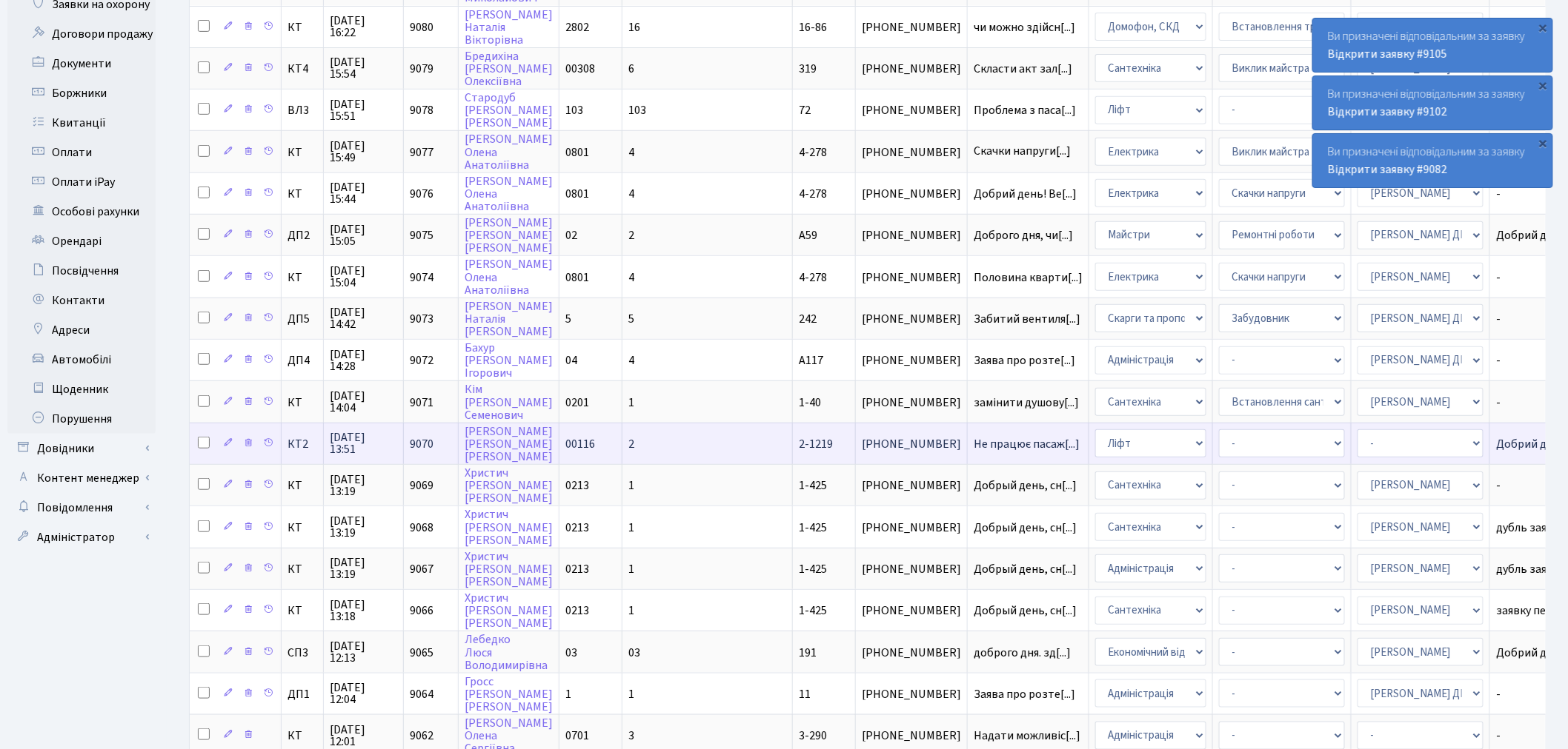
scroll to position [411, 0]
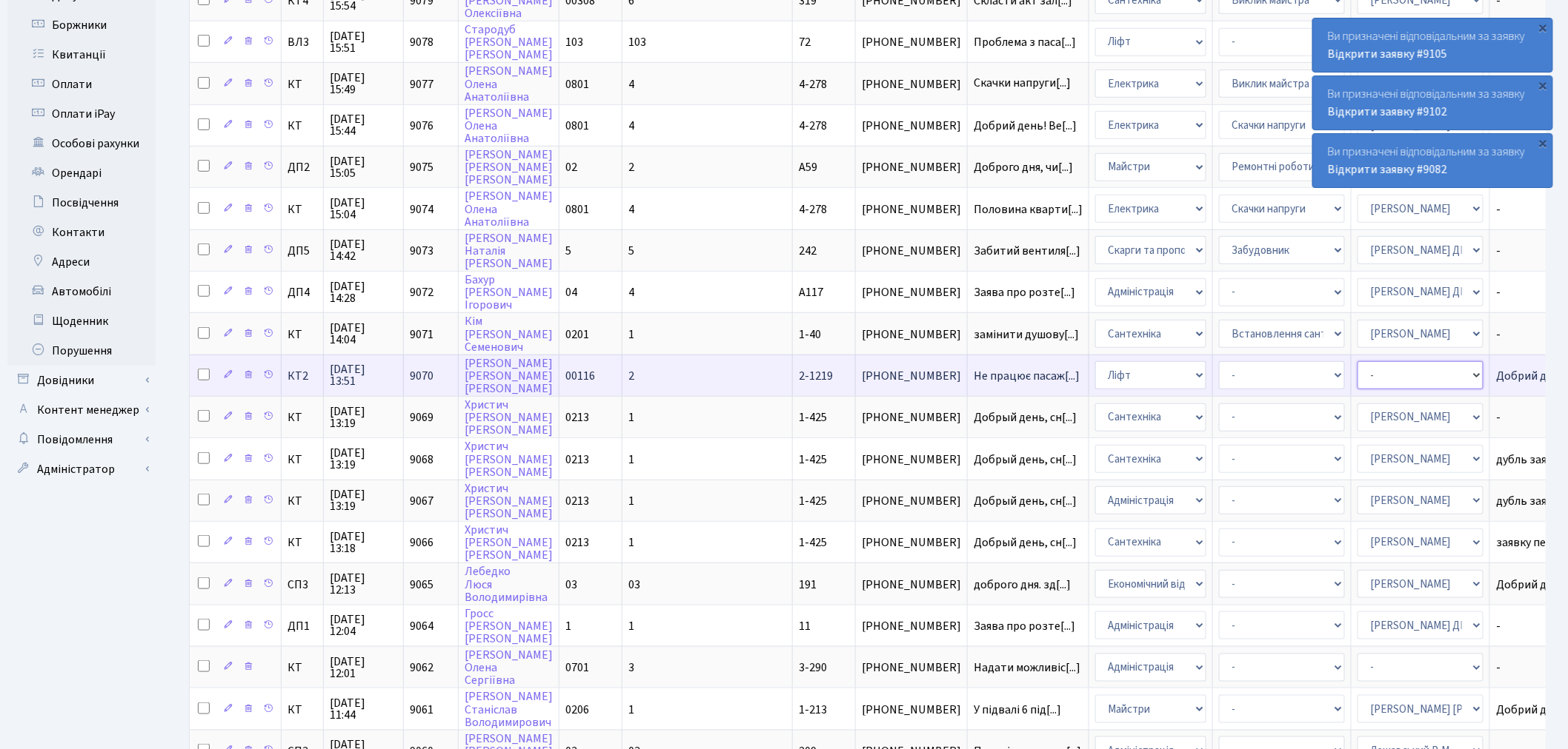
click at [1357, 362] on select "- Адміністратор ЖК ДП Адміністратор ЖК КТ Адміністратор ЖК СП Вижул В. В. Горді…" at bounding box center [1420, 375] width 126 height 28
select select "11"
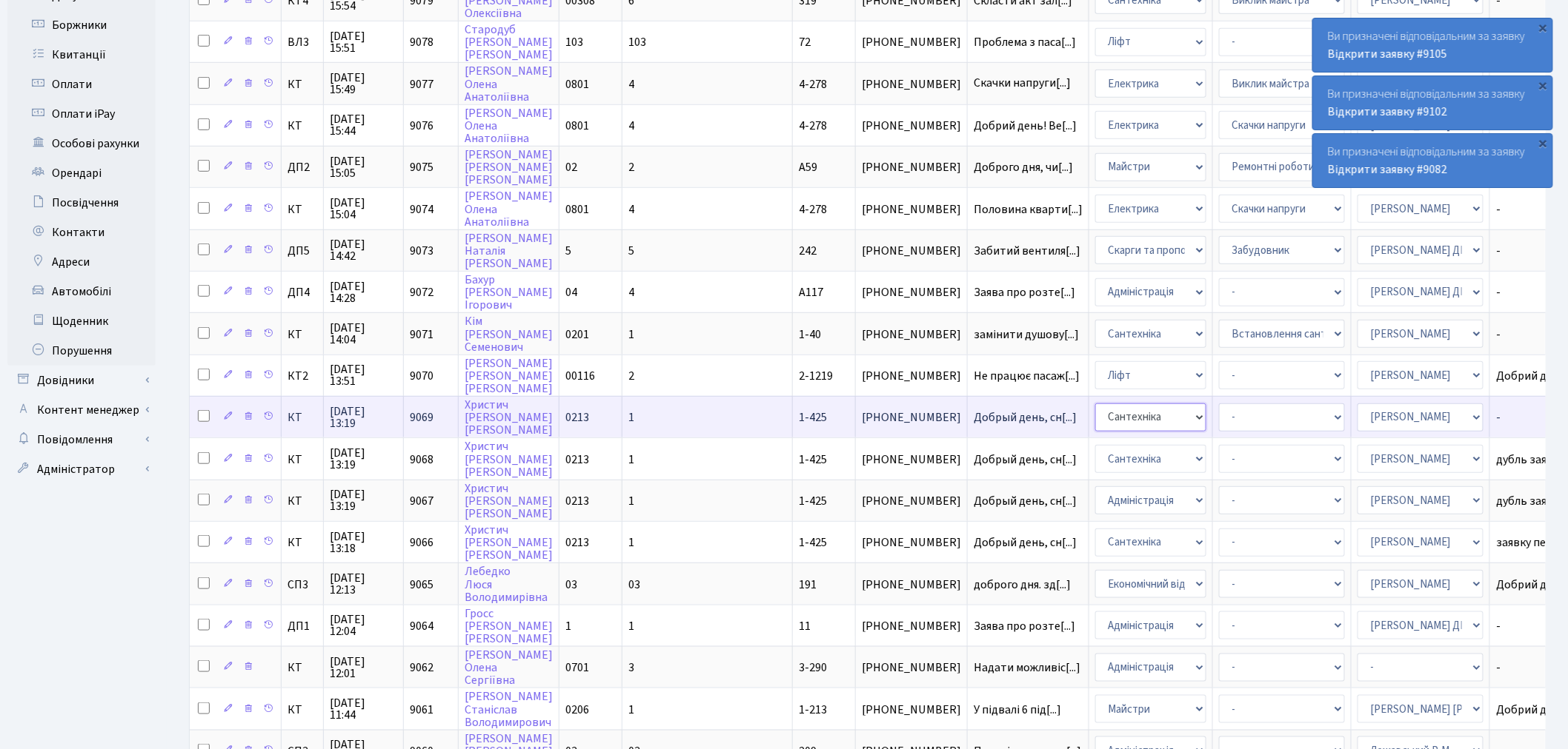
click at [1095, 403] on select "- Адміністрація Домофон, СКД Ліфт Майстри Сантехніка Економічний відділ Електри…" at bounding box center [1151, 417] width 111 height 28
select select "1"
click at [1357, 403] on select "- Адміністратор ЖК ДП Адміністратор ЖК КТ Адміністратор ЖК СП Вижул В. В. Горді…" at bounding box center [1420, 417] width 126 height 28
select select "62"
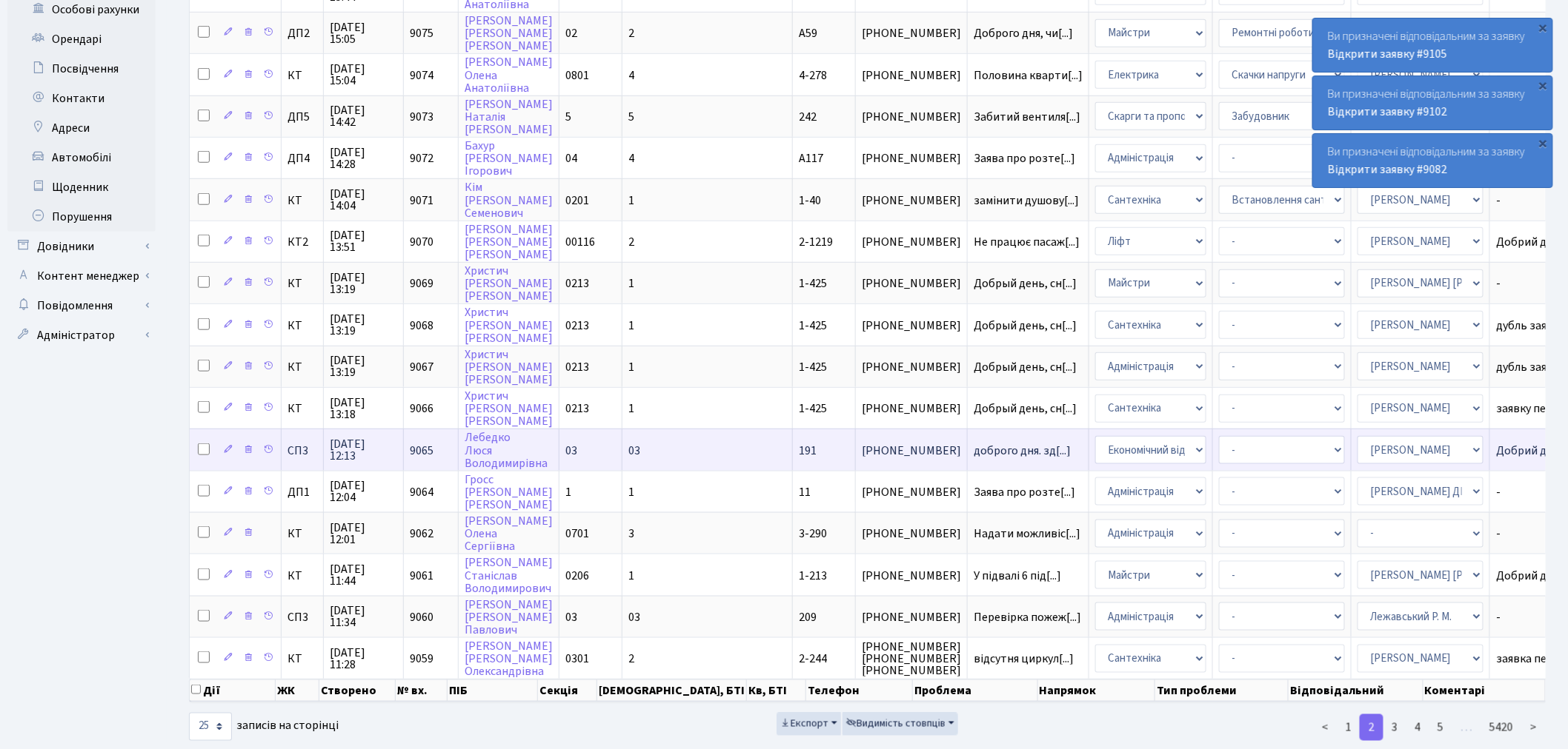
scroll to position [546, 0]
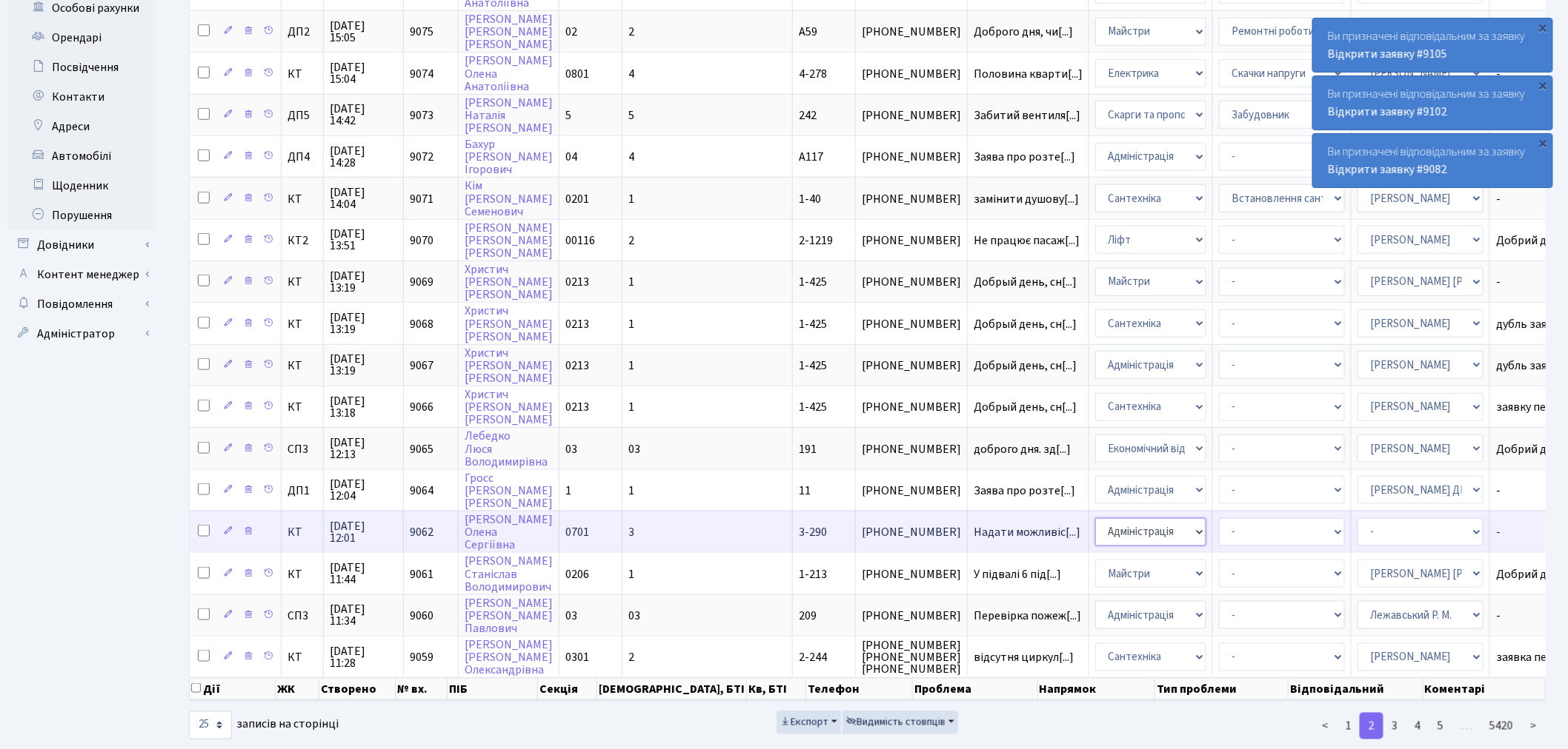
click at [1095, 518] on select "- Адміністрація Домофон, СКД Ліфт Майстри Сантехніка Економічний відділ Електри…" at bounding box center [1151, 532] width 111 height 28
select select "9"
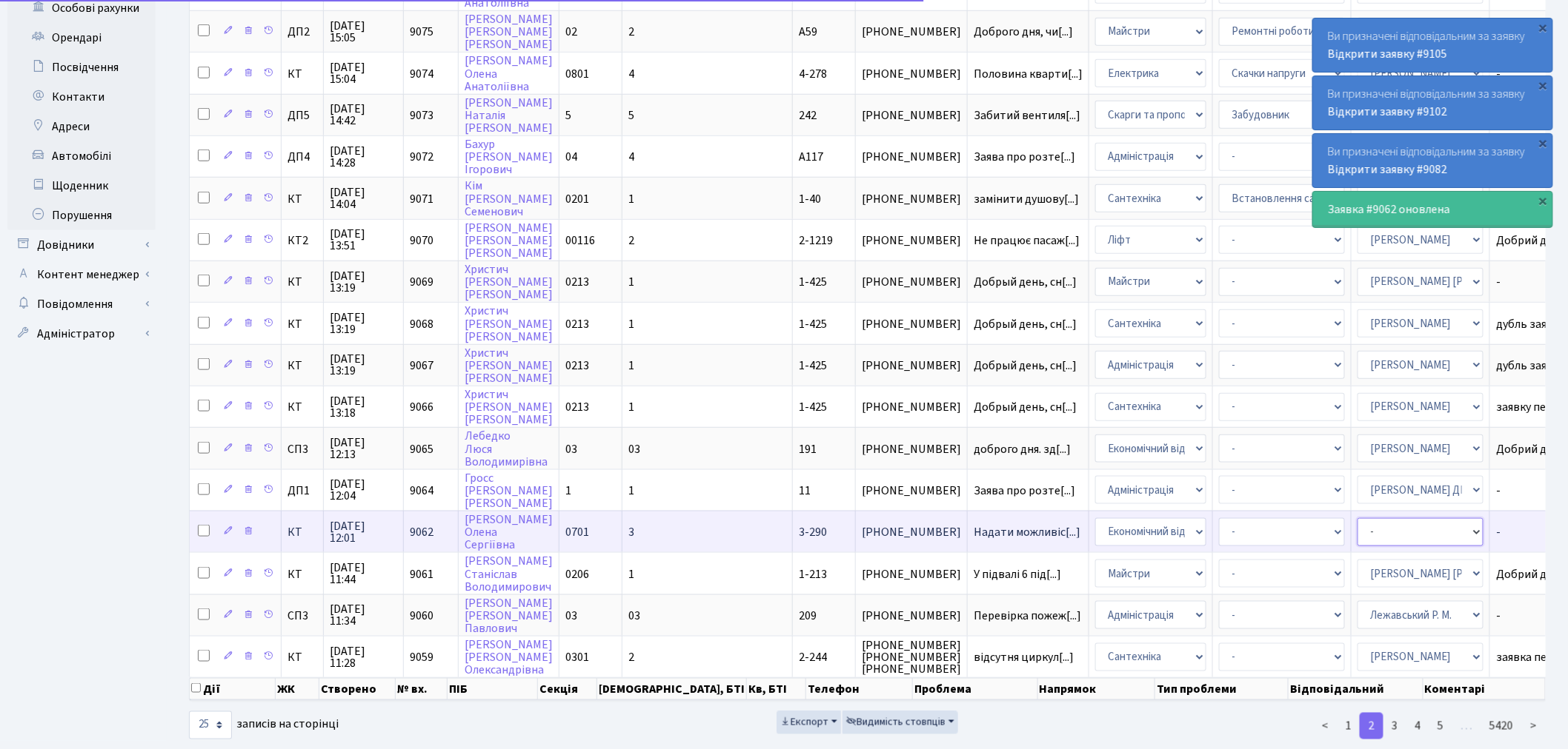
click at [1357, 518] on select "- Адміністратор ЖК ДП Адміністратор ЖК КТ Адміністратор ЖК СП Вижул В. В. Горді…" at bounding box center [1420, 532] width 126 height 28
select select "33"
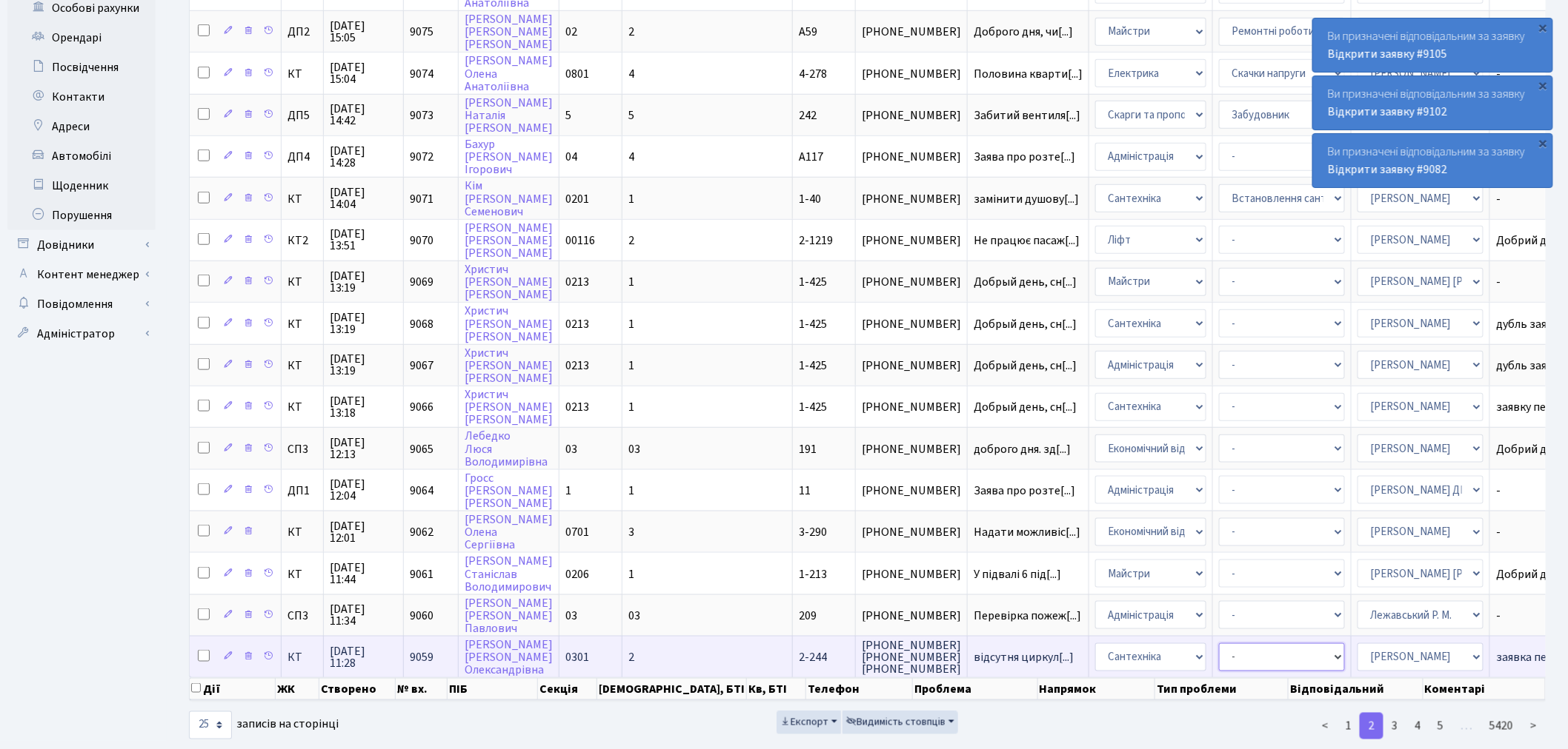
click at [1219, 644] on select "- Виклик майстра Замовлення технічних умов Заміна елементу інженерного вузла те…" at bounding box center [1282, 657] width 126 height 28
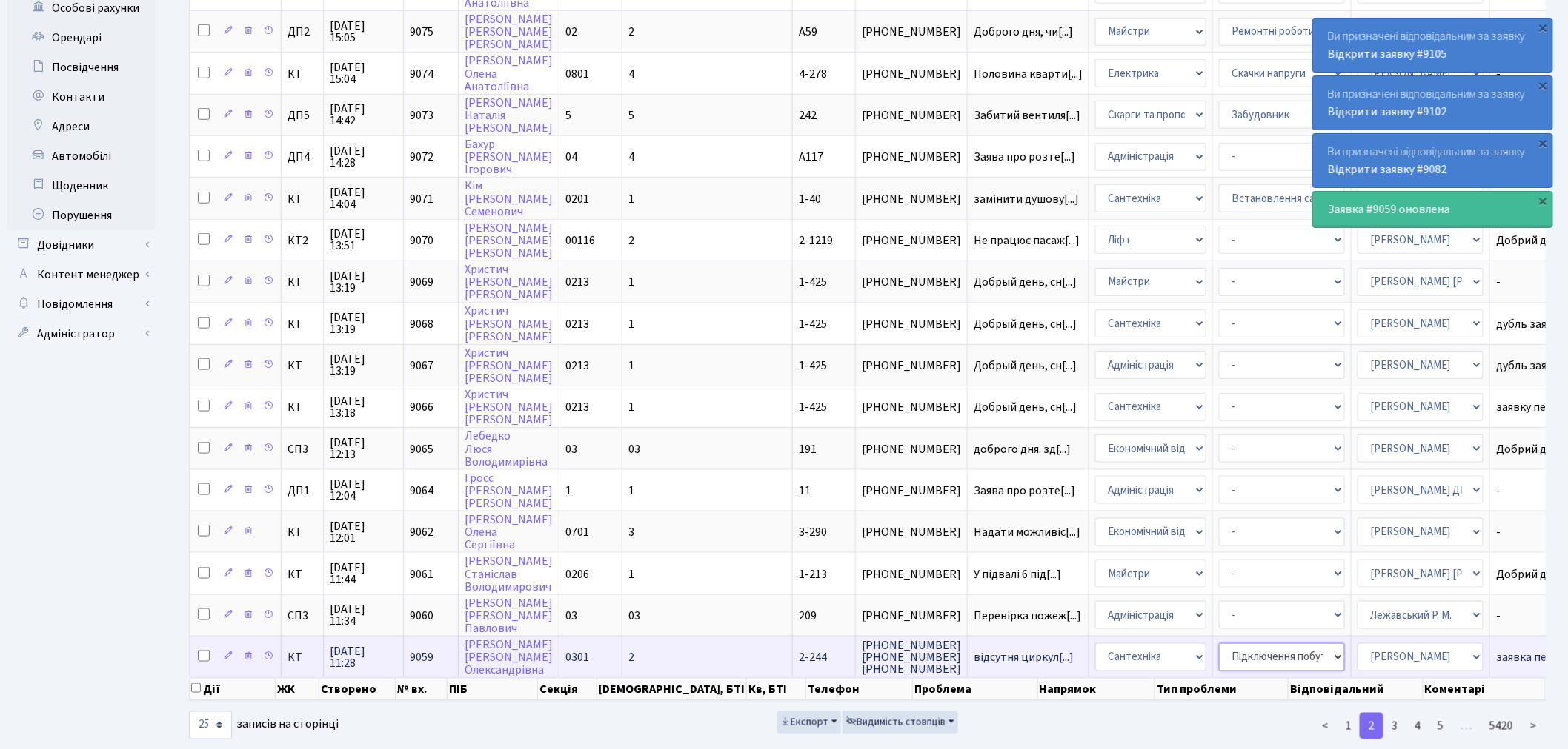
click at [1219, 644] on select "- Виклик майстра Замовлення технічних умов Заміна елементу інженерного вузла те…" at bounding box center [1282, 657] width 126 height 28
select select "32"
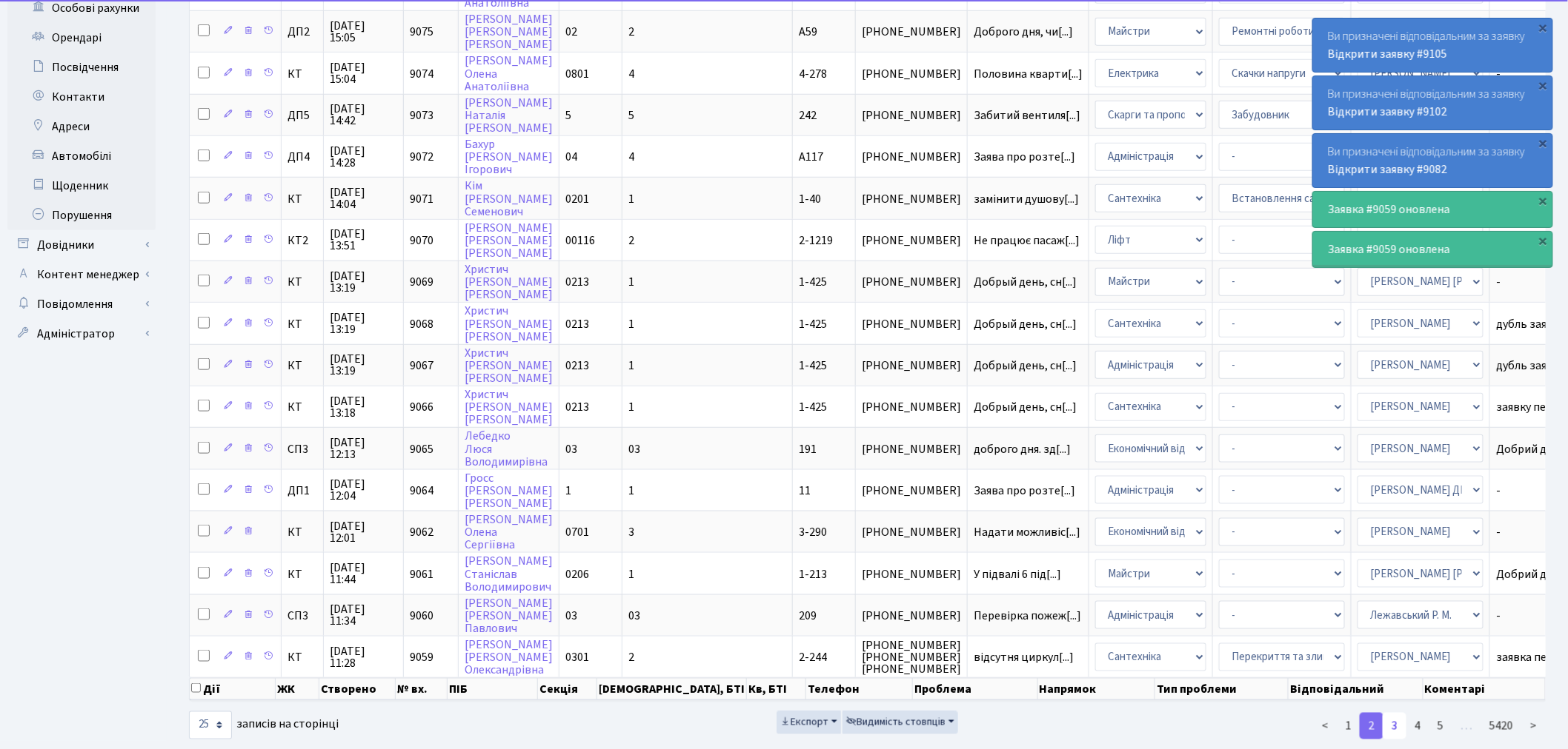
click at [1395, 713] on link "3" at bounding box center [1394, 726] width 23 height 27
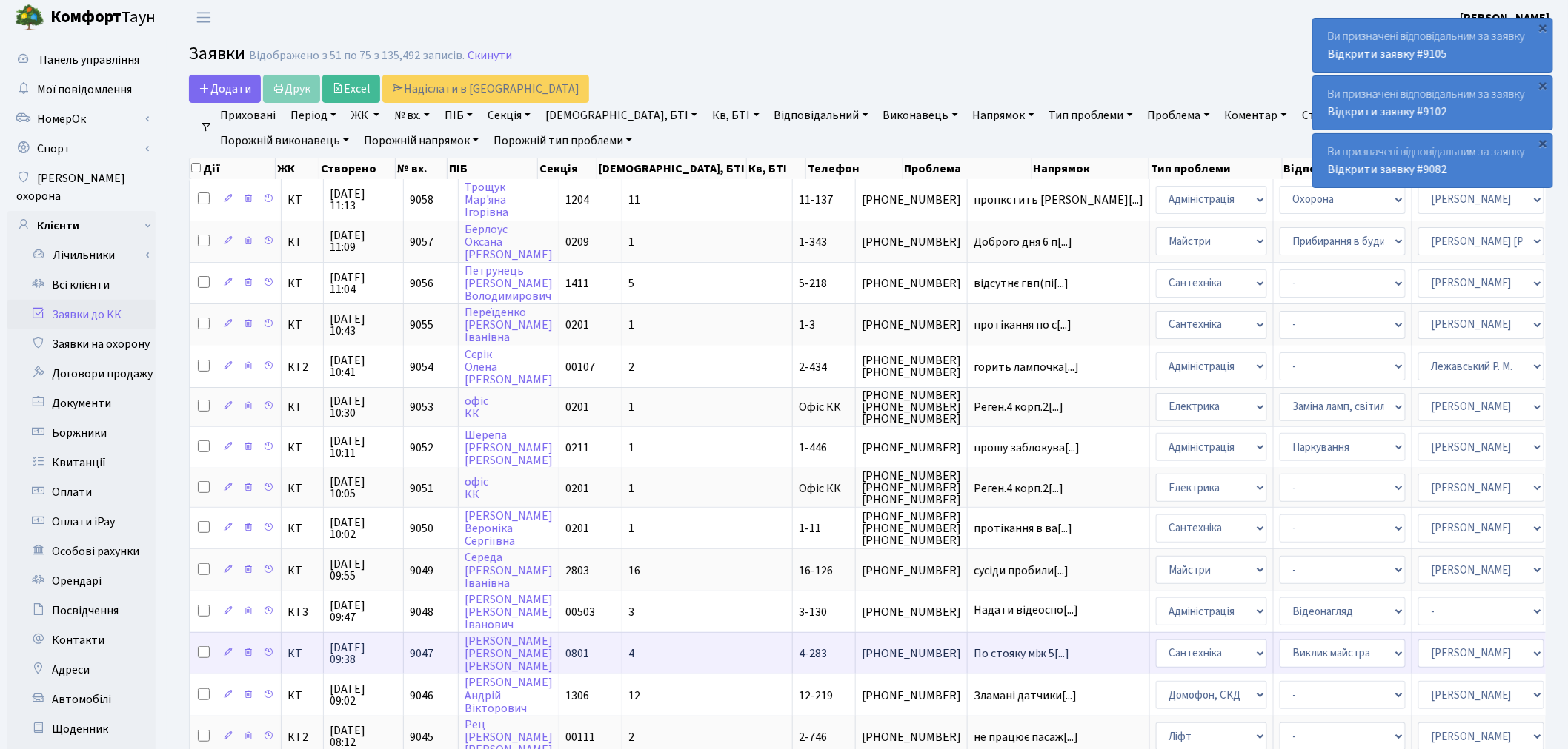
scroll to position [0, 0]
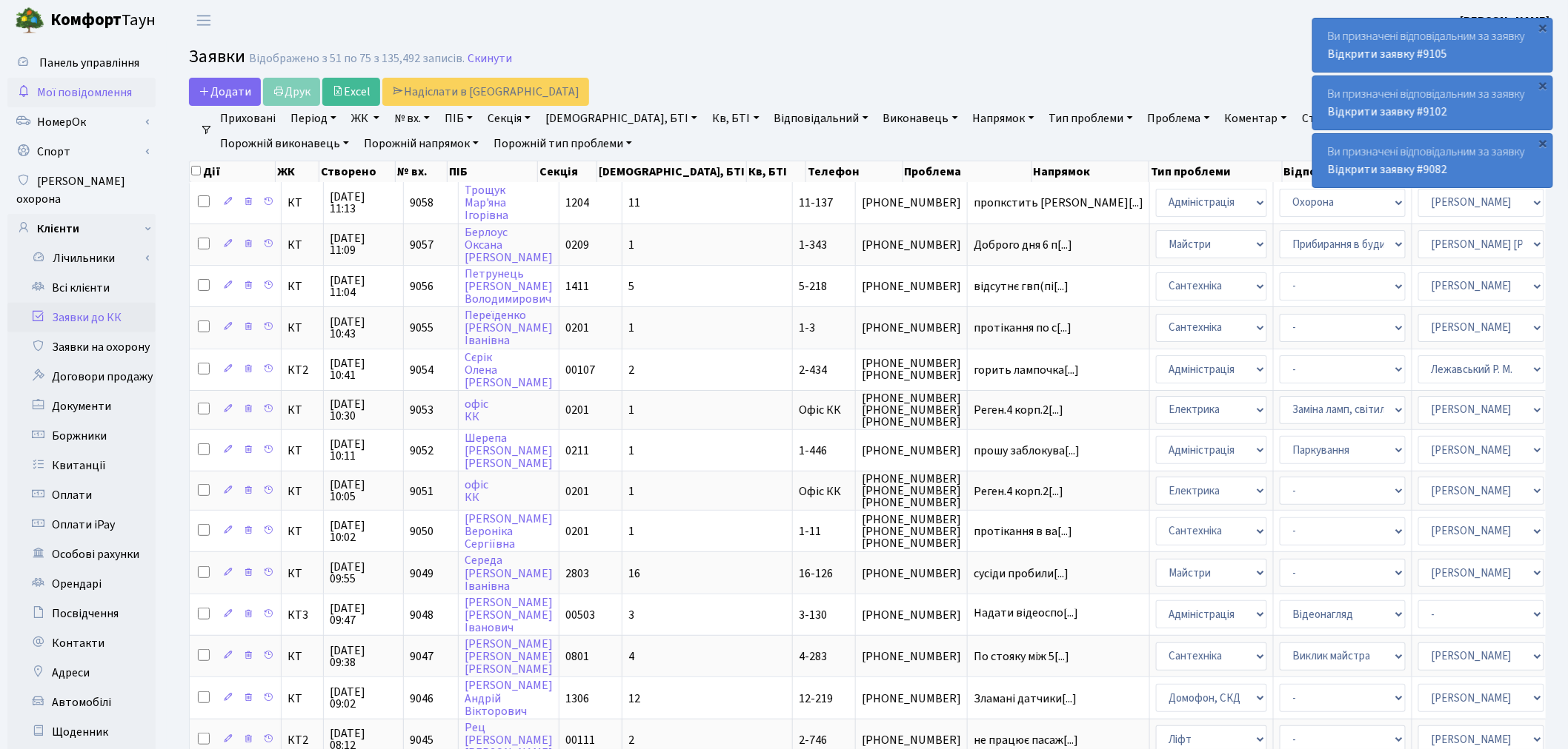
click at [90, 85] on span "Мої повідомлення" at bounding box center [84, 92] width 95 height 16
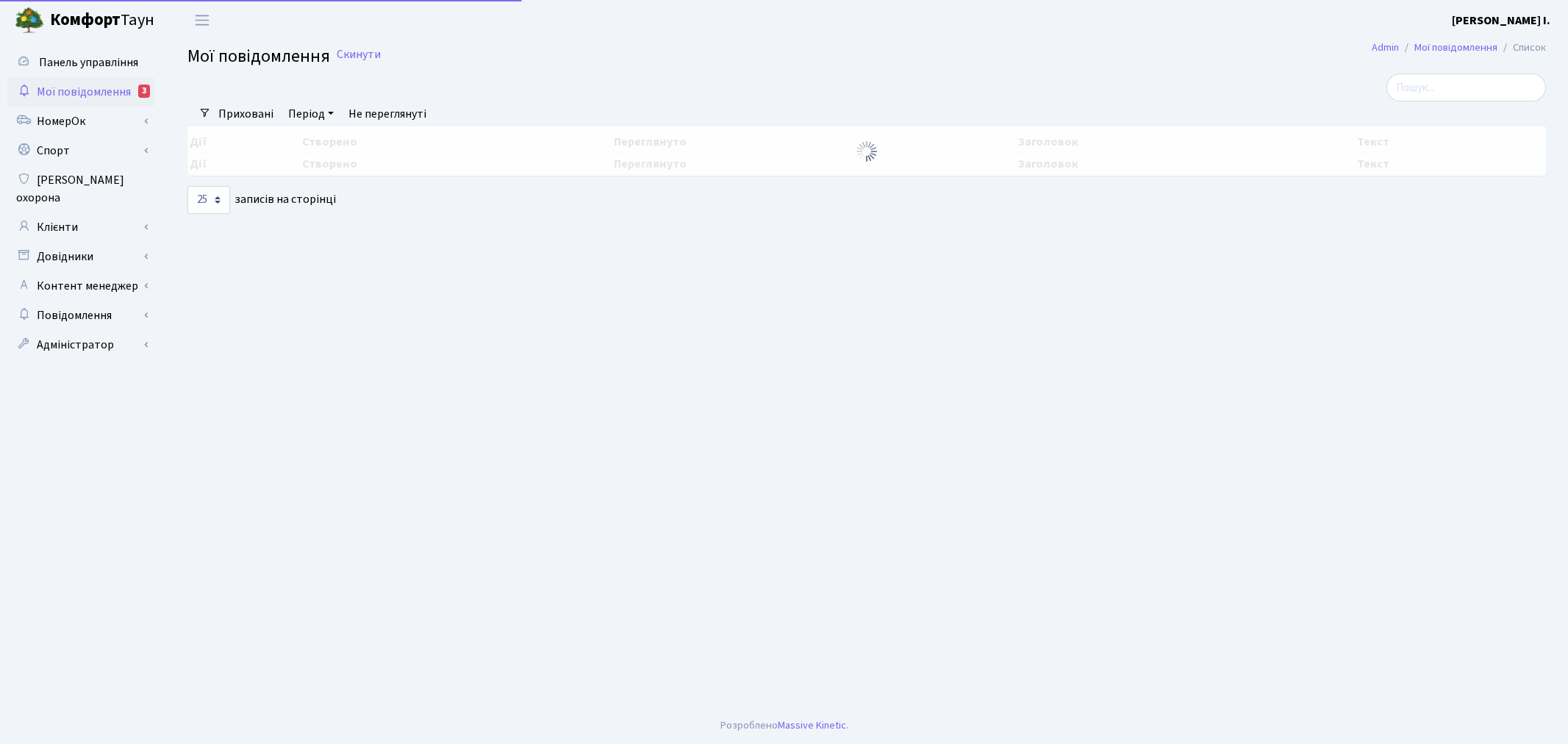
select select "25"
